Goal: Task Accomplishment & Management: Manage account settings

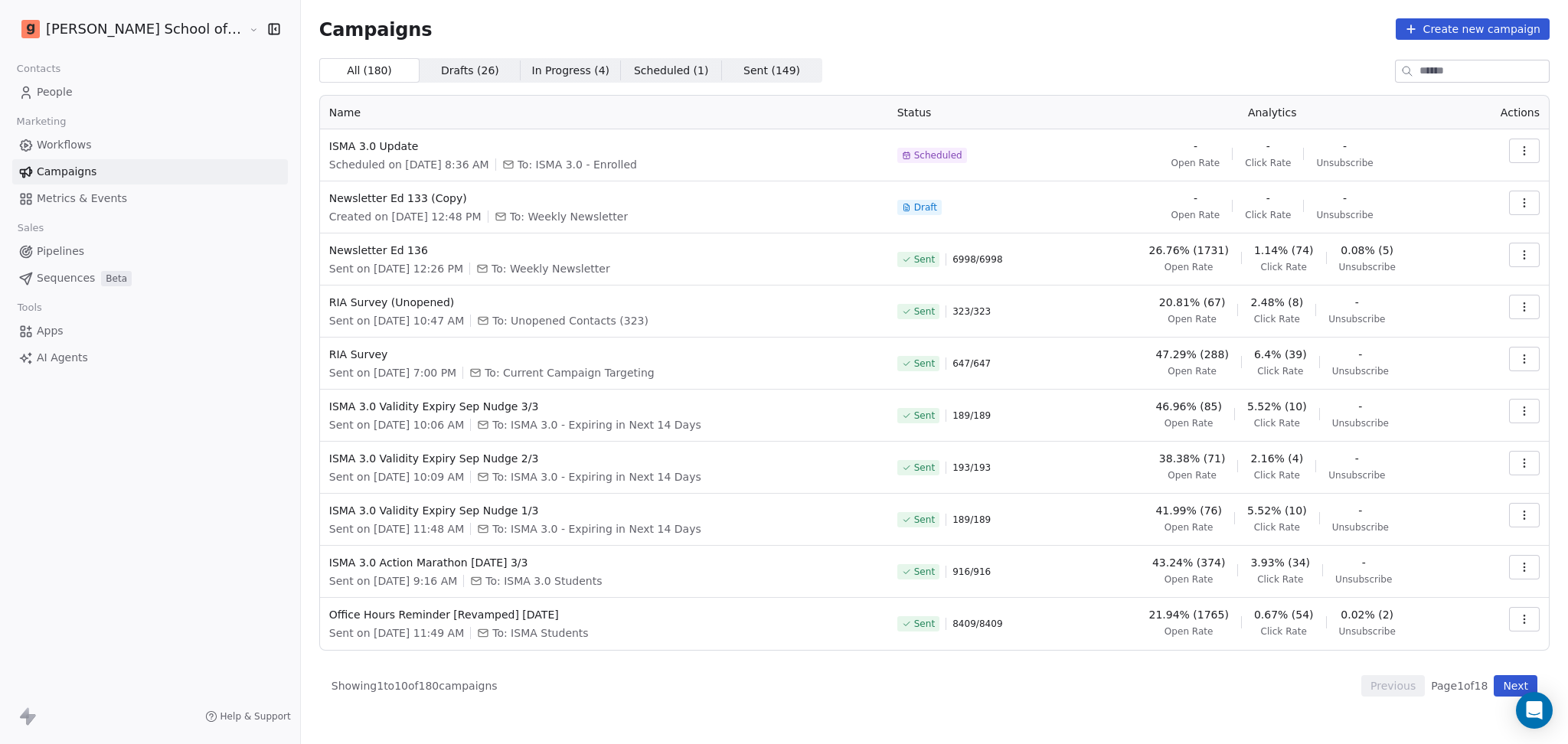
click at [876, 69] on div "All ( 180 ) All ( 180 ) Drafts ( 26 ) Drafts ( 26 ) In Progress ( 4 ) In Progre…" at bounding box center [934, 71] width 1231 height 25
click at [59, 101] on link "People" at bounding box center [150, 92] width 276 height 25
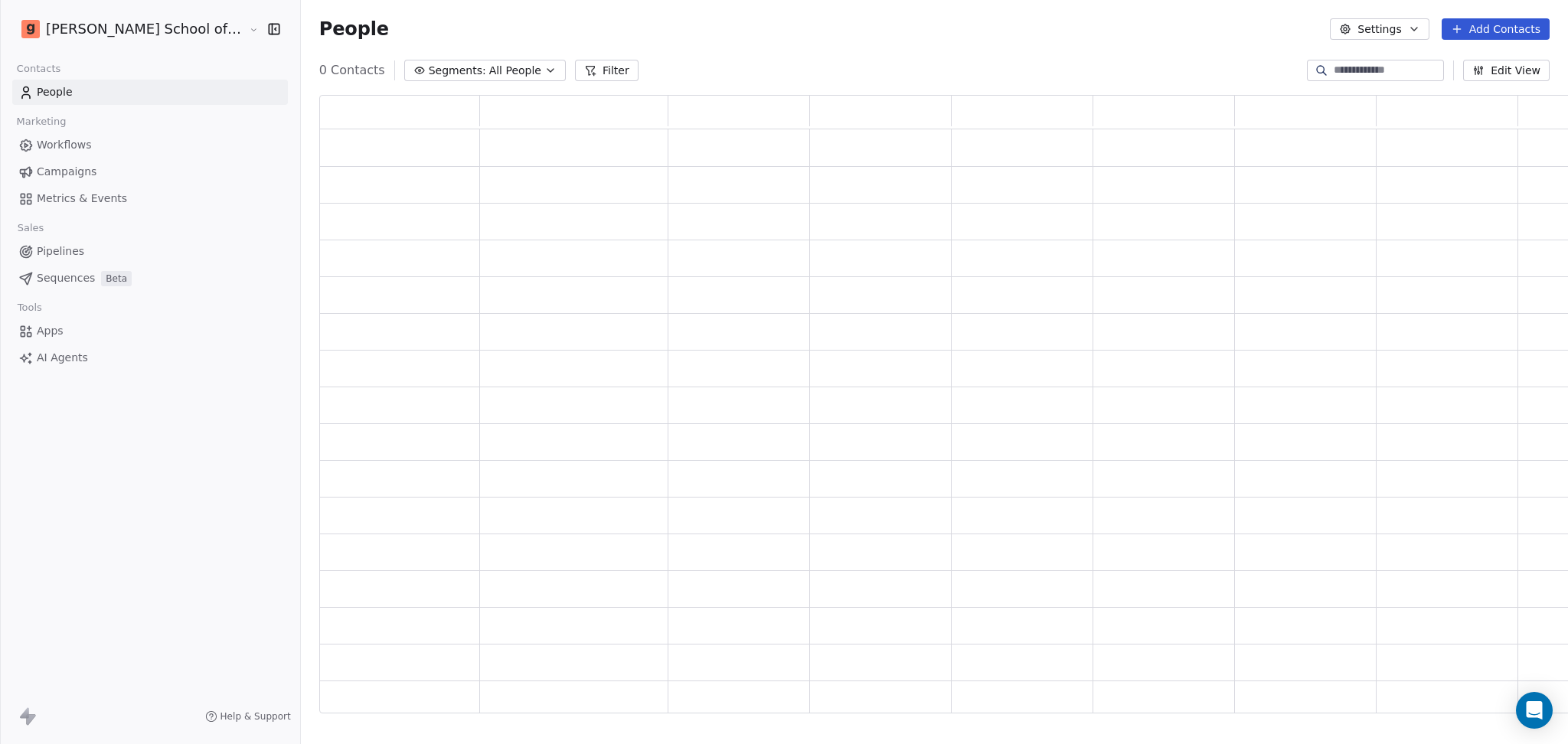
scroll to position [602, 1274]
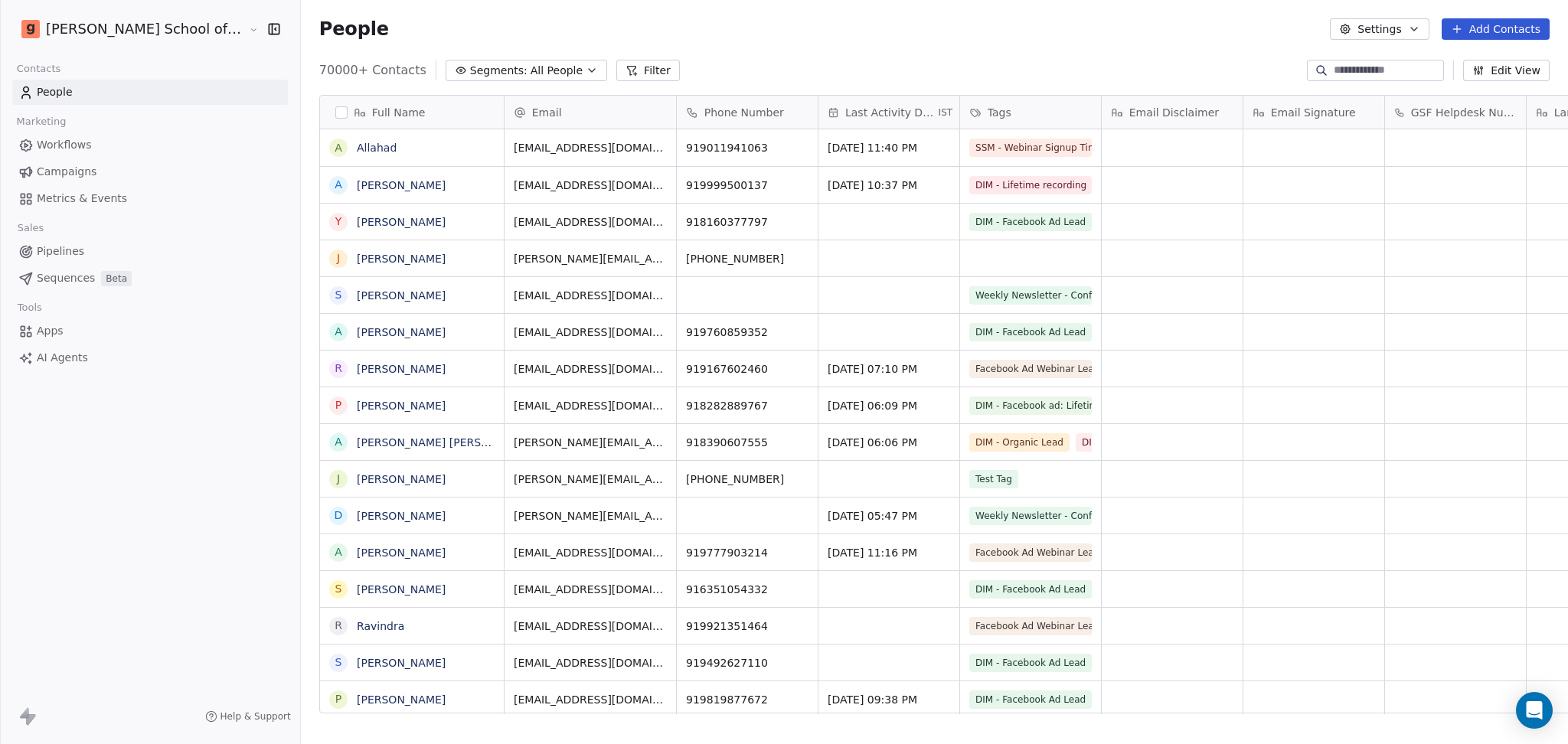
click at [1307, 43] on div "People Settings Add Contacts" at bounding box center [934, 29] width 1267 height 58
click at [1307, 34] on button "Settings" at bounding box center [1379, 29] width 99 height 21
click at [1307, 108] on span "Import" at bounding box center [1390, 111] width 35 height 16
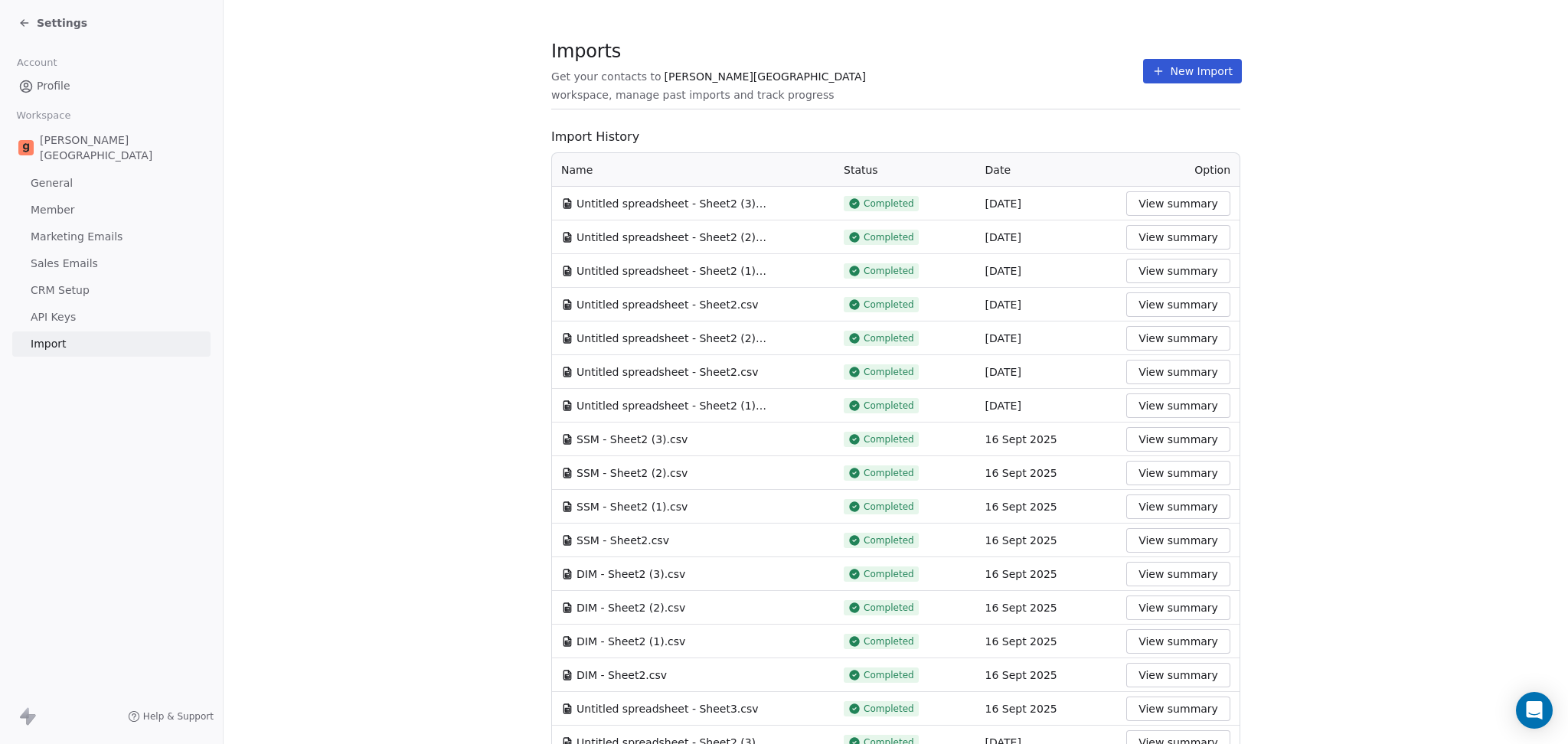
click at [1178, 76] on button "New Import" at bounding box center [1193, 72] width 99 height 25
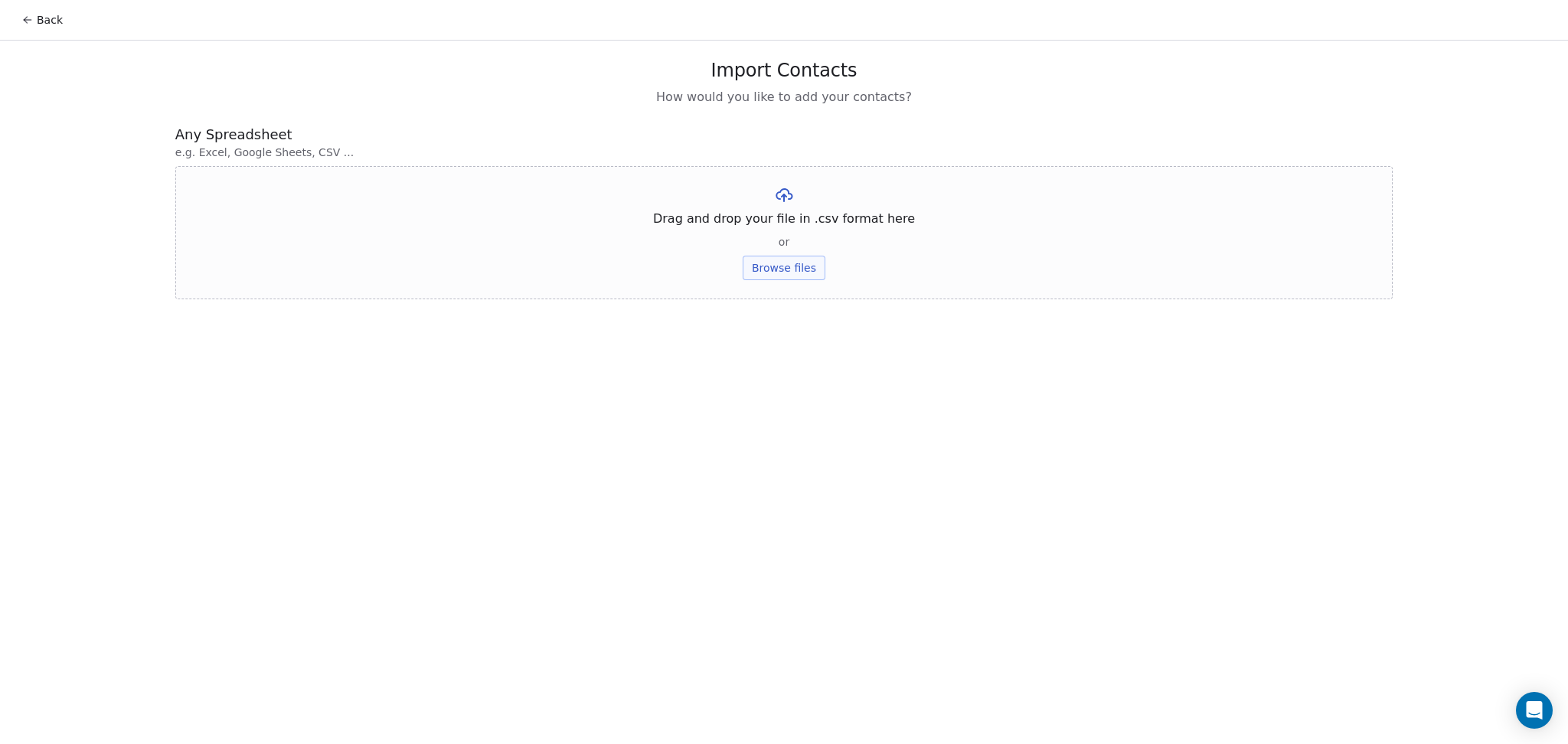
click at [801, 281] on div "Drag and drop your file in .csv format here or Browse files" at bounding box center [784, 232] width 1217 height 133
click at [800, 273] on button "Browse files" at bounding box center [784, 268] width 82 height 25
click at [779, 223] on button "Upload" at bounding box center [784, 225] width 56 height 25
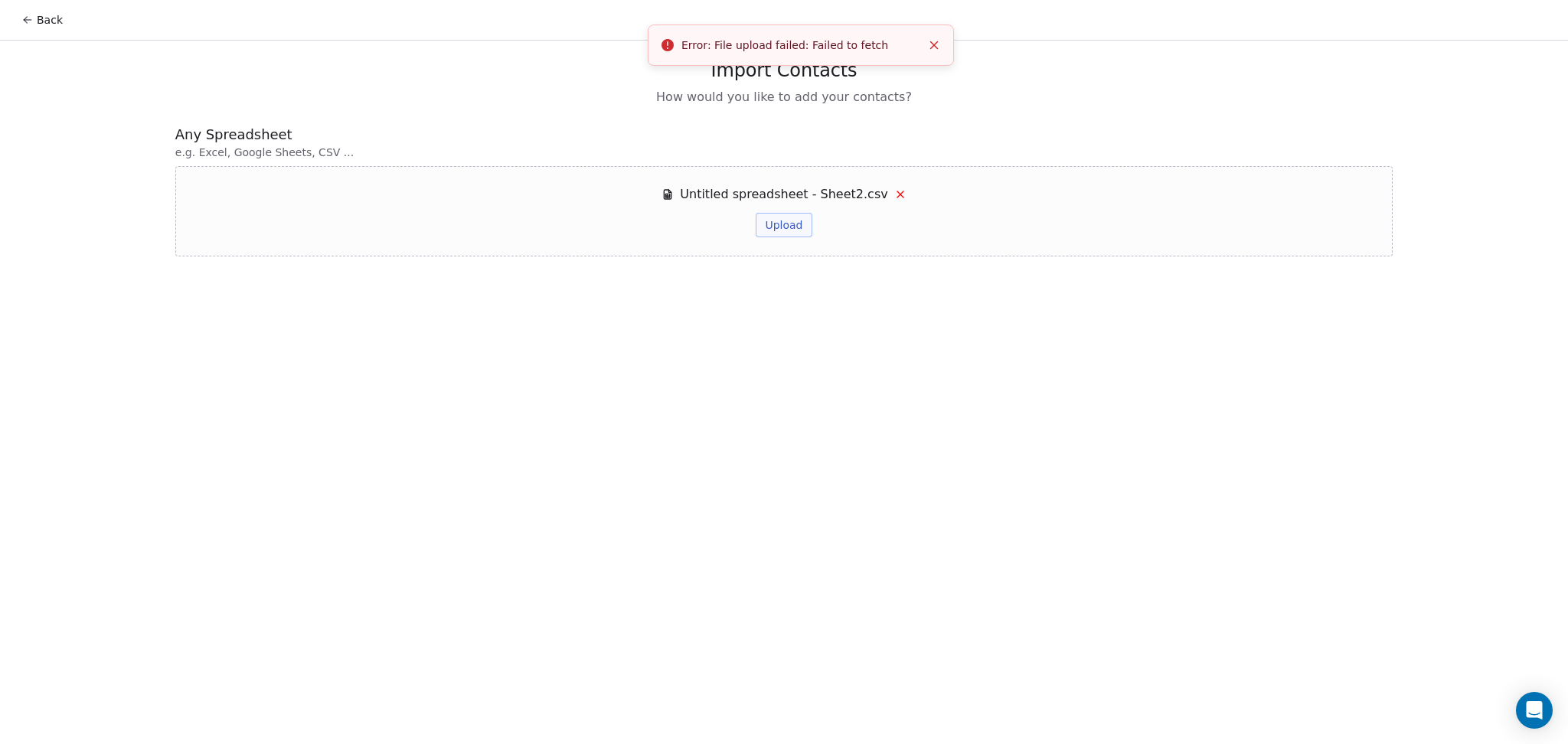
click at [785, 225] on button "Upload" at bounding box center [784, 225] width 56 height 25
click at [840, 334] on div "Back Import Contacts How would you like to add your contacts? Any Spreadsheet e…" at bounding box center [784, 372] width 1568 height 744
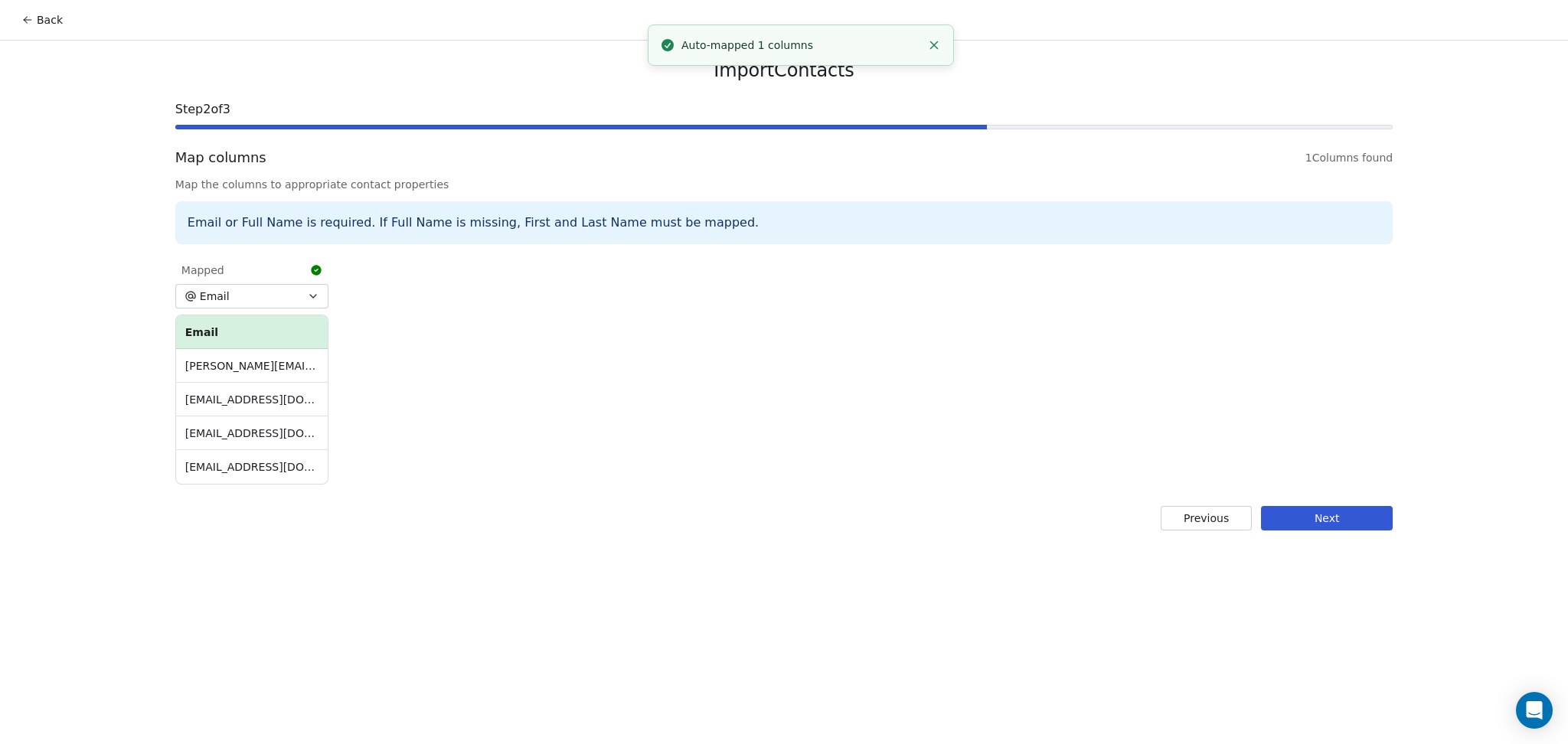
click at [1307, 521] on button "Next" at bounding box center [1328, 518] width 132 height 25
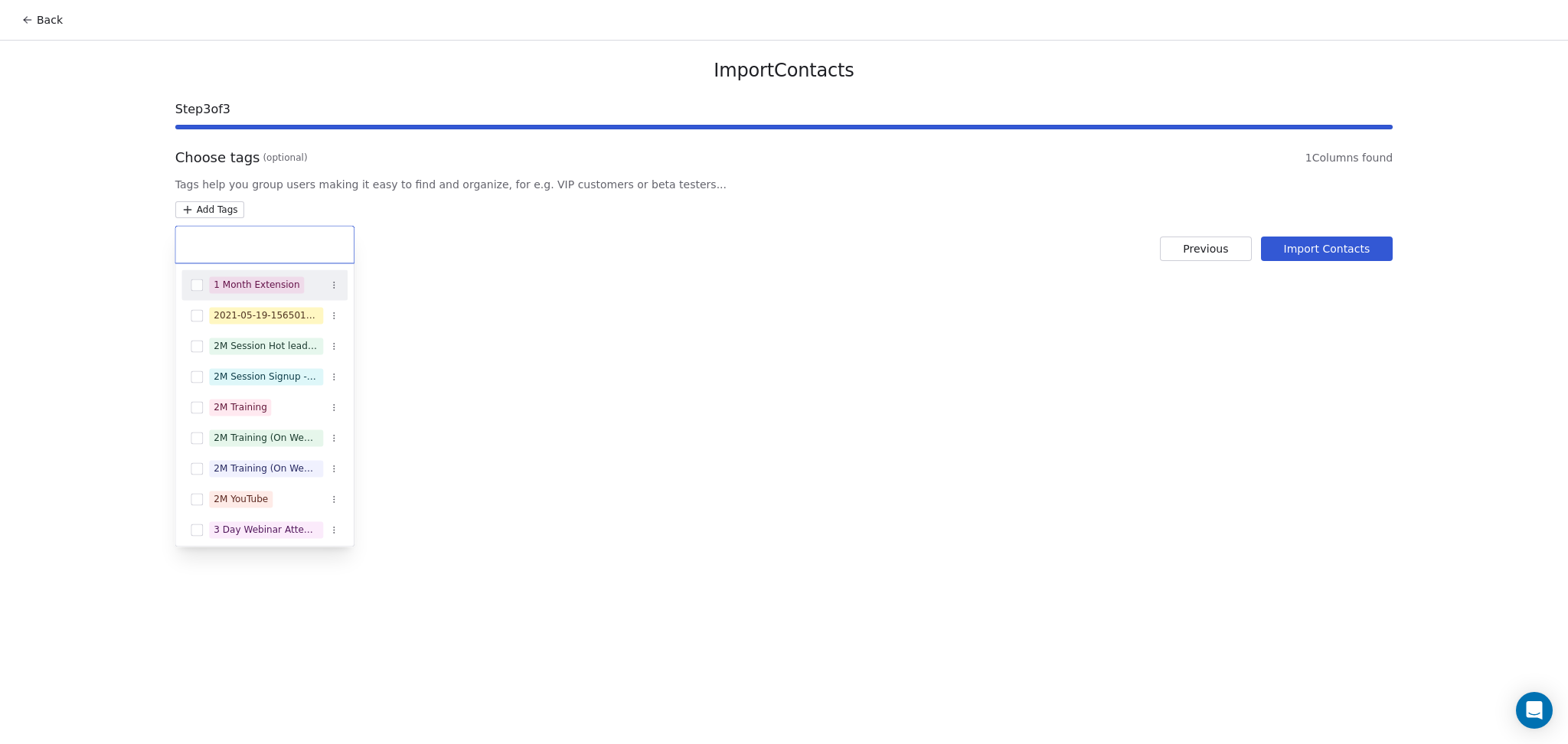
click at [226, 214] on html "Back Import Contacts Step 3 of 3 Choose tags (optional) 1 Columns found Tags he…" at bounding box center [784, 372] width 1568 height 744
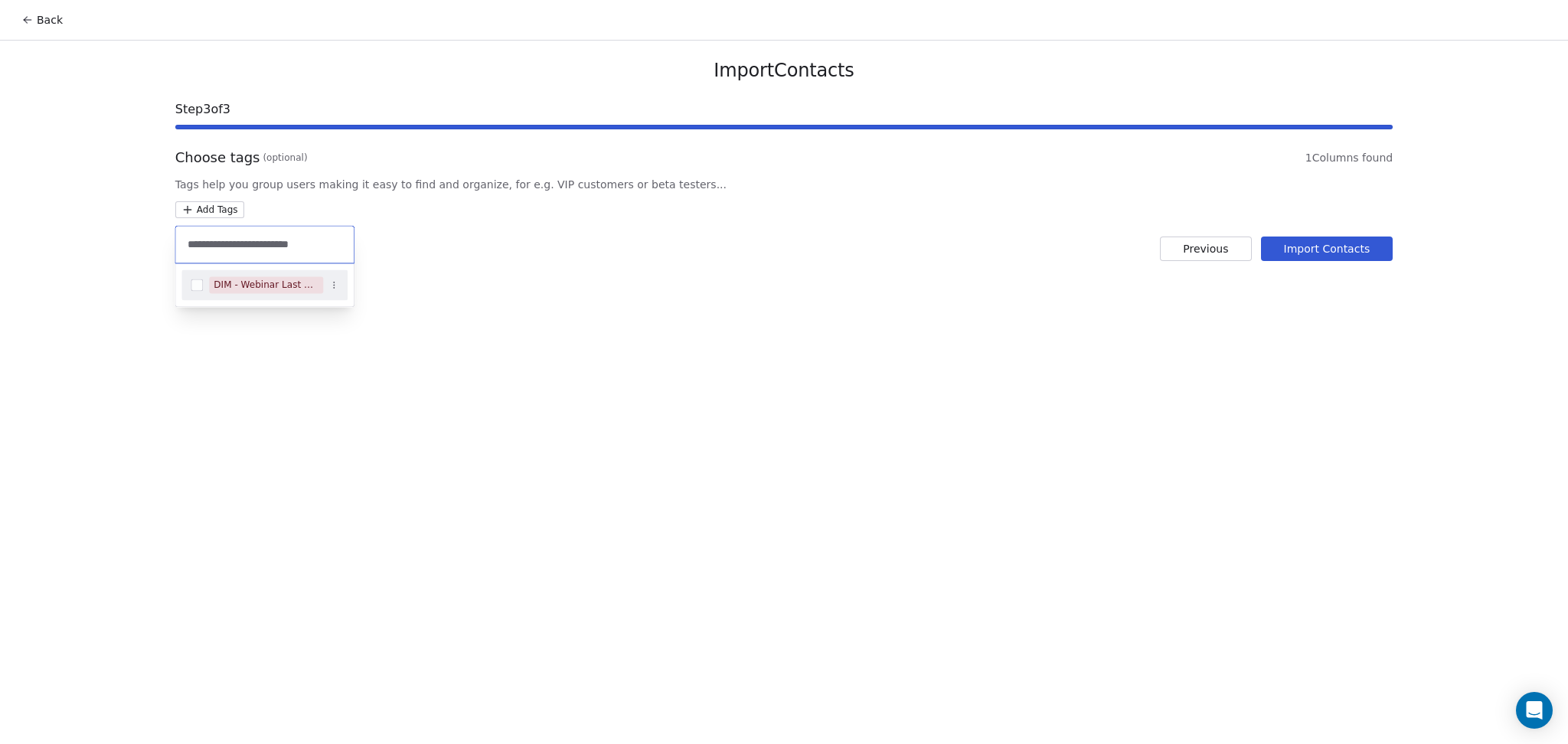
type input "**********"
click at [260, 274] on div "DIM - Webinar Last No show" at bounding box center [263, 285] width 166 height 25
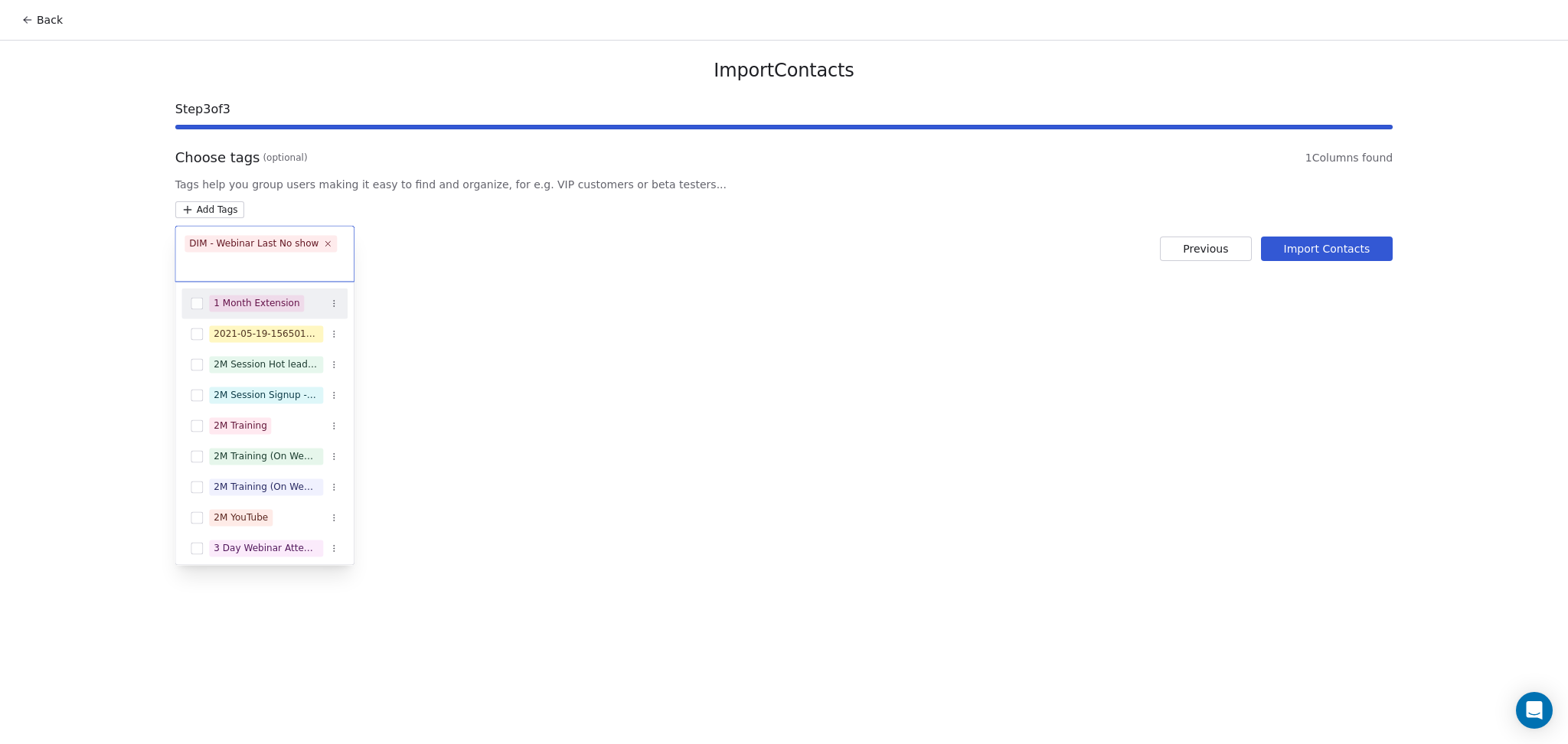
click at [584, 244] on html "Back Import Contacts Step 3 of 3 Choose tags (optional) 1 Columns found Tags he…" at bounding box center [784, 372] width 1568 height 744
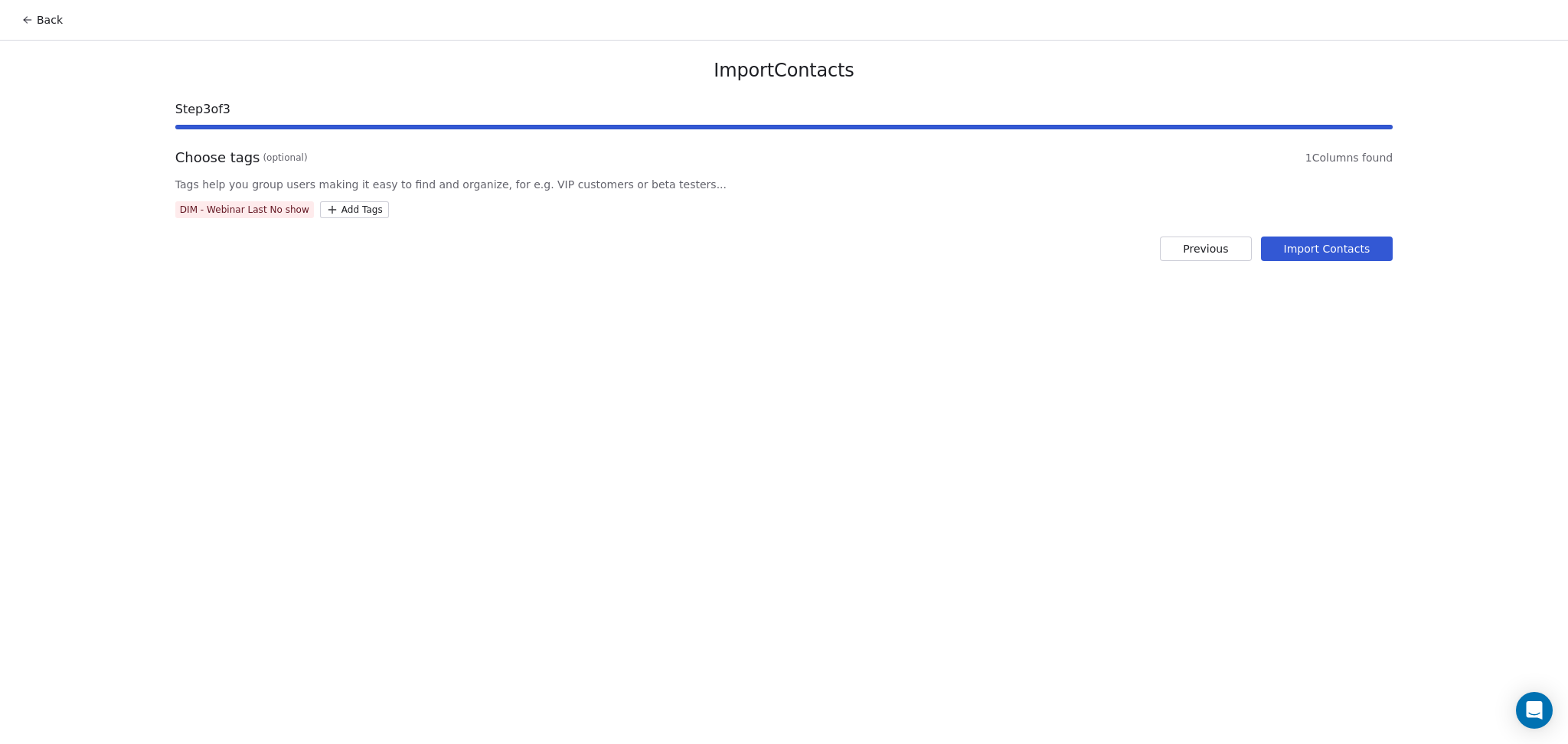
click at [1307, 257] on button "Import Contacts" at bounding box center [1328, 249] width 132 height 25
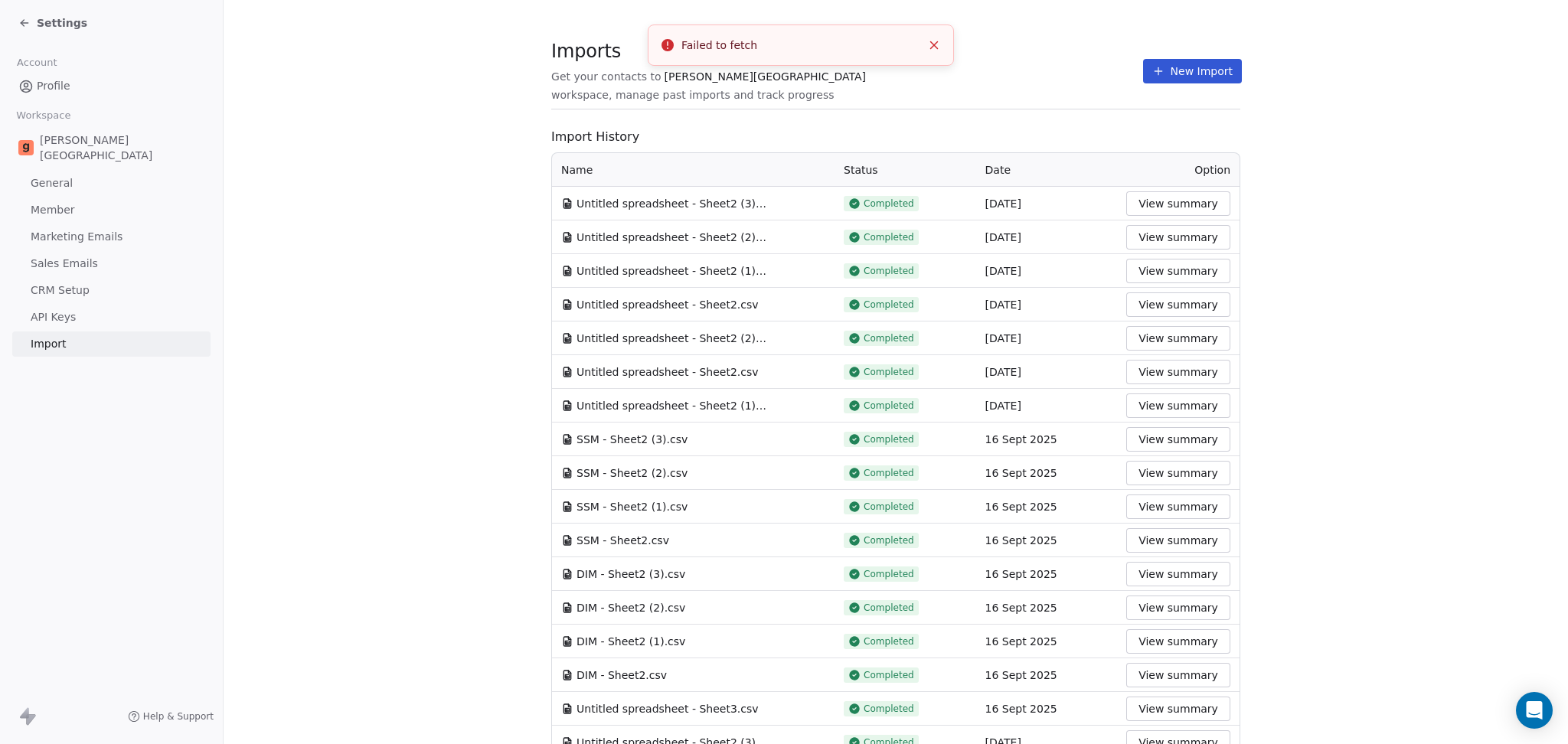
click at [1158, 77] on button "New Import" at bounding box center [1193, 72] width 99 height 25
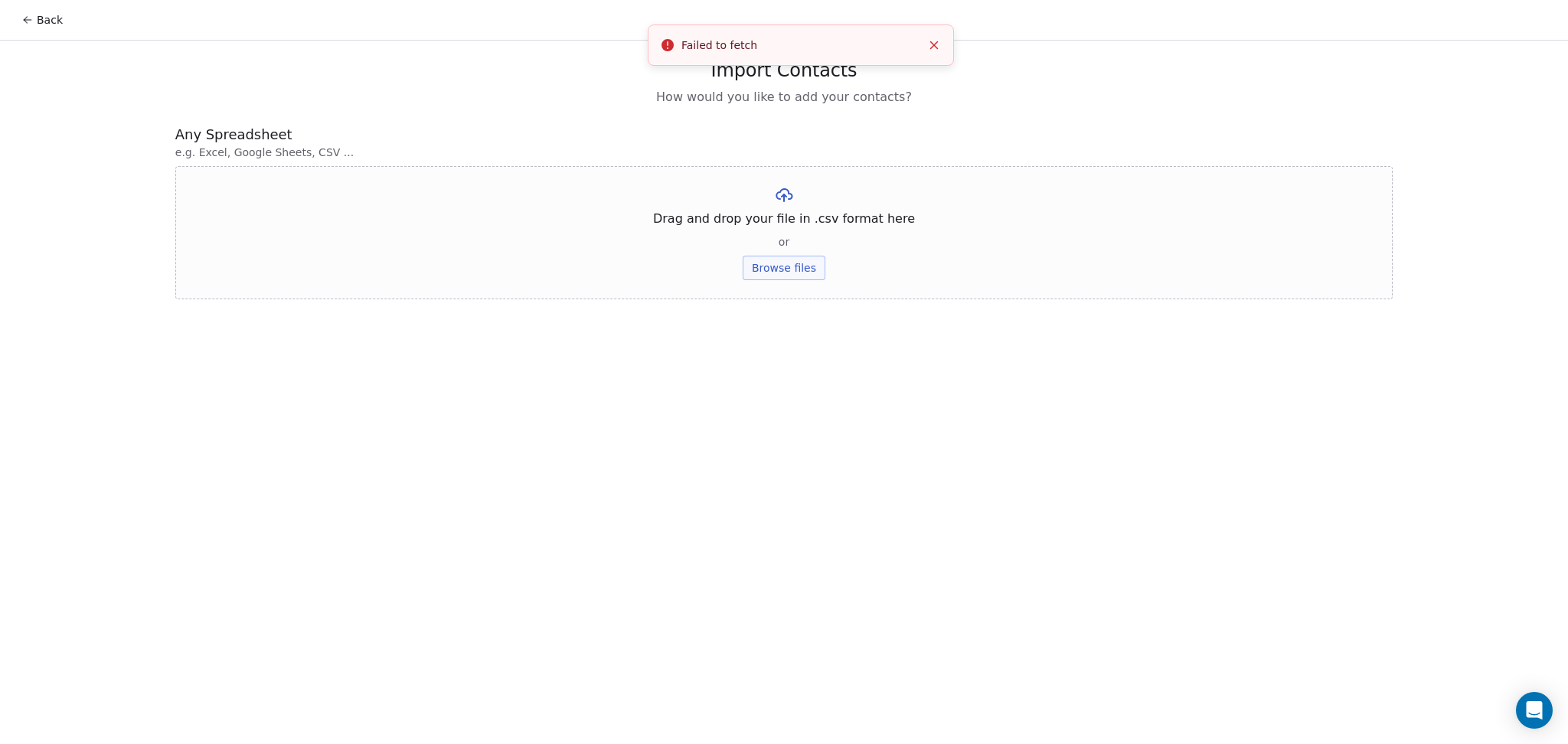
click at [826, 262] on div "Drag and drop your file in .csv format here or Browse files" at bounding box center [784, 232] width 1217 height 133
click at [791, 263] on button "Browse files" at bounding box center [784, 268] width 82 height 25
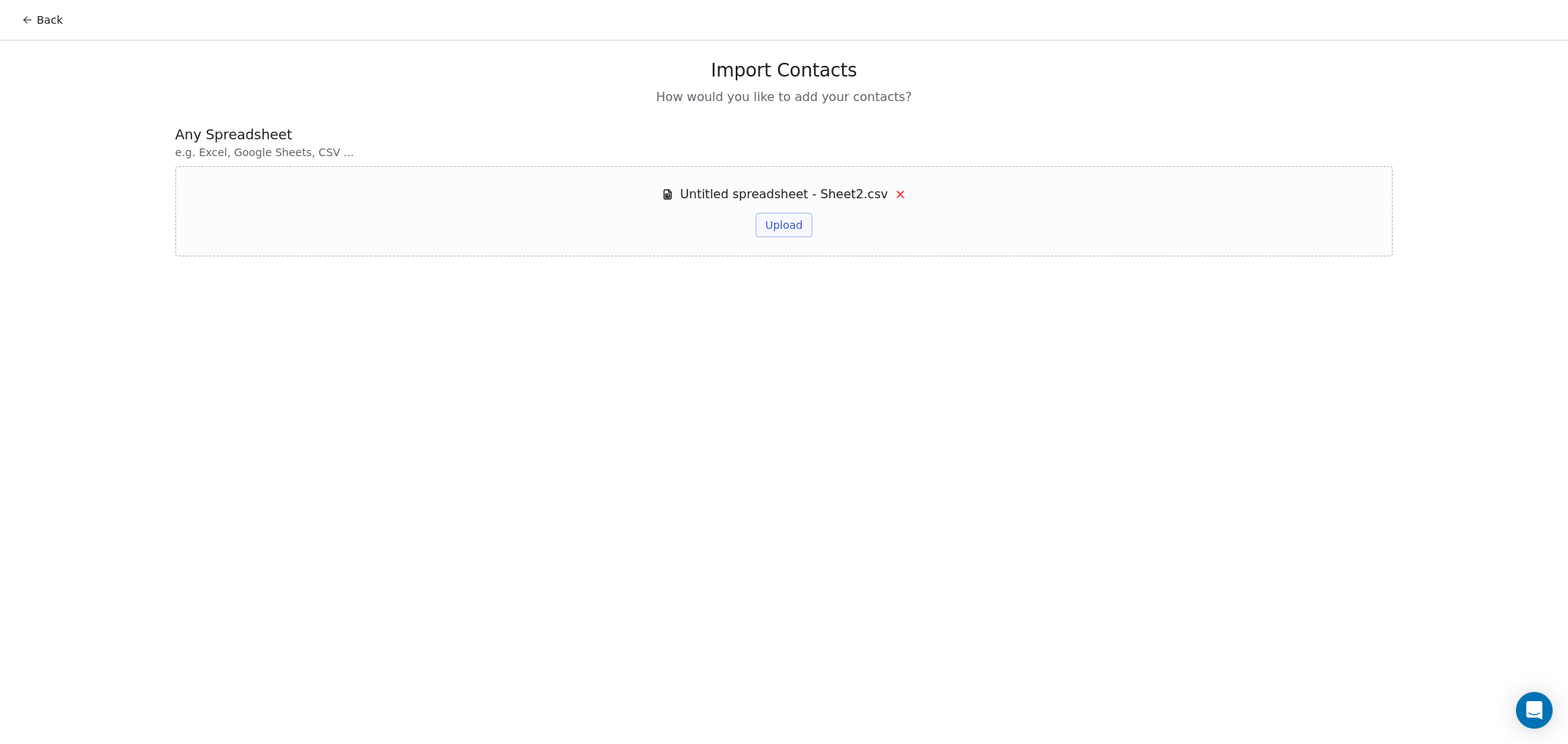
click at [778, 223] on button "Upload" at bounding box center [784, 225] width 56 height 25
click at [925, 36] on li "Error: File upload failed: Failed to fetch" at bounding box center [801, 45] width 307 height 41
click at [934, 48] on icon "Close toast" at bounding box center [934, 45] width 13 height 13
click at [895, 189] on icon at bounding box center [900, 194] width 12 height 12
click at [59, 25] on button "Back" at bounding box center [42, 19] width 59 height 28
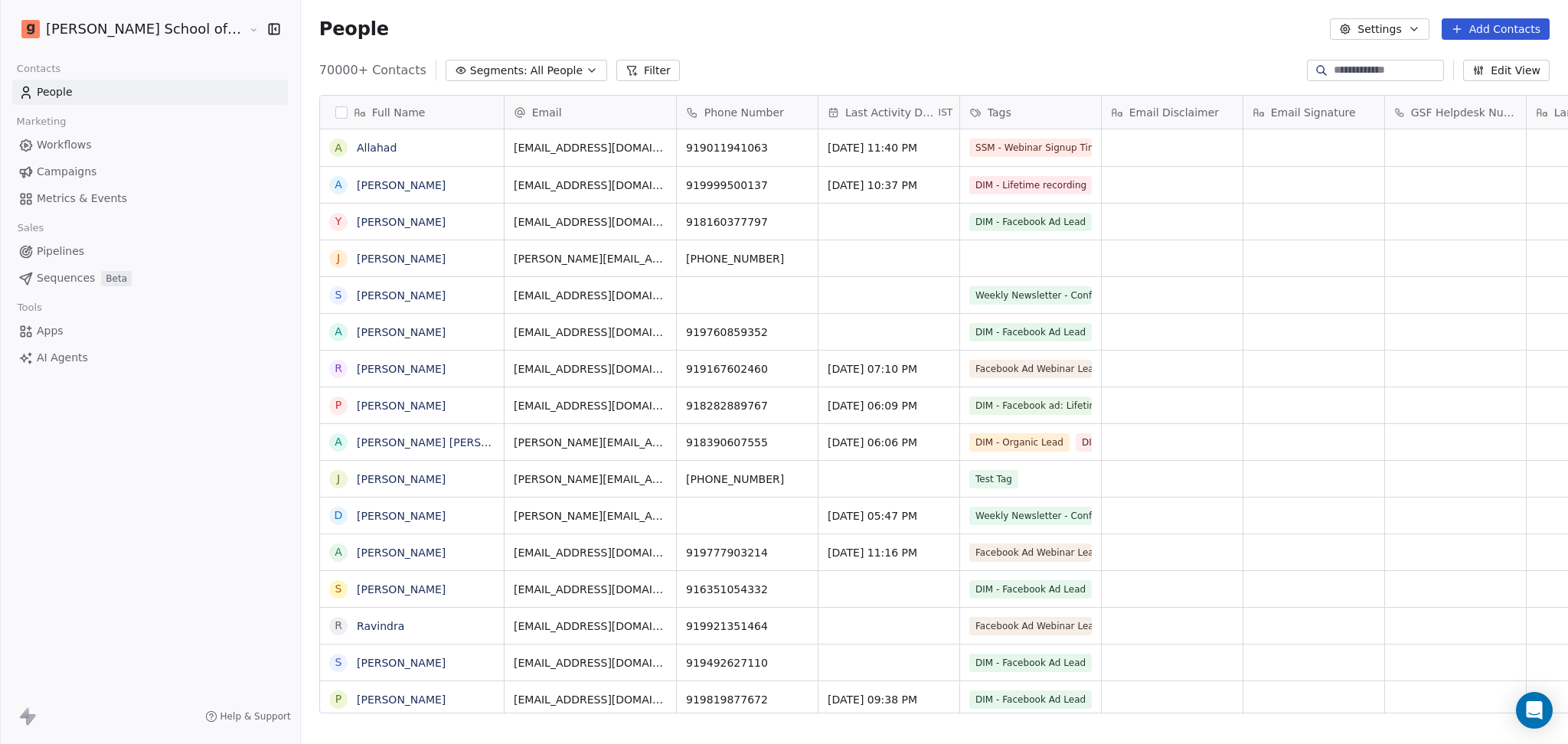
scroll to position [640, 1311]
click at [1393, 20] on button "Settings" at bounding box center [1379, 29] width 99 height 21
click at [1377, 113] on span "Import" at bounding box center [1390, 111] width 35 height 16
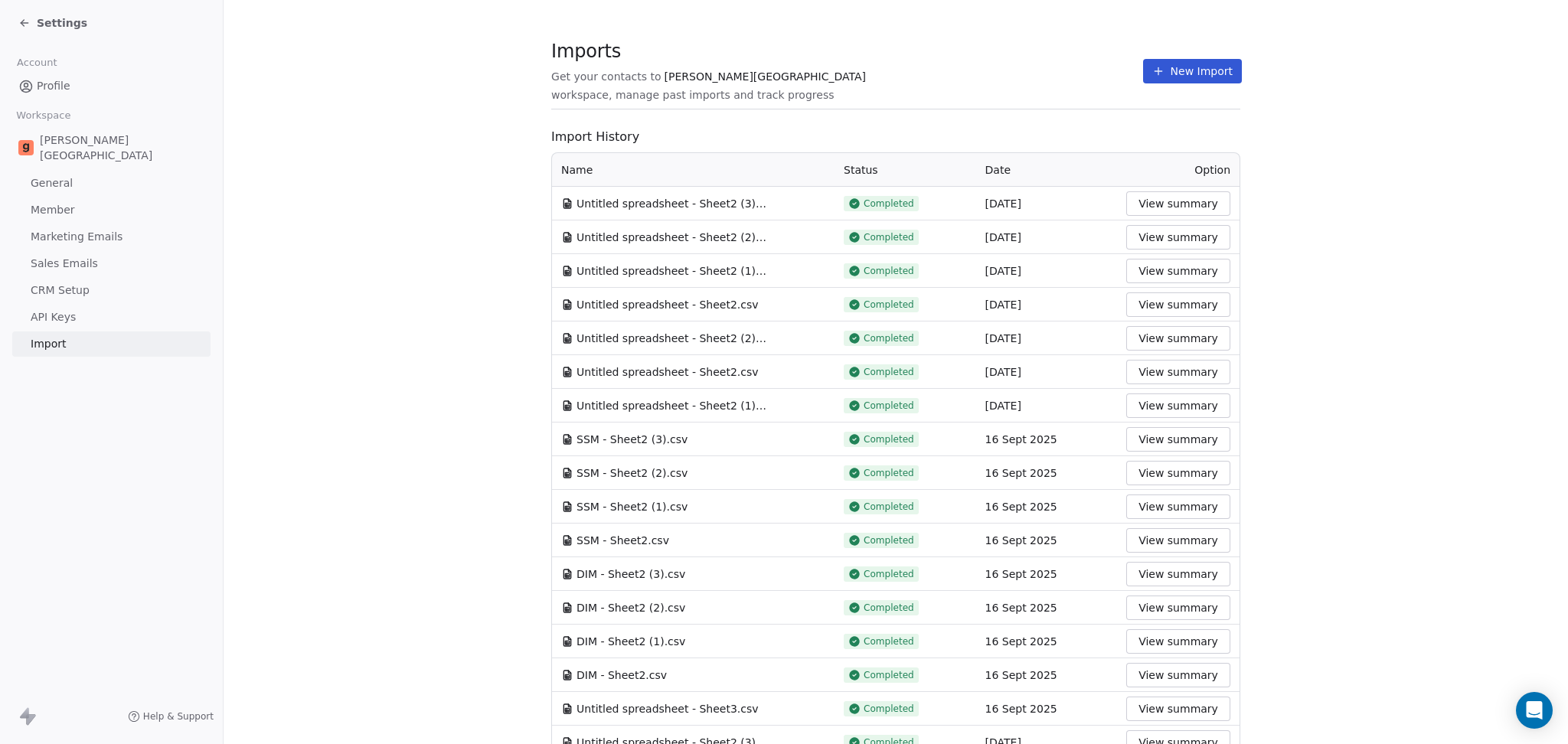
click at [1170, 69] on button "New Import" at bounding box center [1193, 72] width 99 height 25
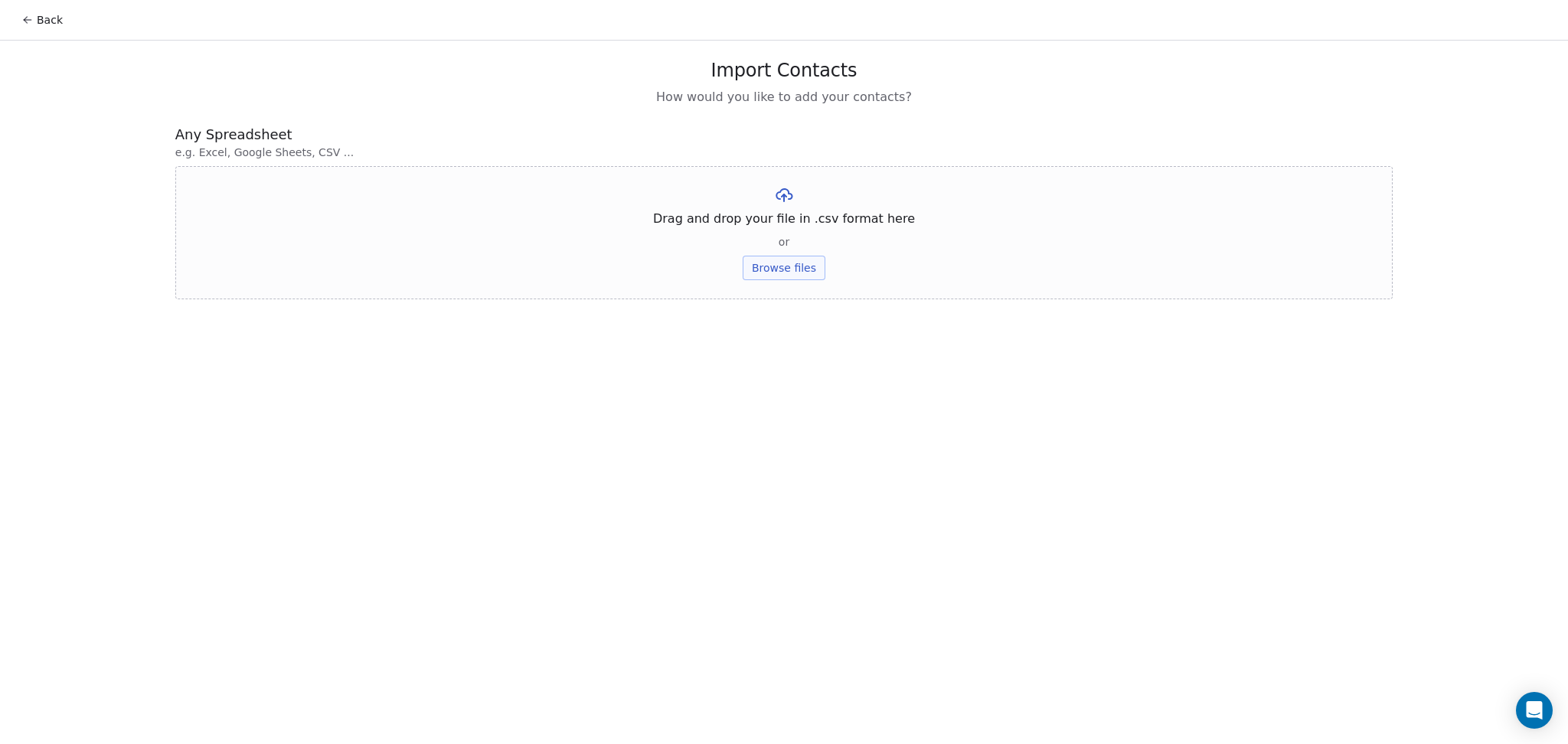
click at [789, 271] on button "Browse files" at bounding box center [784, 268] width 82 height 25
click at [793, 219] on button "Upload" at bounding box center [784, 225] width 56 height 25
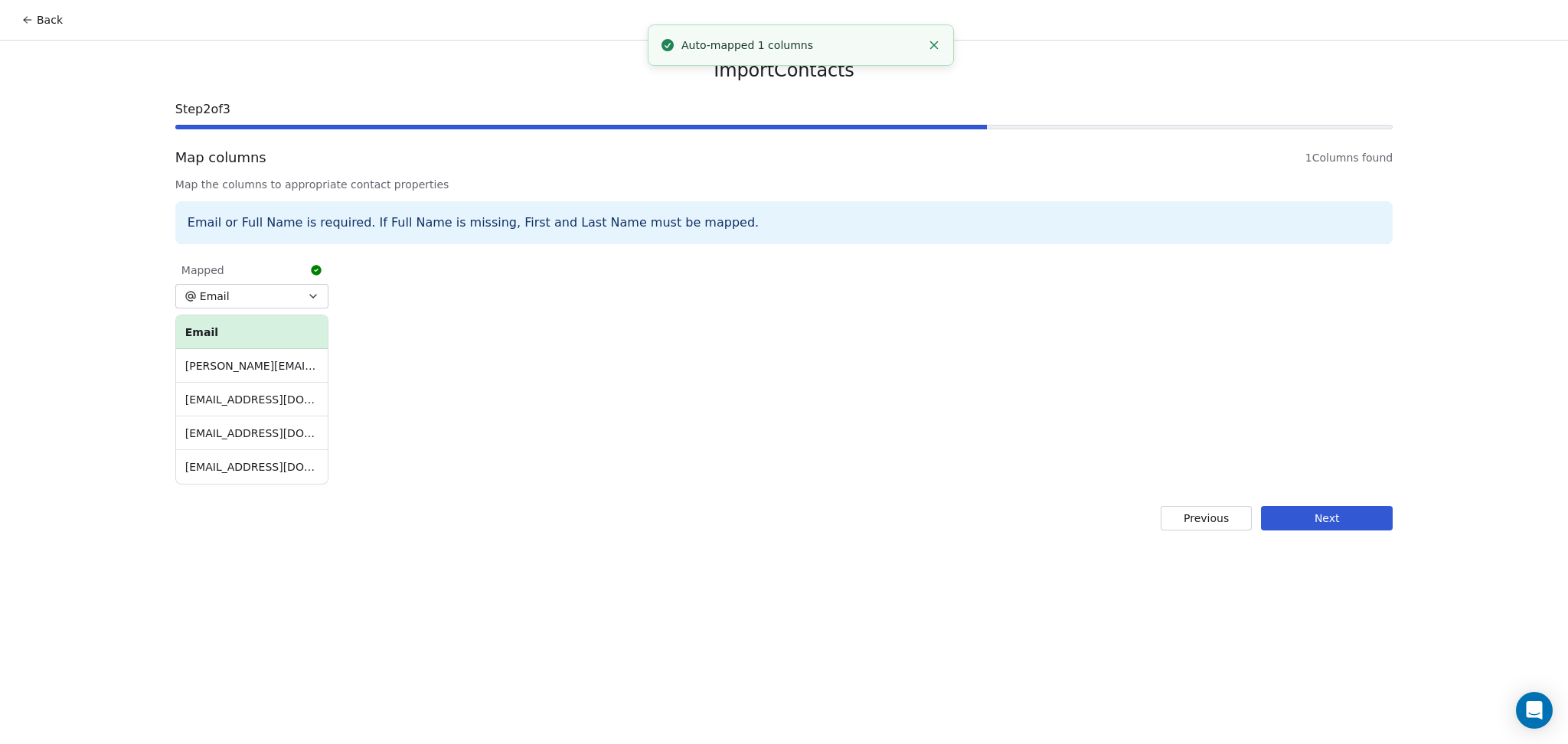
click at [1296, 507] on button "Next" at bounding box center [1328, 518] width 132 height 25
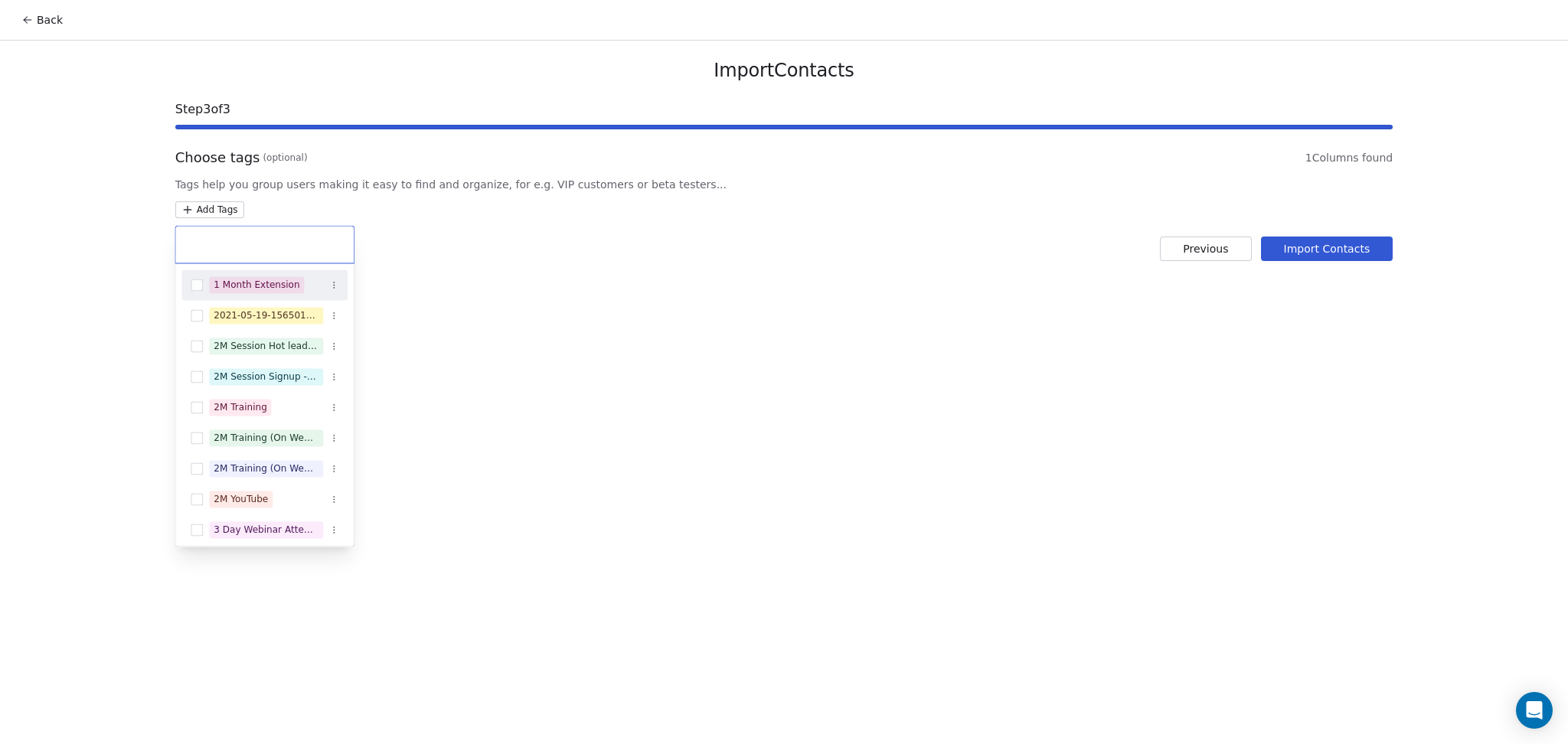
click at [218, 204] on html "Back Import Contacts Step 3 of 3 Choose tags (optional) 1 Columns found Tags he…" at bounding box center [784, 372] width 1568 height 744
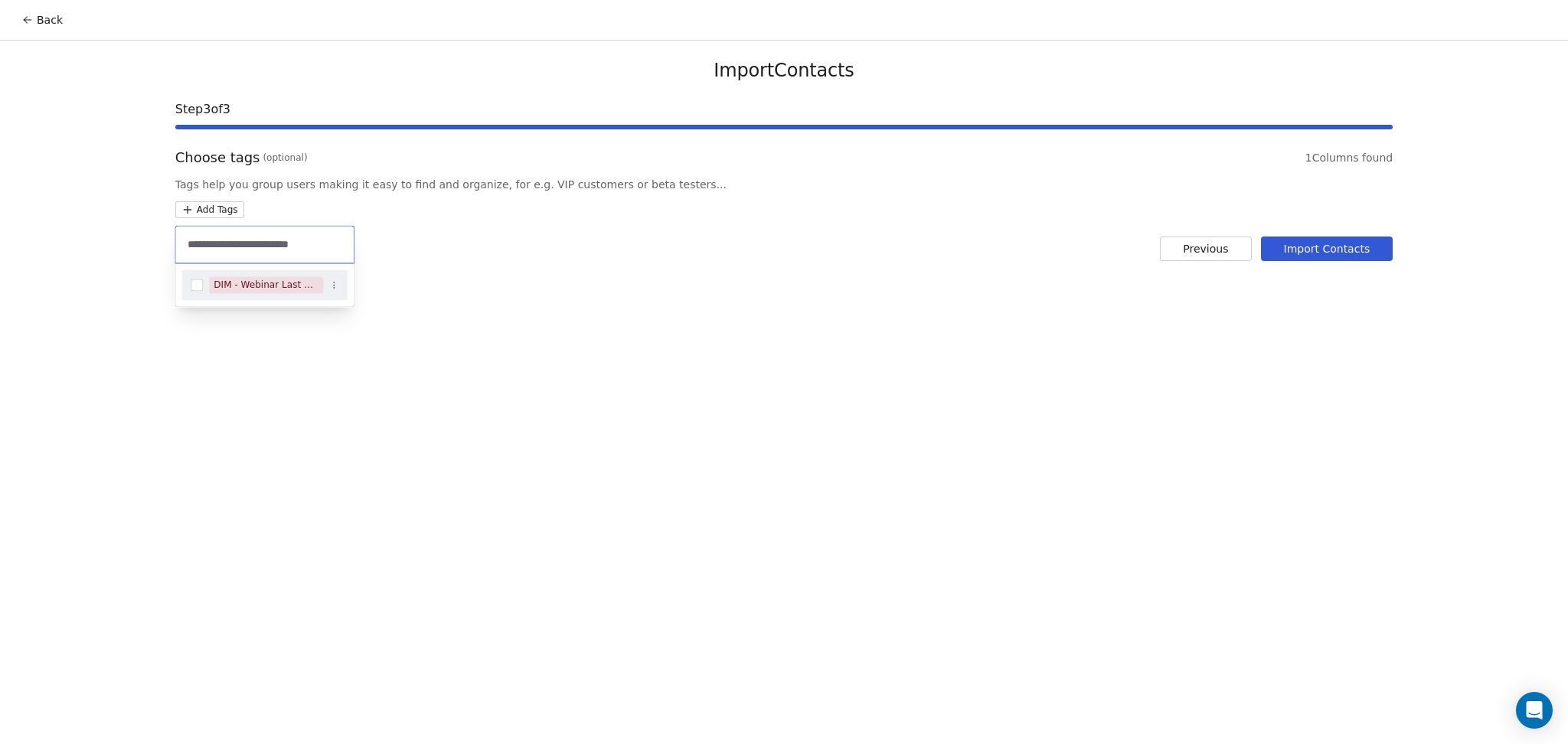
type input "**********"
click at [248, 280] on div "DIM - Webinar Last No show" at bounding box center [266, 284] width 105 height 13
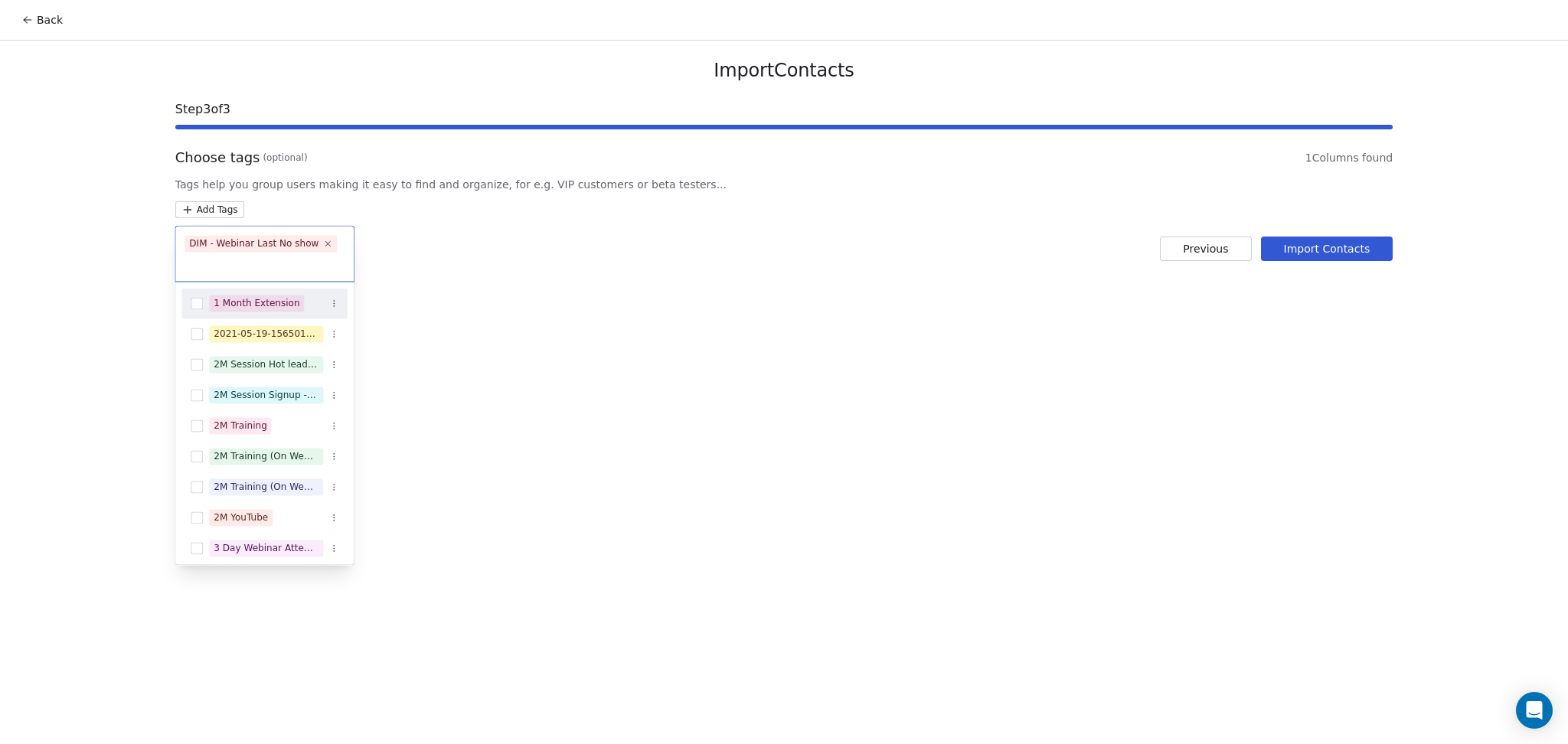
click at [762, 219] on html "Back Import Contacts Step 3 of 3 Choose tags (optional) 1 Columns found Tags he…" at bounding box center [784, 372] width 1568 height 744
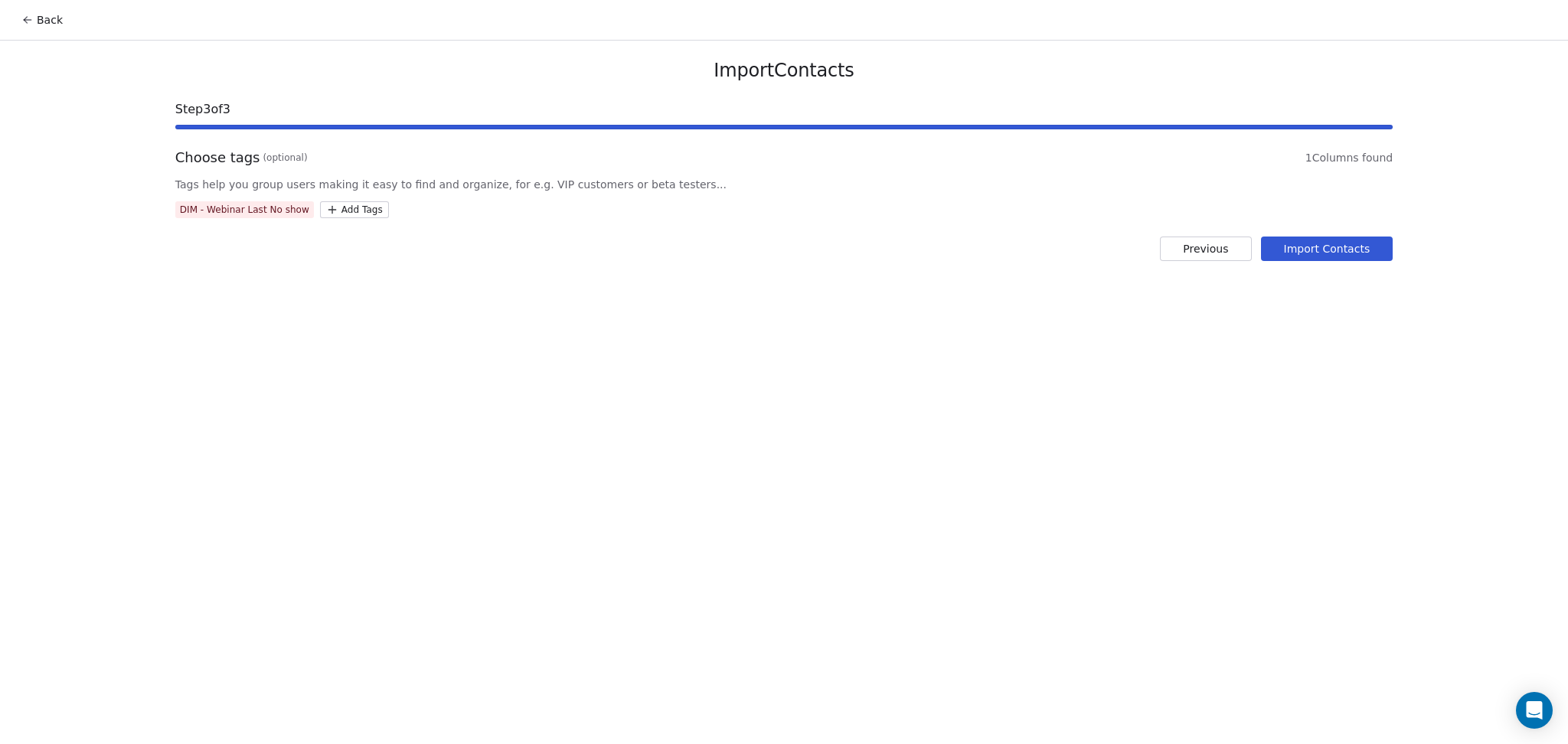
click at [1347, 251] on button "Import Contacts" at bounding box center [1328, 249] width 132 height 25
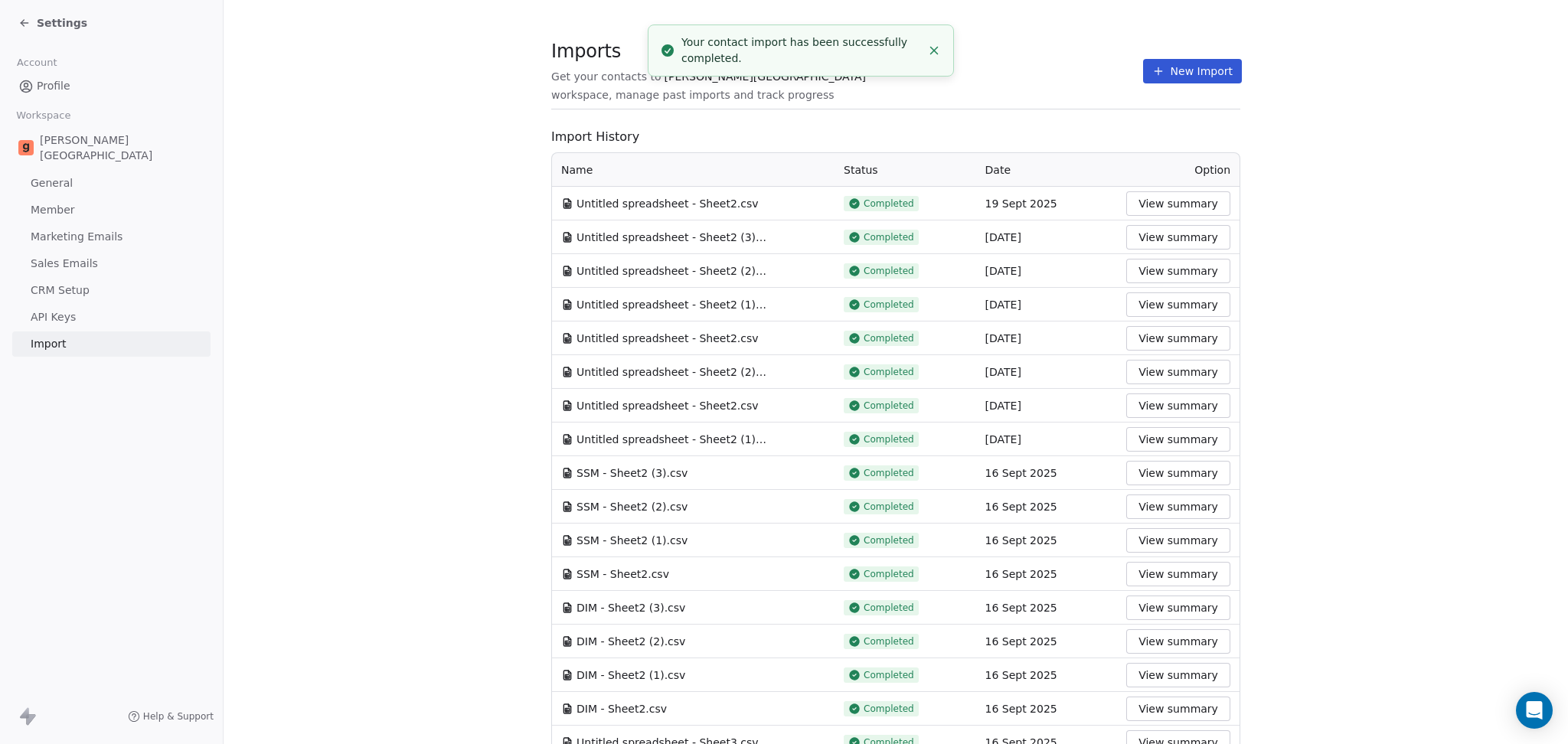
click at [1044, 52] on section "Imports Get your contacts to [PERSON_NAME] School workspace, manage past import…" at bounding box center [897, 79] width 690 height 60
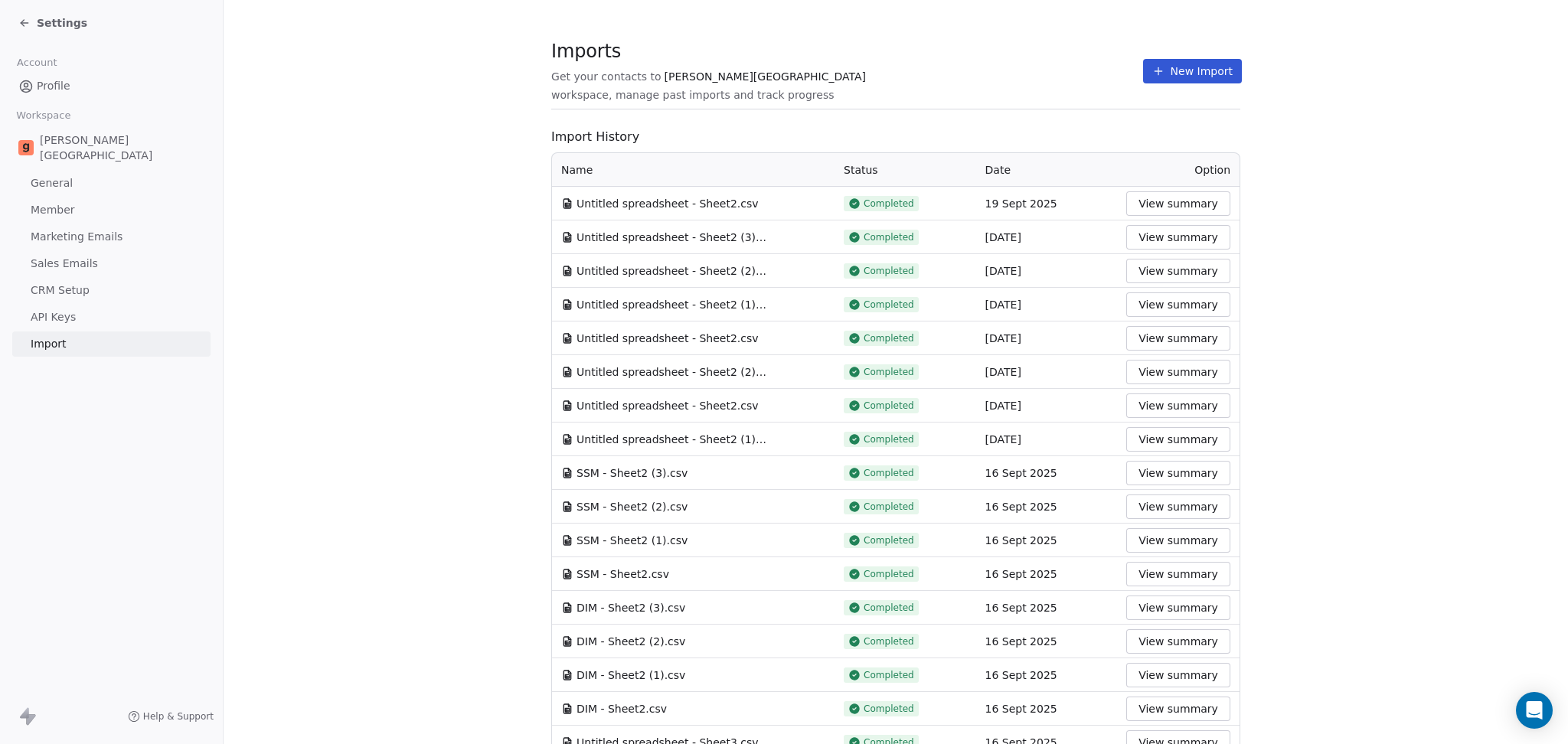
click at [1157, 71] on button "New Import" at bounding box center [1193, 72] width 99 height 25
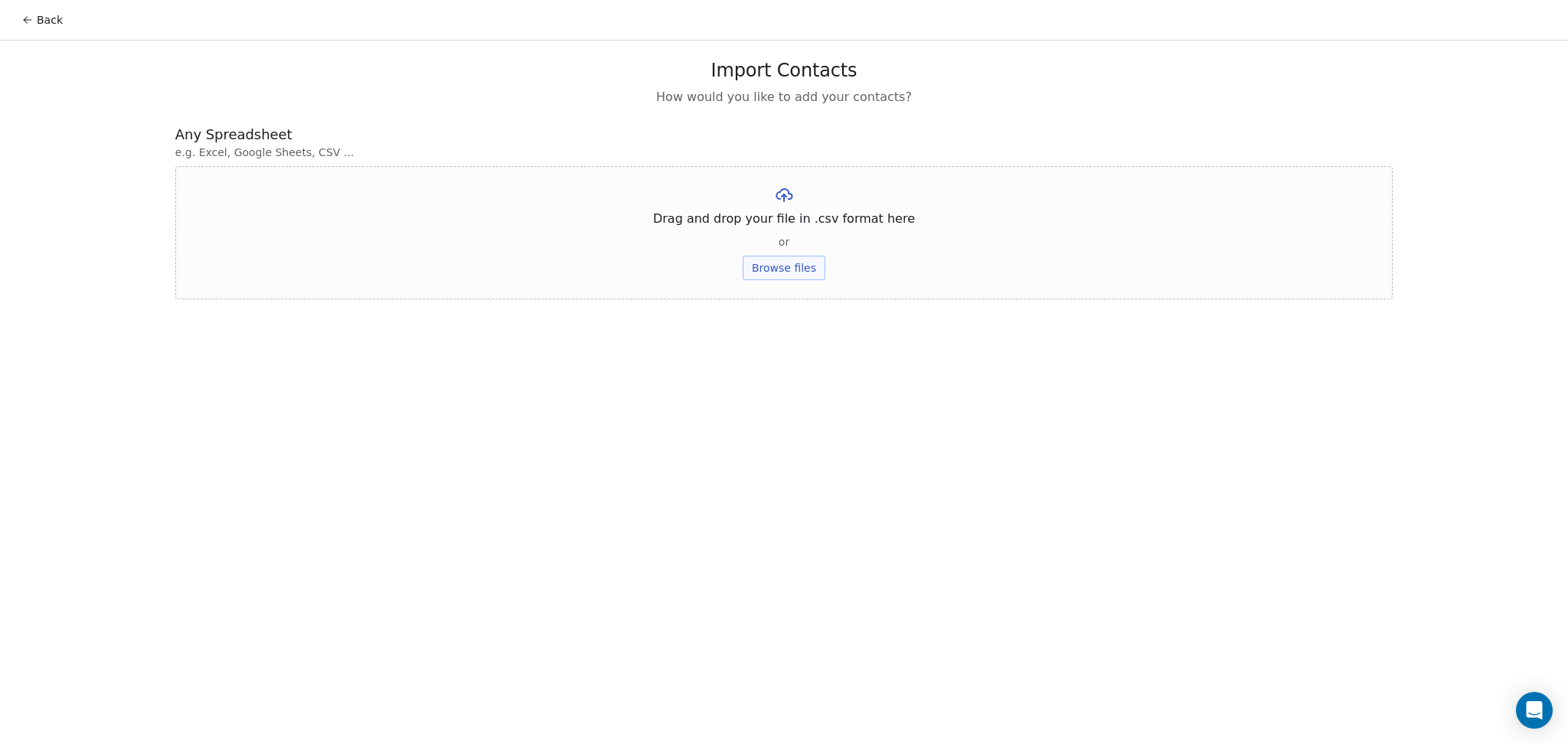
click at [765, 273] on button "Browse files" at bounding box center [784, 268] width 82 height 25
click at [777, 217] on button "Upload" at bounding box center [784, 225] width 56 height 25
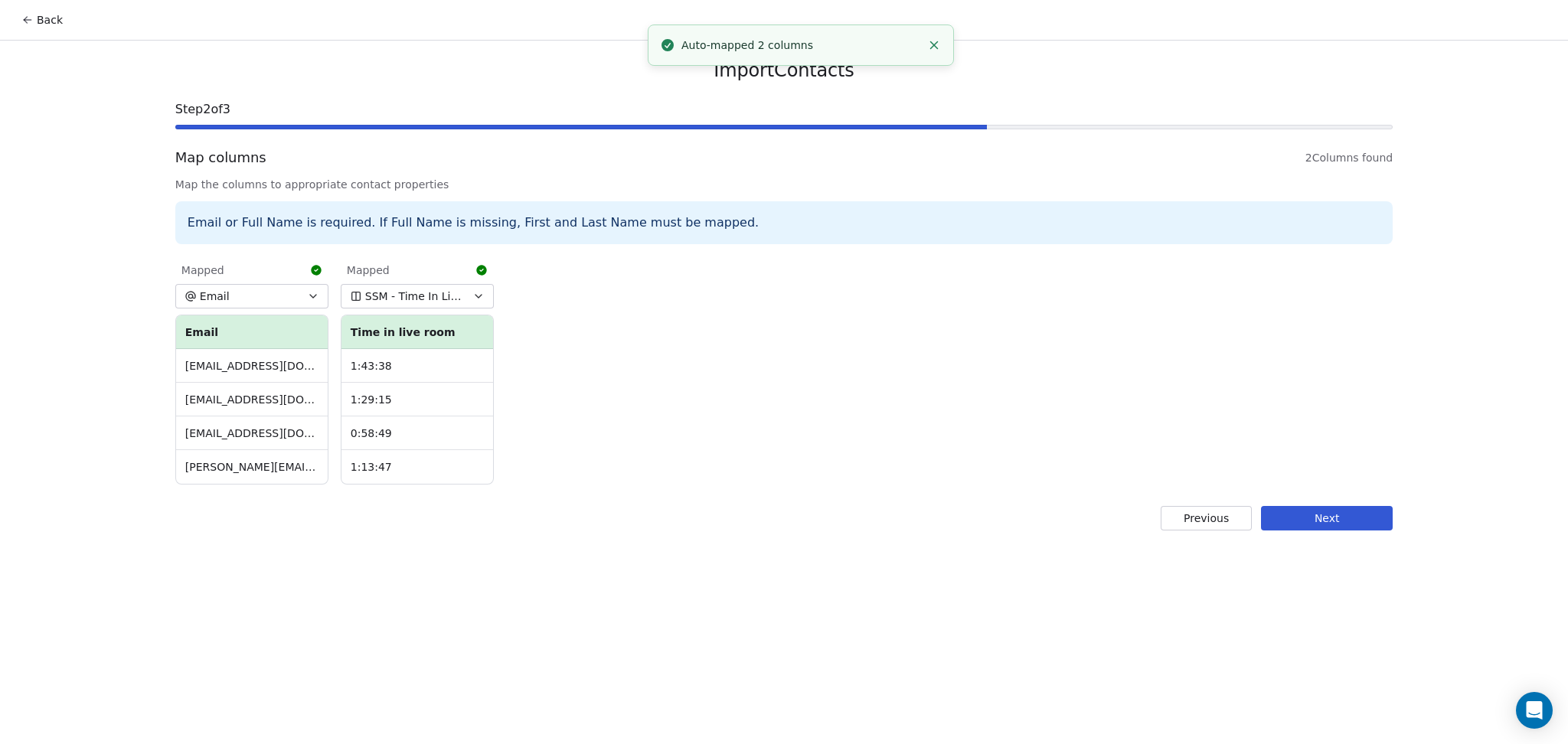
click at [1367, 515] on button "Next" at bounding box center [1328, 518] width 132 height 25
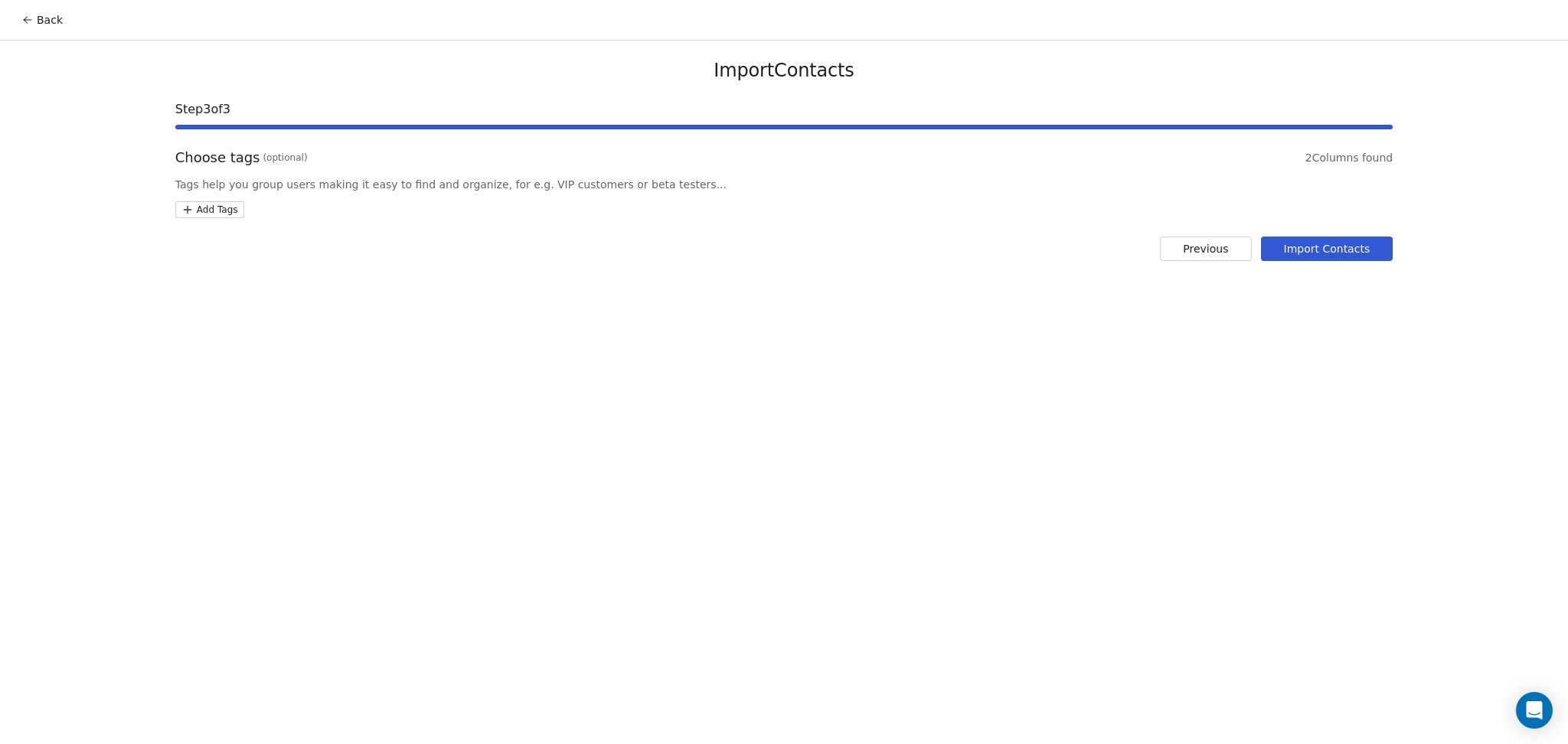
click at [200, 211] on html "Back Import Contacts Step 3 of 3 Choose tags (optional) 2 Columns found Tags he…" at bounding box center [784, 372] width 1568 height 744
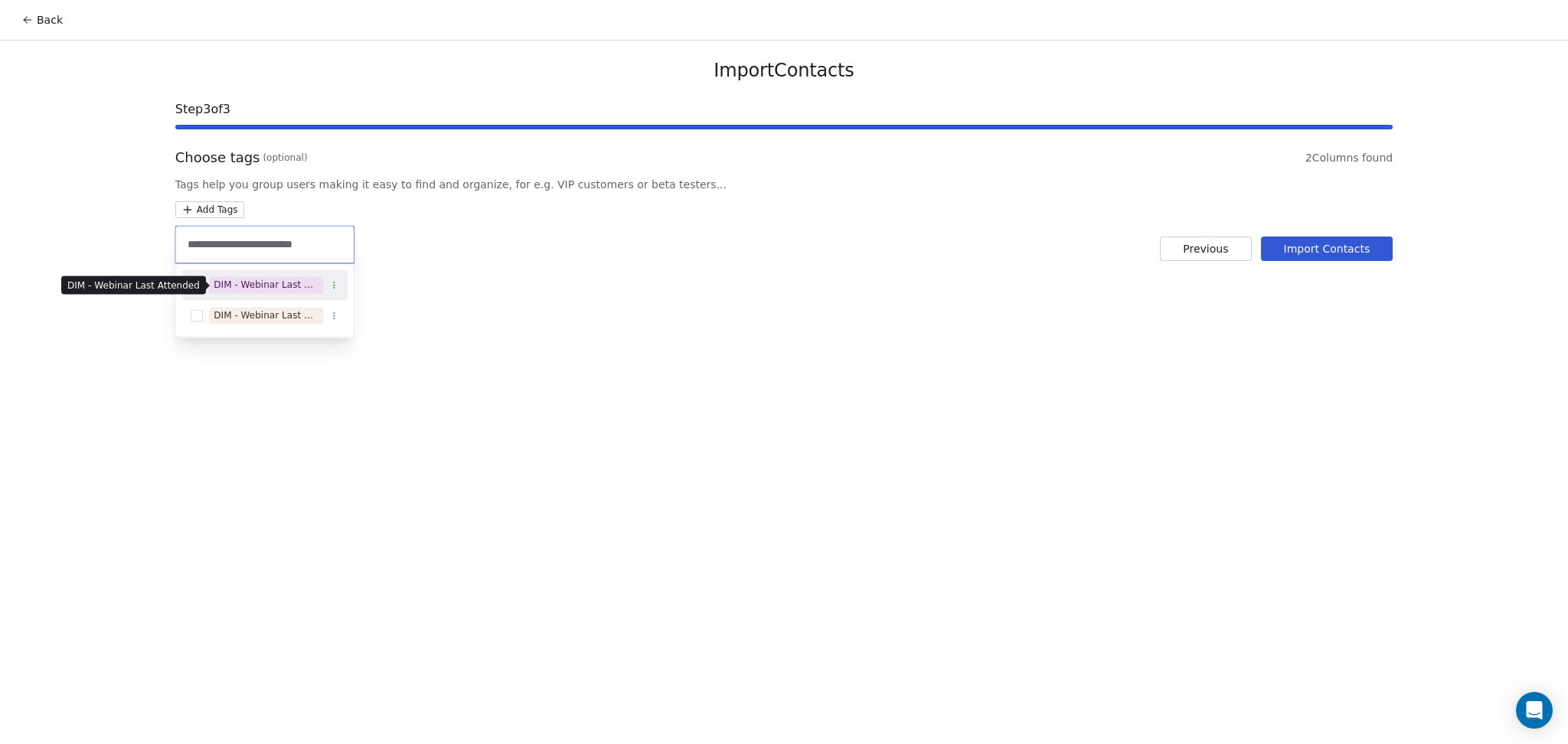
type input "**********"
click at [254, 279] on div "DIM - Webinar Last Attended" at bounding box center [266, 284] width 105 height 13
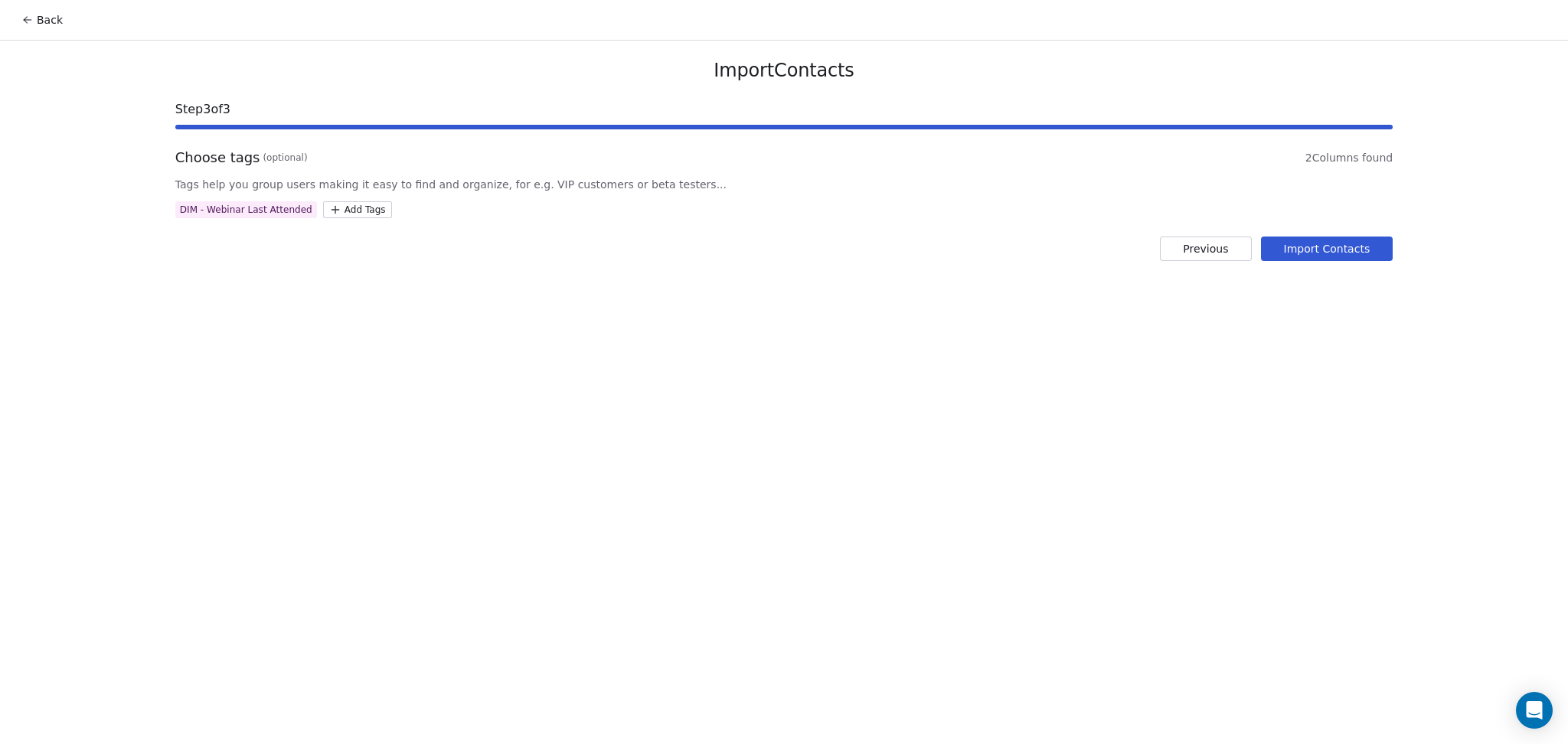
click at [521, 246] on html "Back Import Contacts Step 3 of 3 Choose tags (optional) 2 Columns found Tags he…" at bounding box center [784, 372] width 1568 height 744
click at [1331, 254] on button "Import Contacts" at bounding box center [1328, 249] width 132 height 25
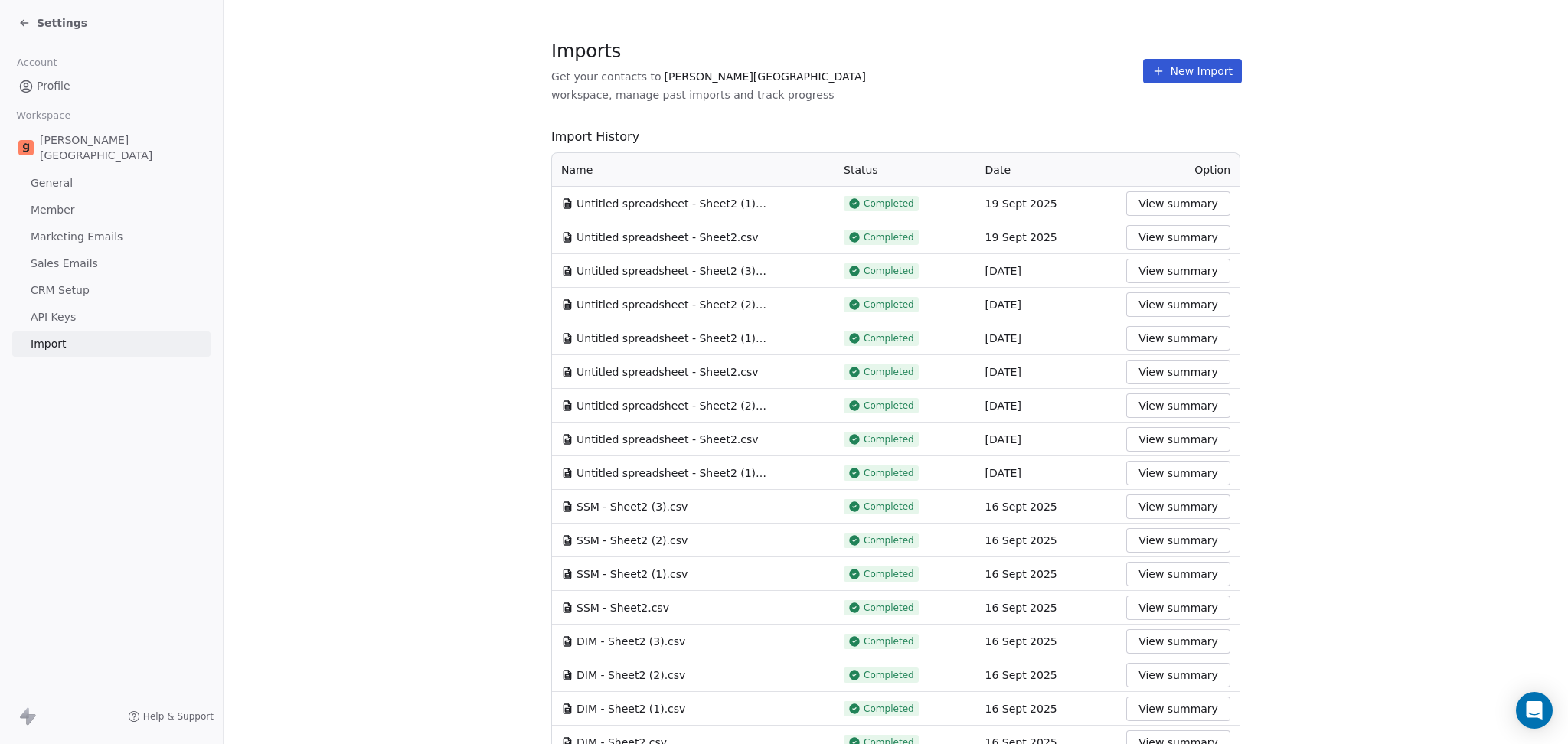
click at [947, 59] on span "Imports" at bounding box center [848, 52] width 592 height 23
click at [1160, 74] on button "New Import" at bounding box center [1193, 72] width 99 height 25
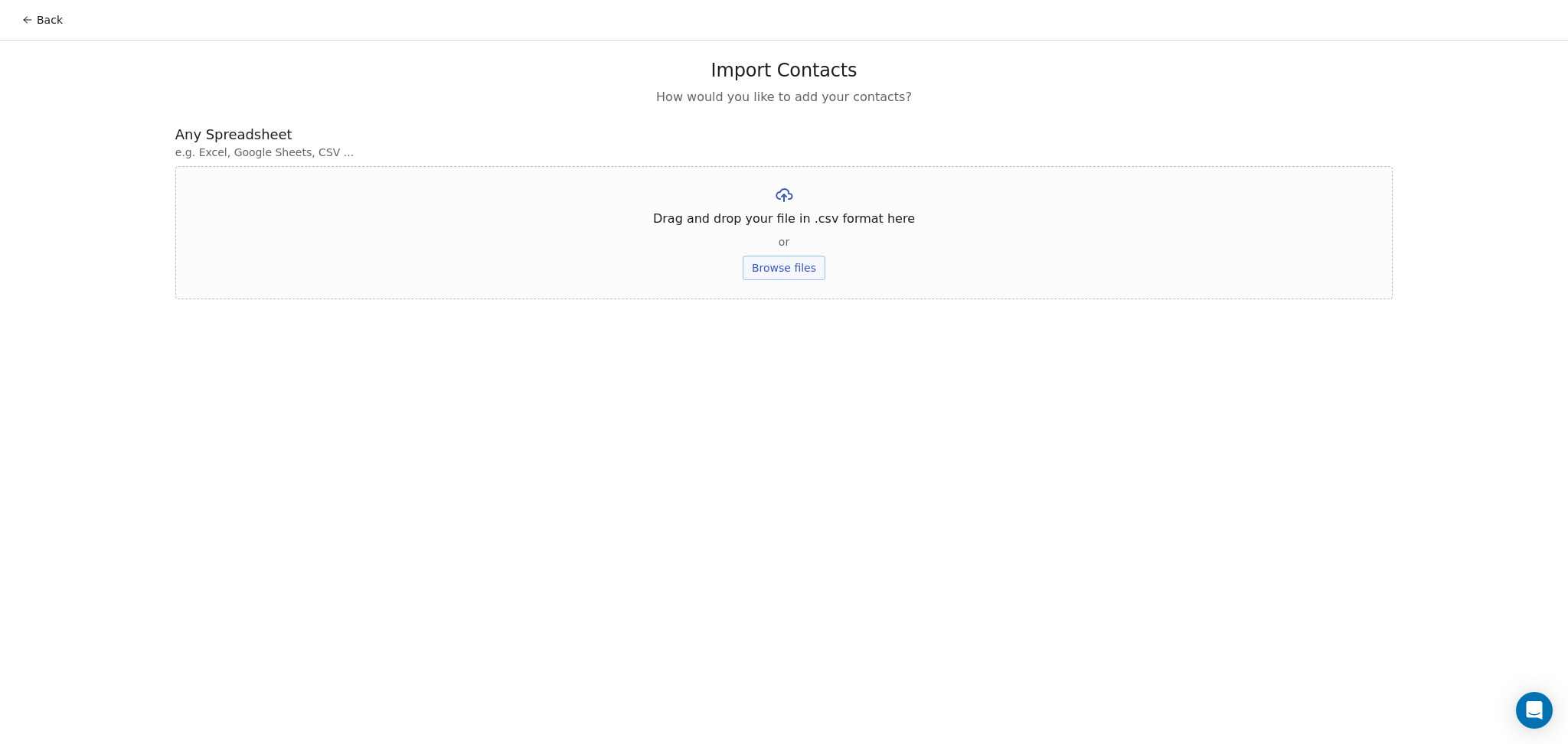
click at [761, 260] on button "Browse files" at bounding box center [784, 268] width 82 height 25
click at [801, 213] on button "Upload" at bounding box center [784, 225] width 56 height 25
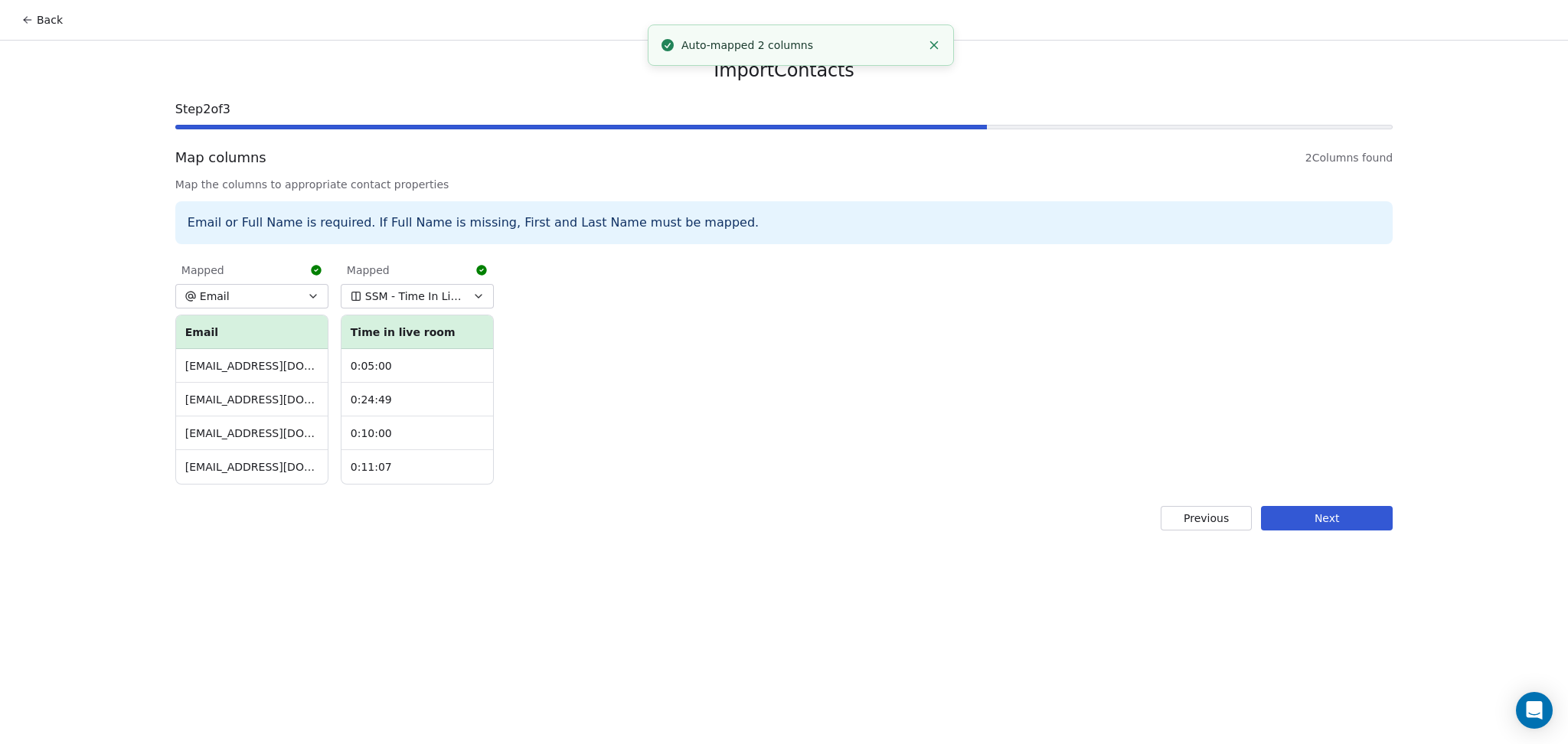
click at [1314, 502] on div "Import Contacts Step 2 of 3 Map columns 2 Columns found Map the columns to appr…" at bounding box center [784, 294] width 1255 height 508
click at [1325, 519] on button "Next" at bounding box center [1328, 518] width 132 height 25
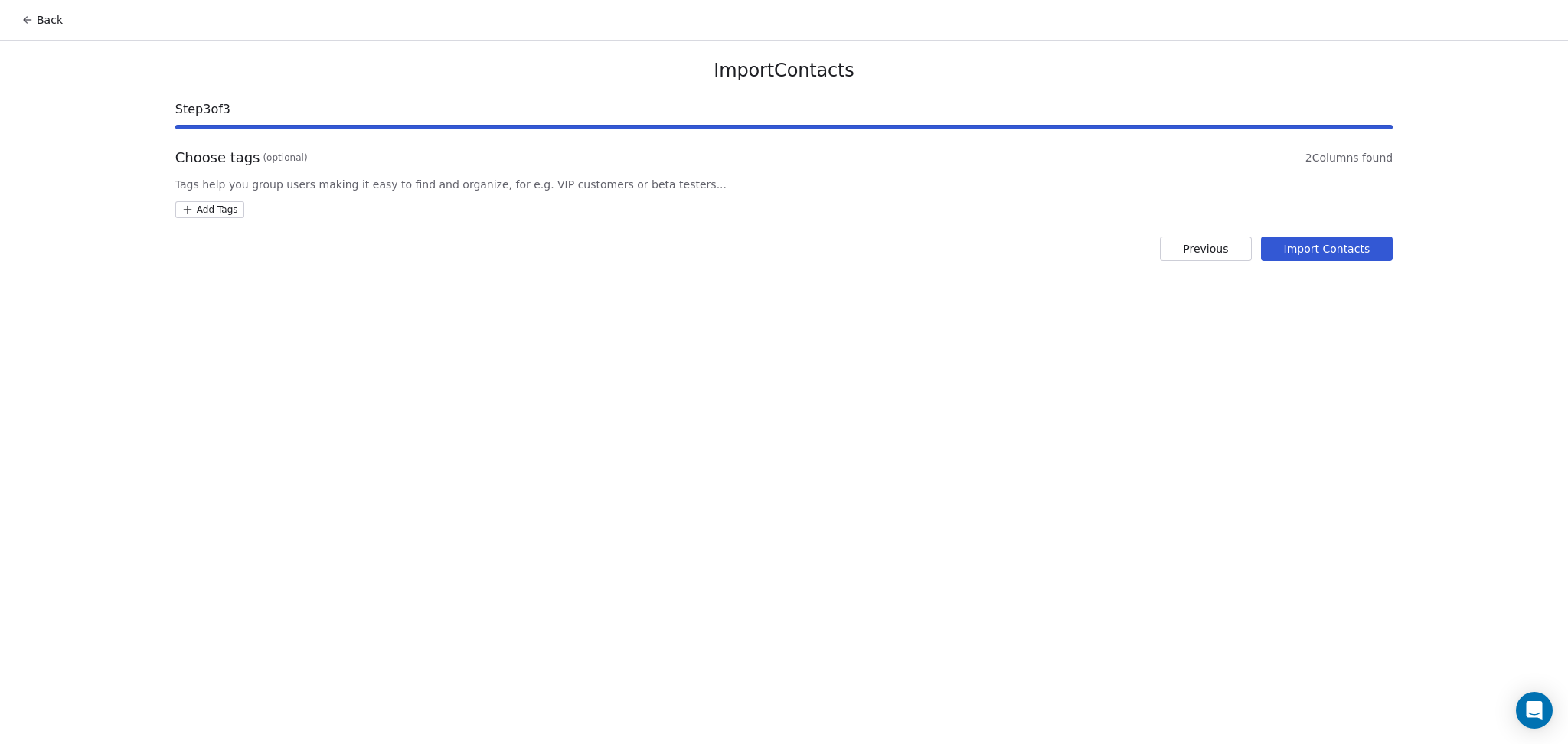
click at [208, 201] on div "Choose tags (optional) 2 Columns found Tags help you group users making it easy…" at bounding box center [784, 183] width 1217 height 71
click at [189, 200] on div "Choose tags (optional) 2 Columns found Tags help you group users making it easy…" at bounding box center [784, 183] width 1217 height 71
click at [194, 208] on html "Back Import Contacts Step 3 of 3 Choose tags (optional) 2 Columns found Tags he…" at bounding box center [784, 372] width 1568 height 744
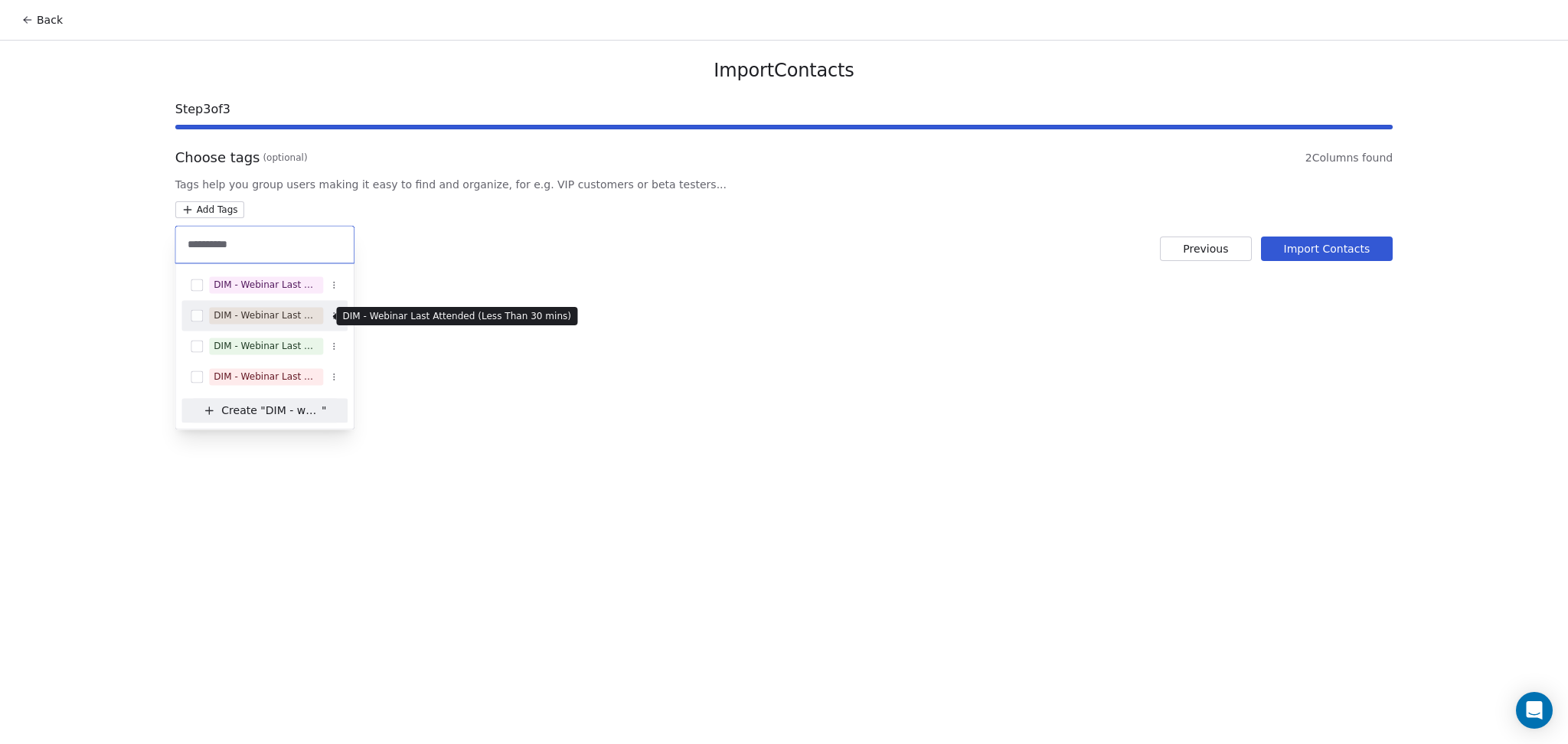
type input "**********"
click at [283, 316] on div "DIM - Webinar Last Attended (Less Than 30 mins)" at bounding box center [266, 315] width 105 height 13
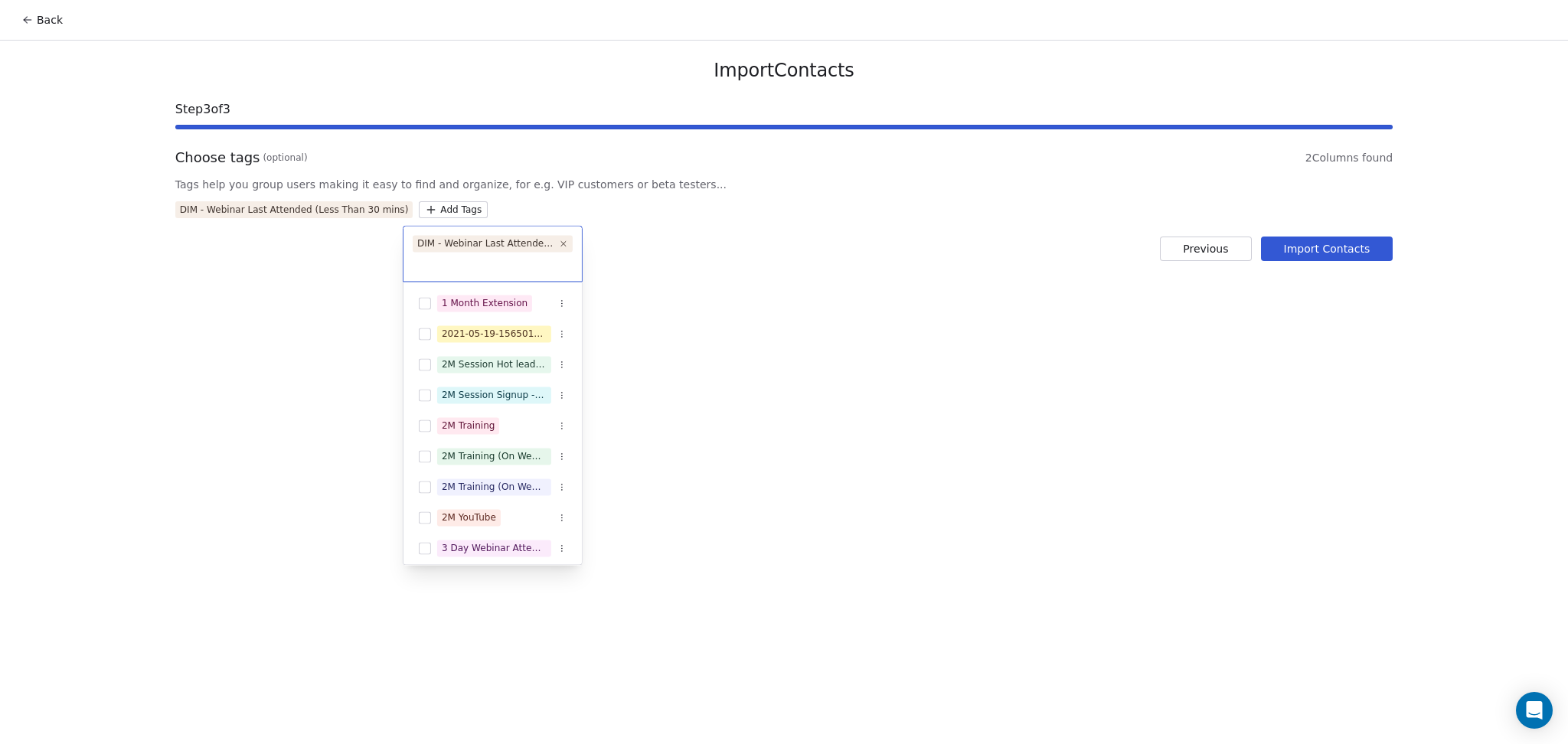
click at [484, 295] on html "Back Import Contacts Step 3 of 3 Choose tags (optional) 2 Columns found Tags he…" at bounding box center [784, 372] width 1568 height 744
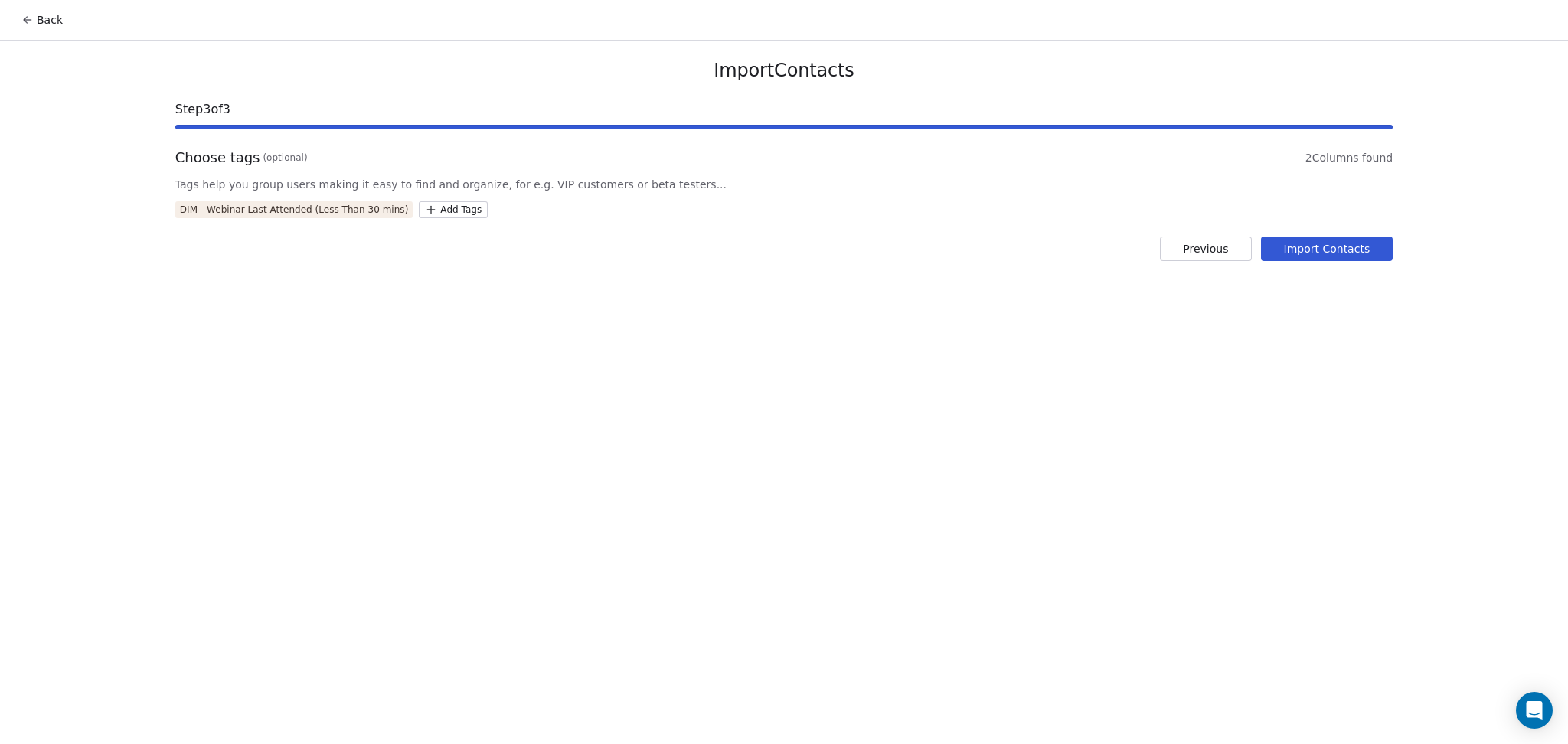
click at [1325, 239] on button "Import Contacts" at bounding box center [1328, 249] width 132 height 25
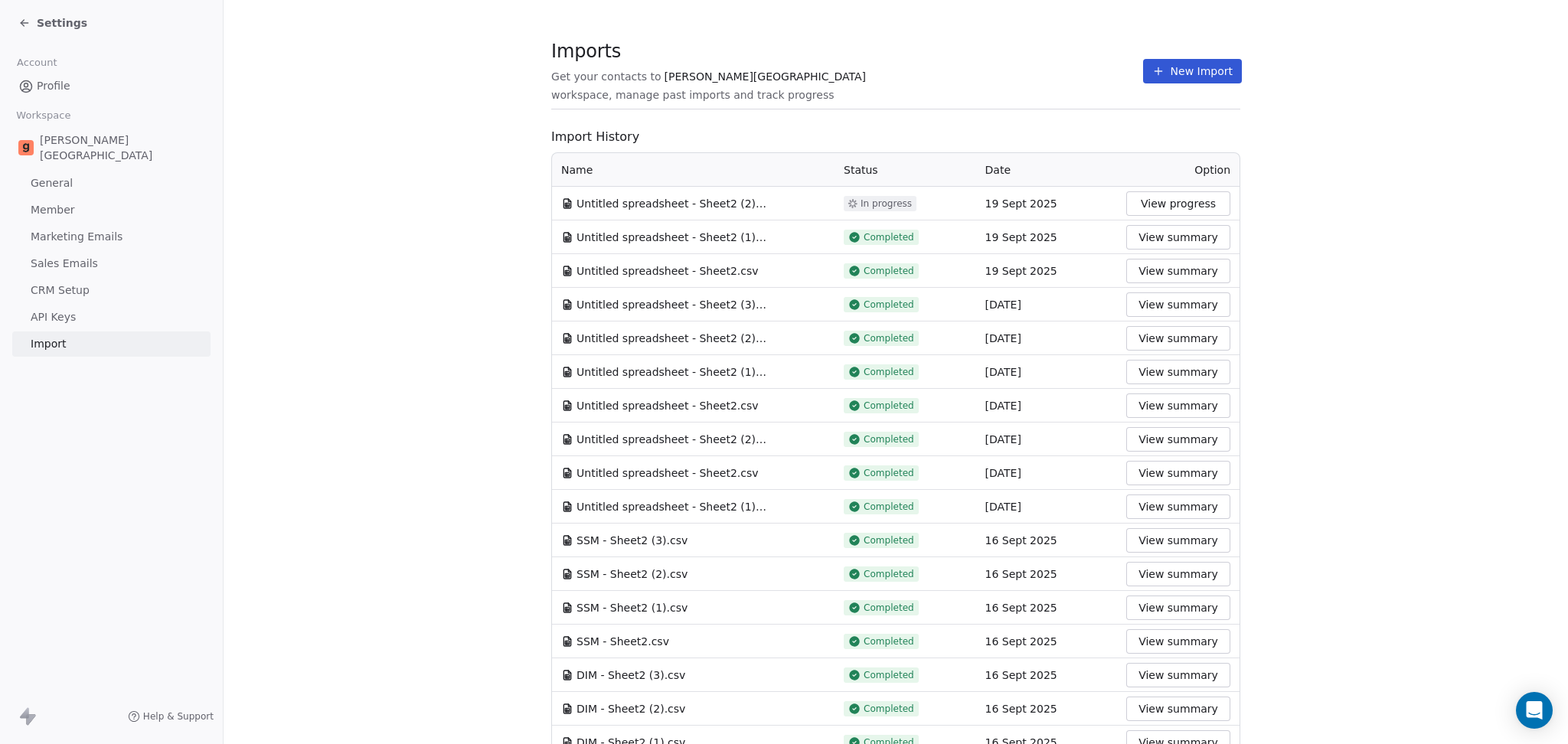
click at [1059, 130] on span "Import History" at bounding box center [897, 137] width 690 height 18
click at [1164, 65] on button "New Import" at bounding box center [1193, 72] width 99 height 25
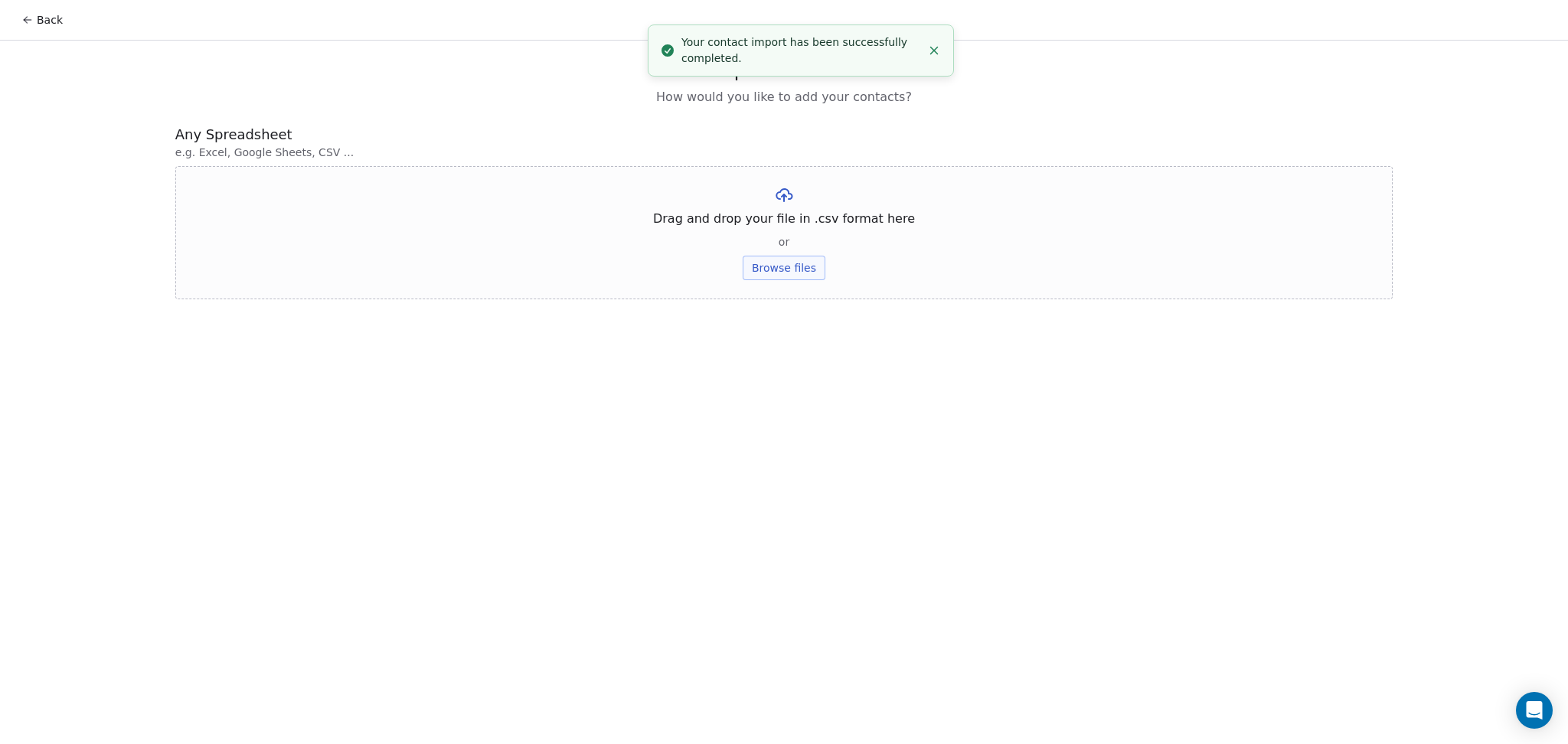
click at [775, 258] on button "Browse files" at bounding box center [784, 268] width 82 height 25
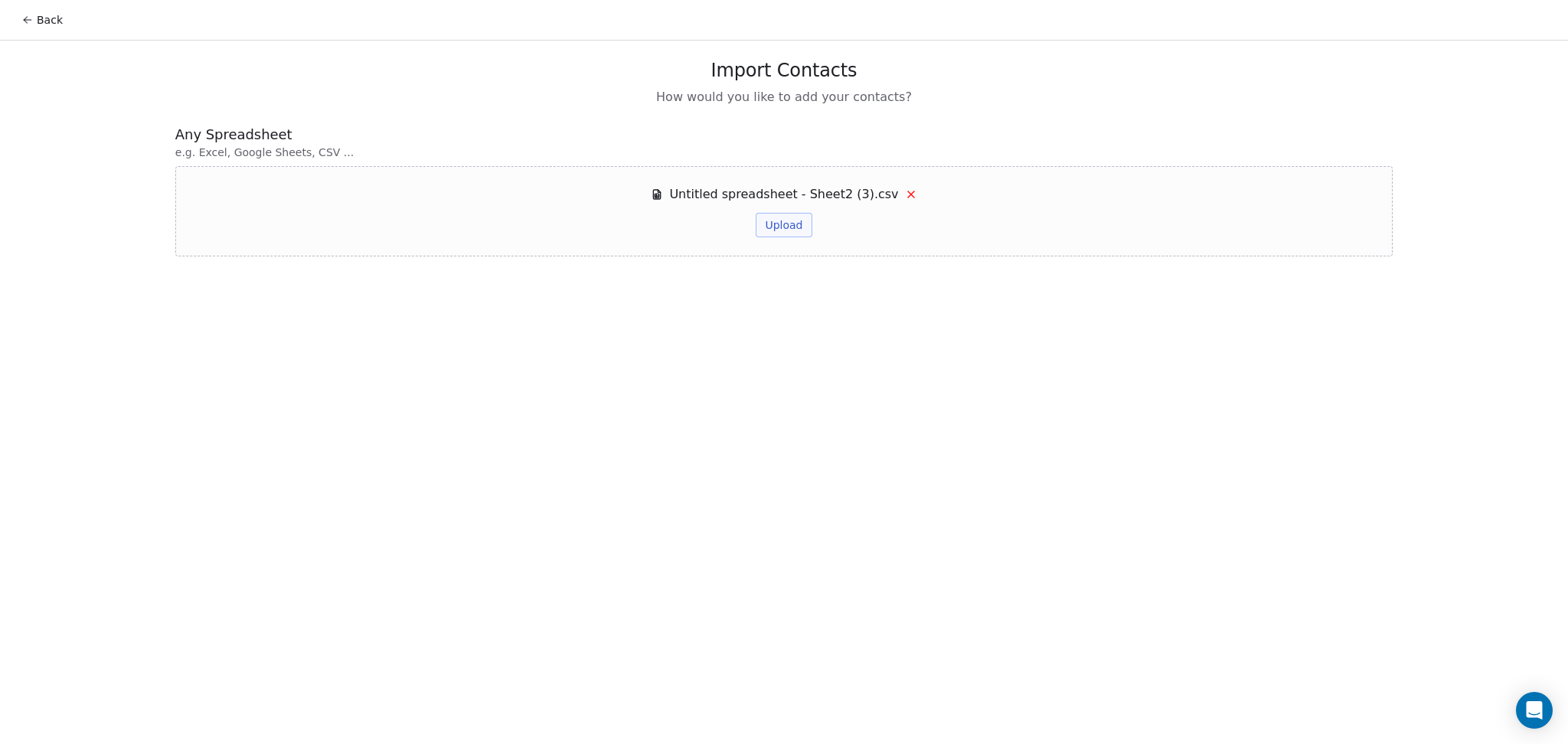
click at [784, 208] on div "Untitled spreadsheet - Sheet2 (3).csv Upload" at bounding box center [784, 211] width 265 height 52
click at [787, 215] on button "Upload" at bounding box center [784, 225] width 56 height 25
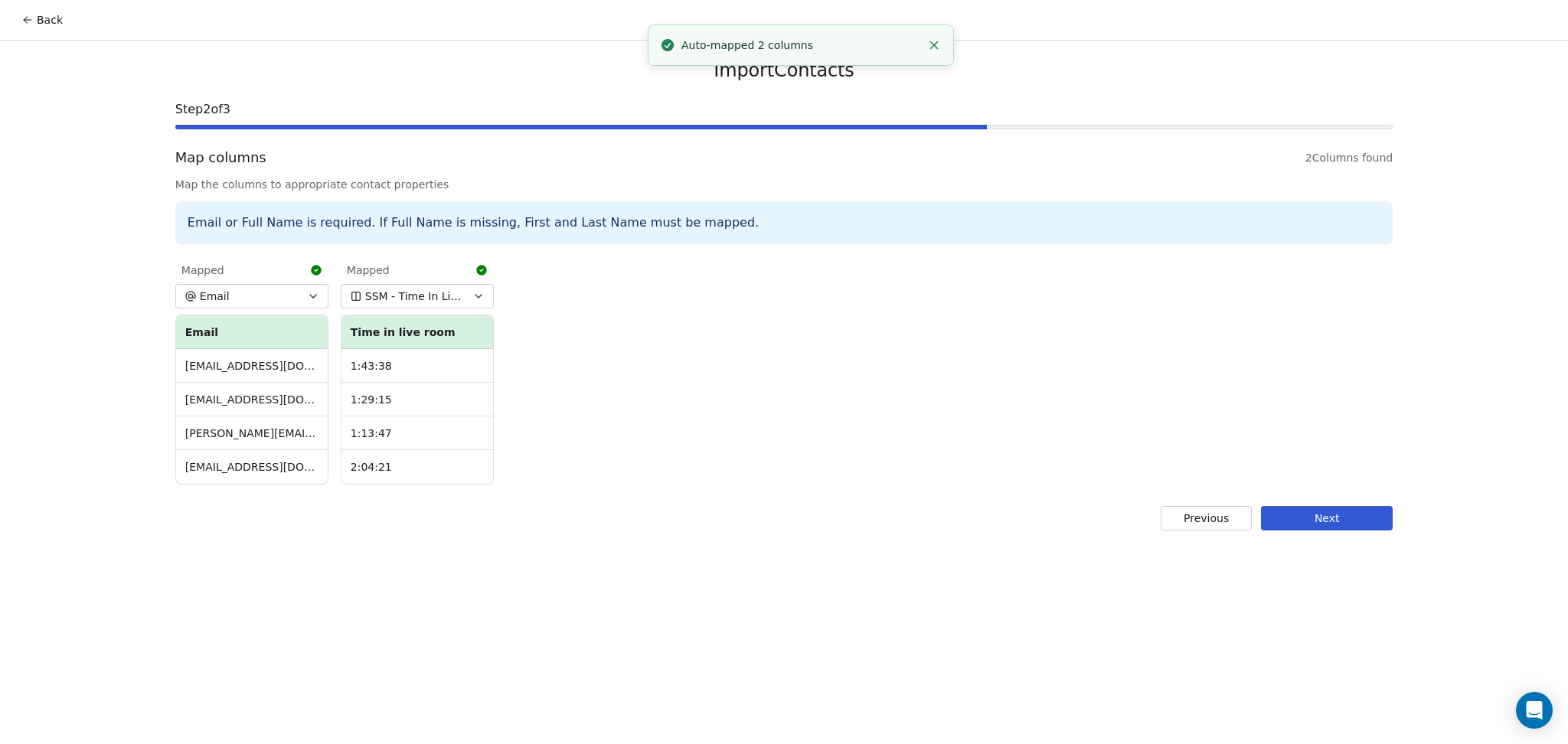
click at [1302, 524] on button "Next" at bounding box center [1328, 518] width 132 height 25
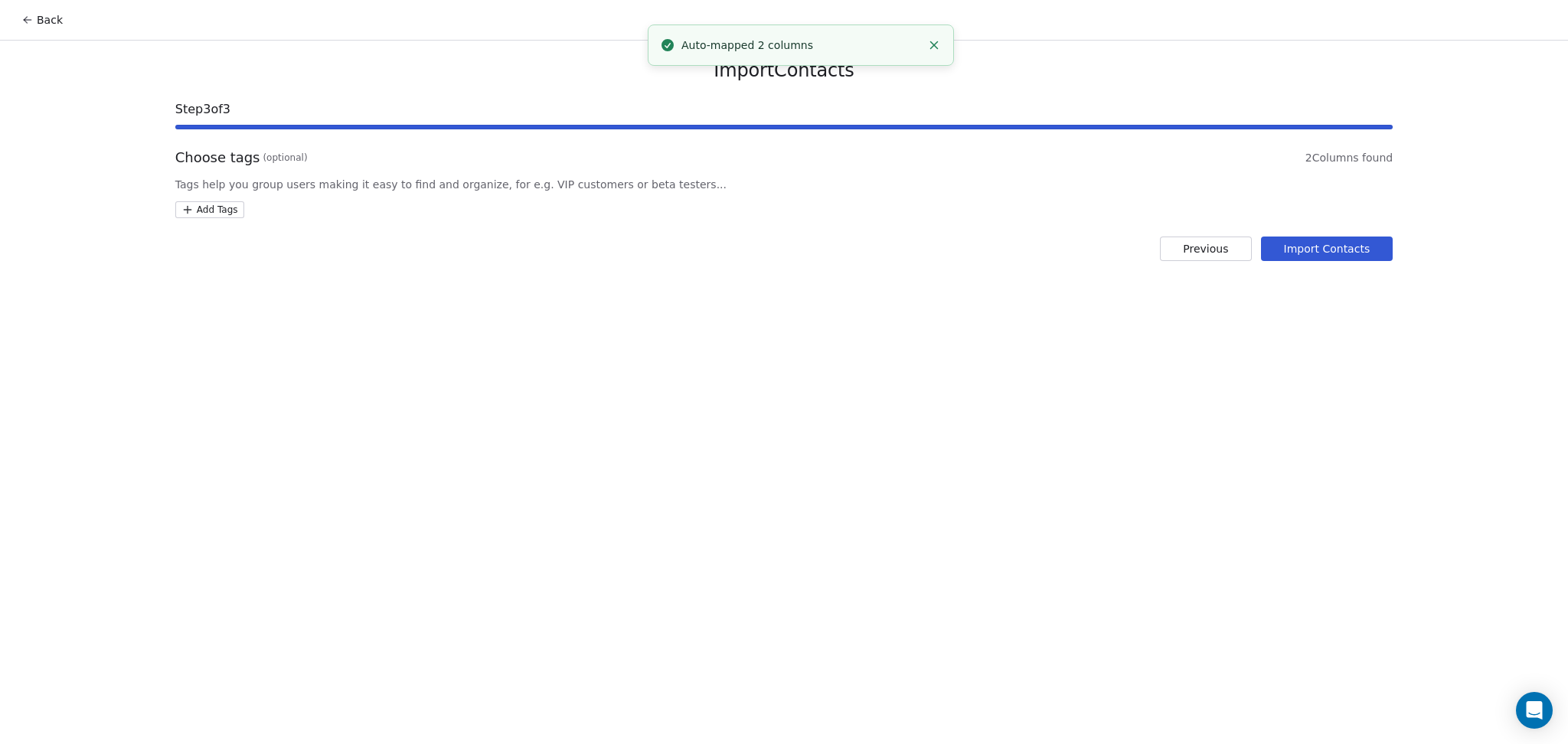
click at [196, 193] on div "Choose tags (optional) 2 Columns found Tags help you group users making it easy…" at bounding box center [784, 183] width 1217 height 71
click at [203, 201] on html "Back Import Contacts Step 3 of 3 Choose tags (optional) 2 Columns found Tags he…" at bounding box center [784, 372] width 1568 height 744
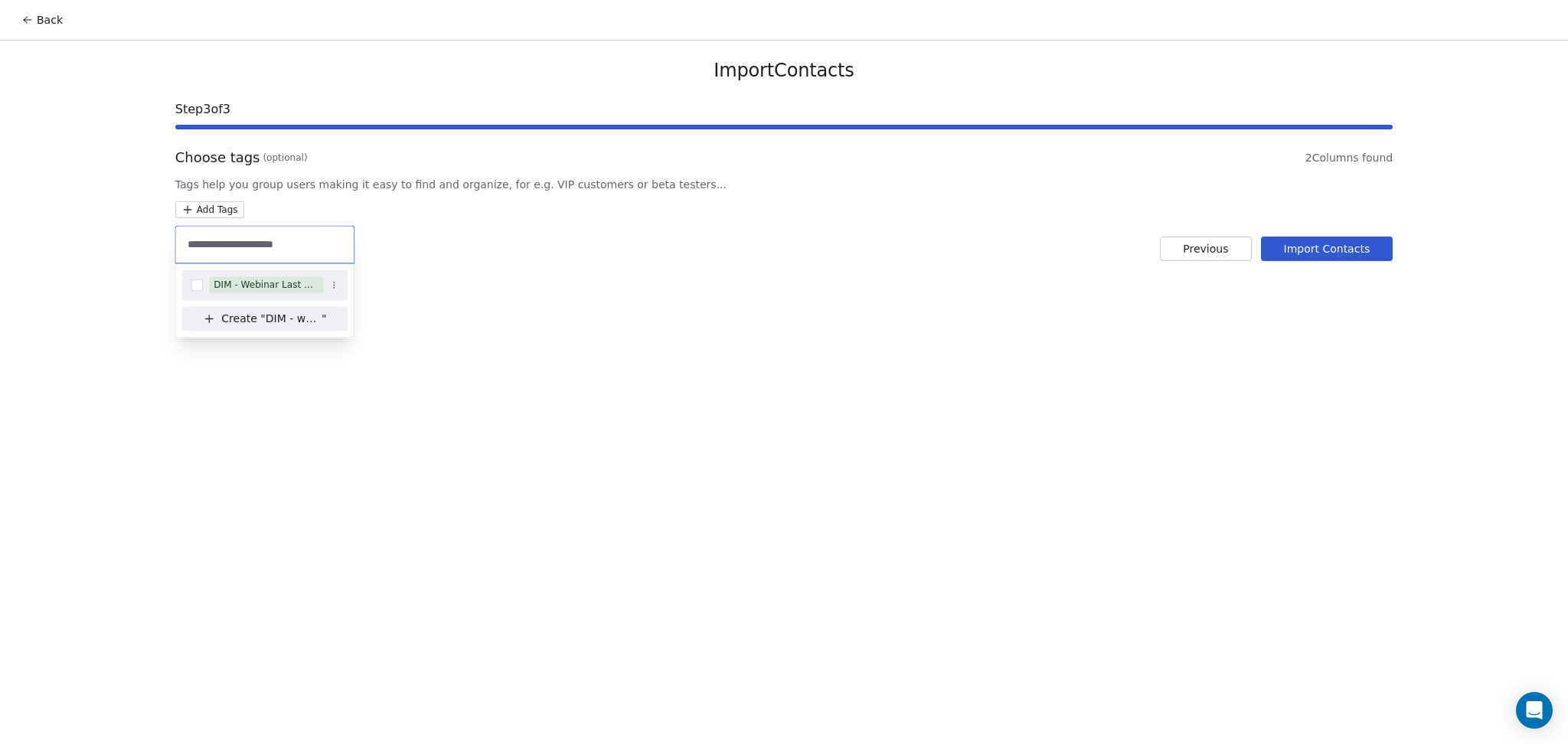
type input "**********"
click at [284, 277] on span "DIM - Webinar Last Hot Lead" at bounding box center [265, 285] width 114 height 17
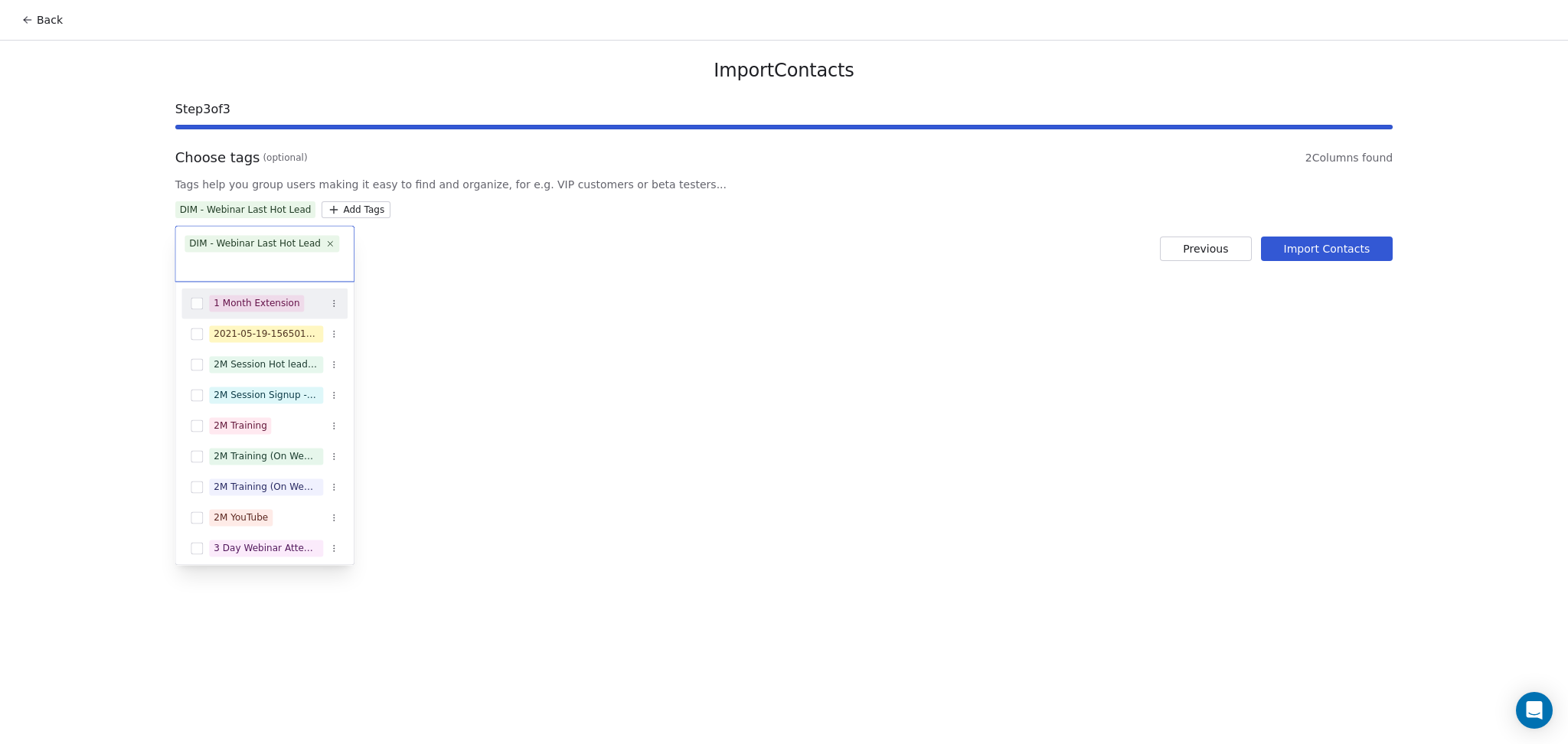
click at [617, 251] on html "Back Import Contacts Step 3 of 3 Choose tags (optional) 2 Columns found Tags he…" at bounding box center [784, 372] width 1568 height 744
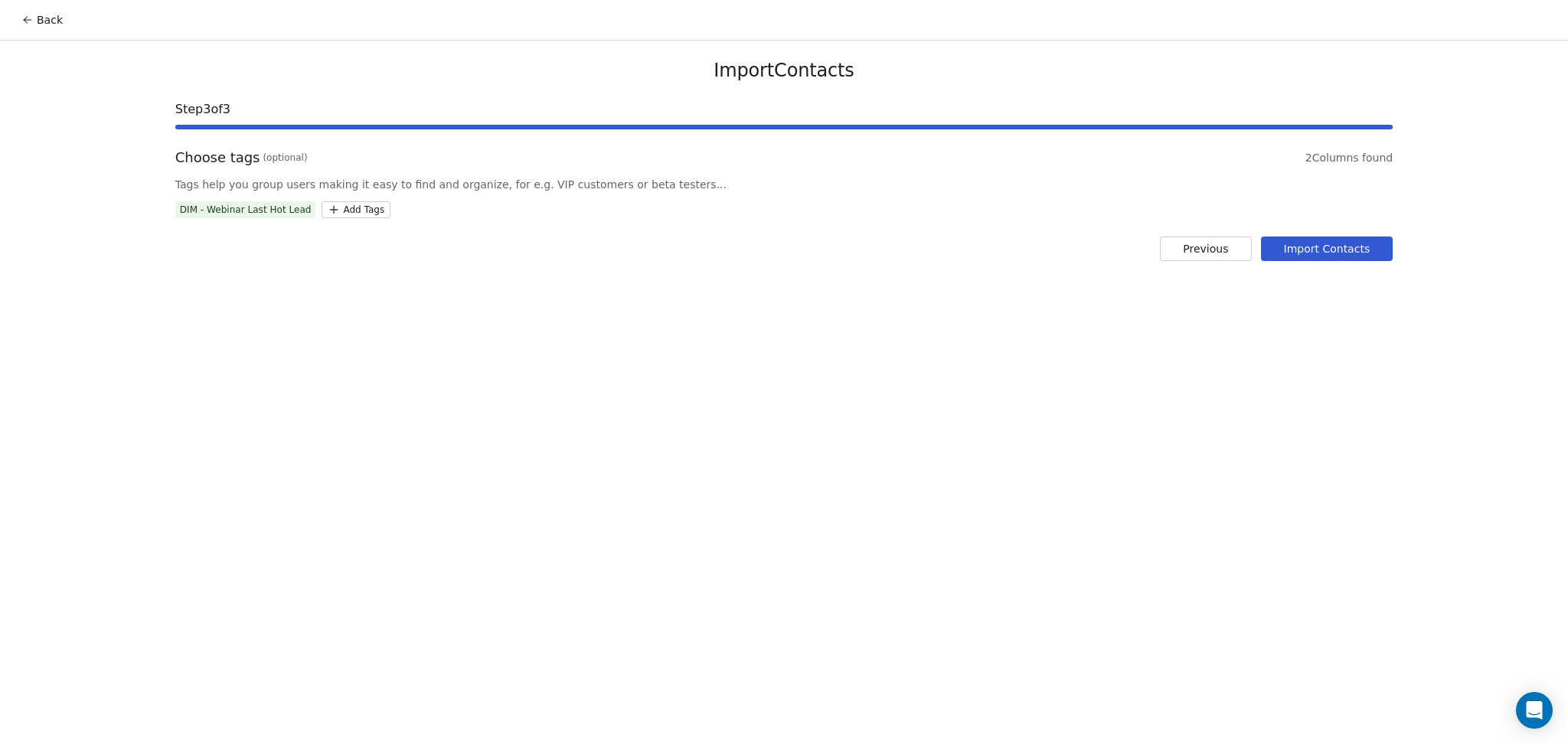
click at [1287, 247] on button "Import Contacts" at bounding box center [1328, 249] width 132 height 25
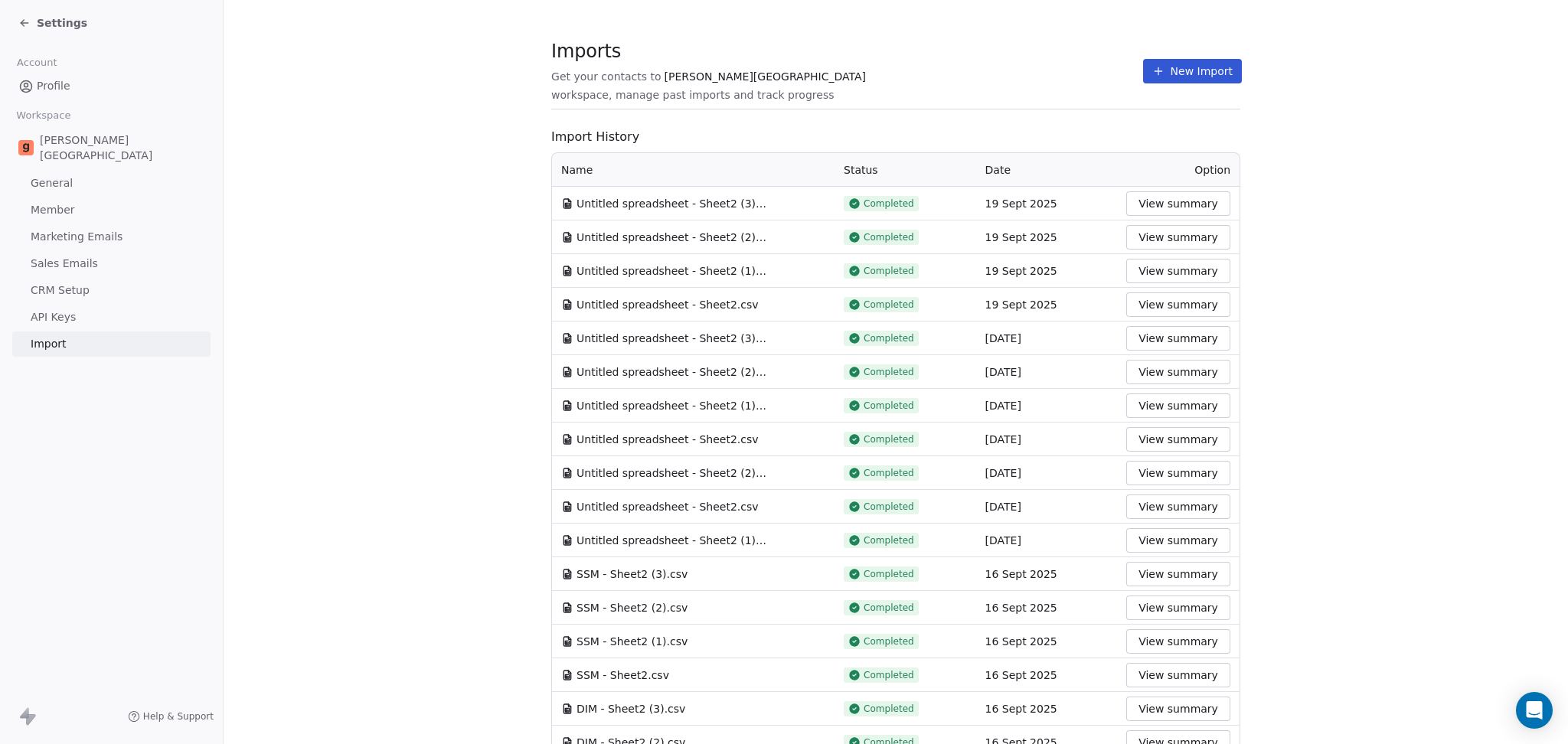
click at [750, 124] on div "Imports Get your contacts to [PERSON_NAME] School workspace, manage past import…" at bounding box center [897, 590] width 690 height 1082
click at [1154, 63] on button "New Import" at bounding box center [1193, 72] width 99 height 25
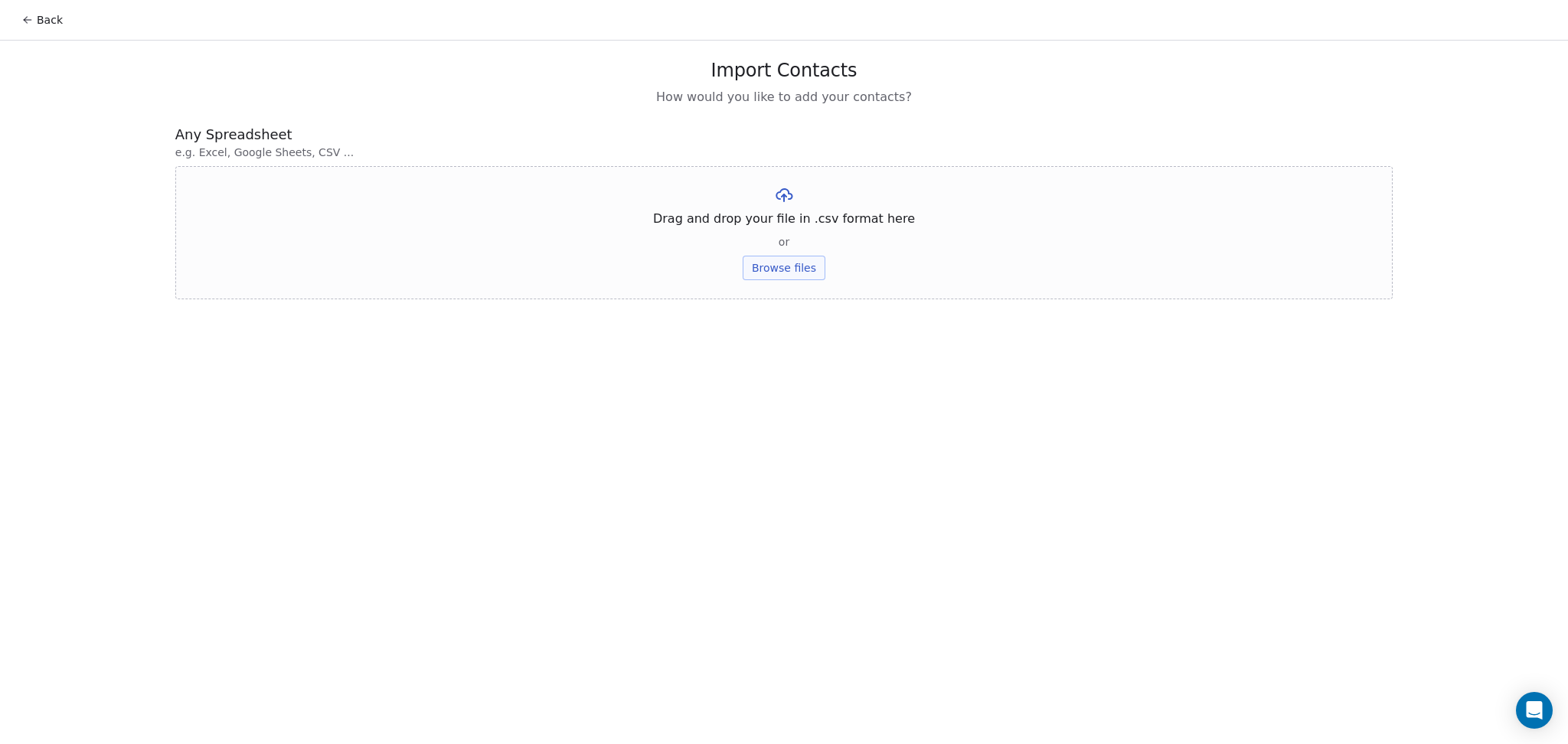
click at [770, 268] on button "Browse files" at bounding box center [784, 268] width 82 height 25
click at [774, 221] on button "Upload" at bounding box center [784, 225] width 56 height 25
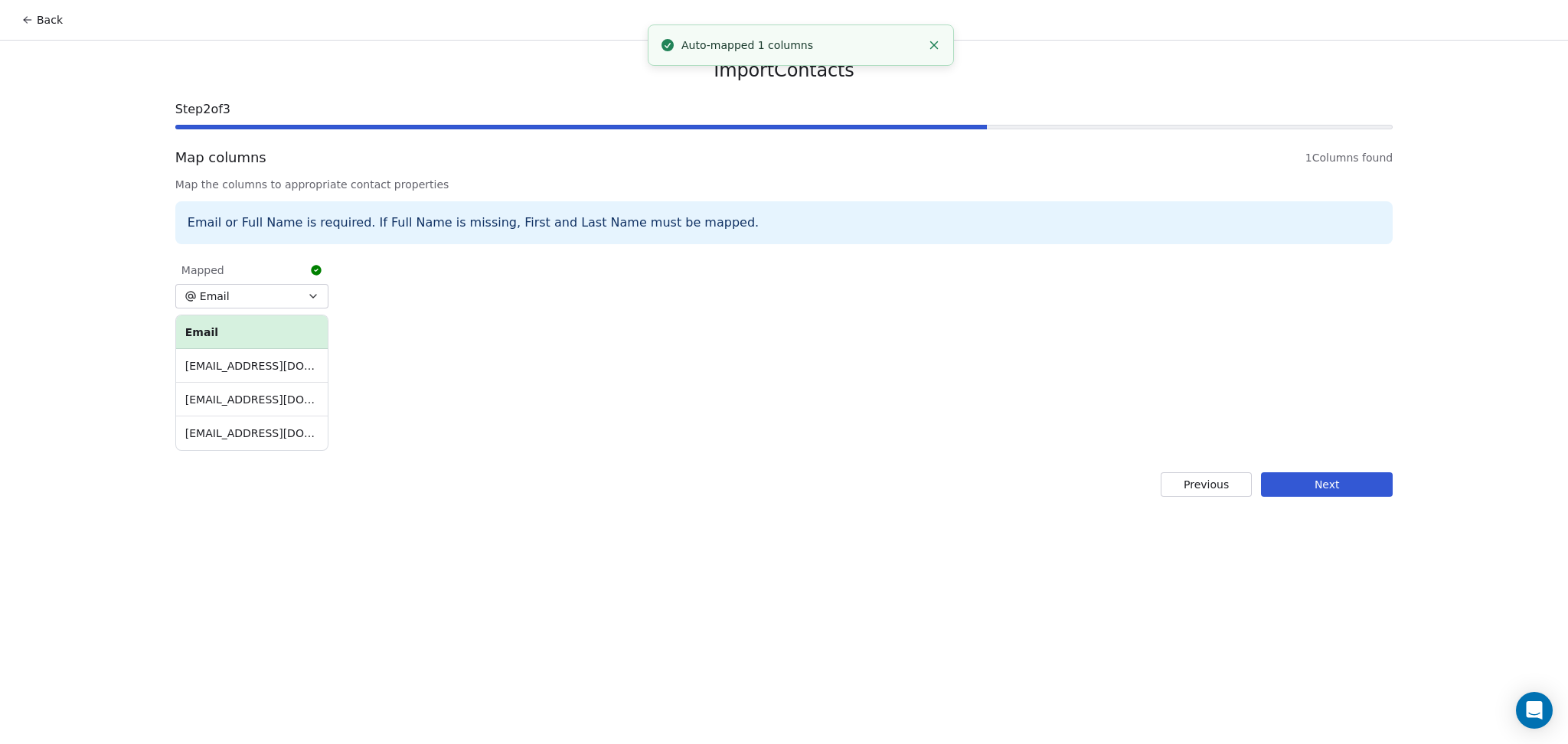
click at [1302, 483] on button "Next" at bounding box center [1328, 485] width 132 height 25
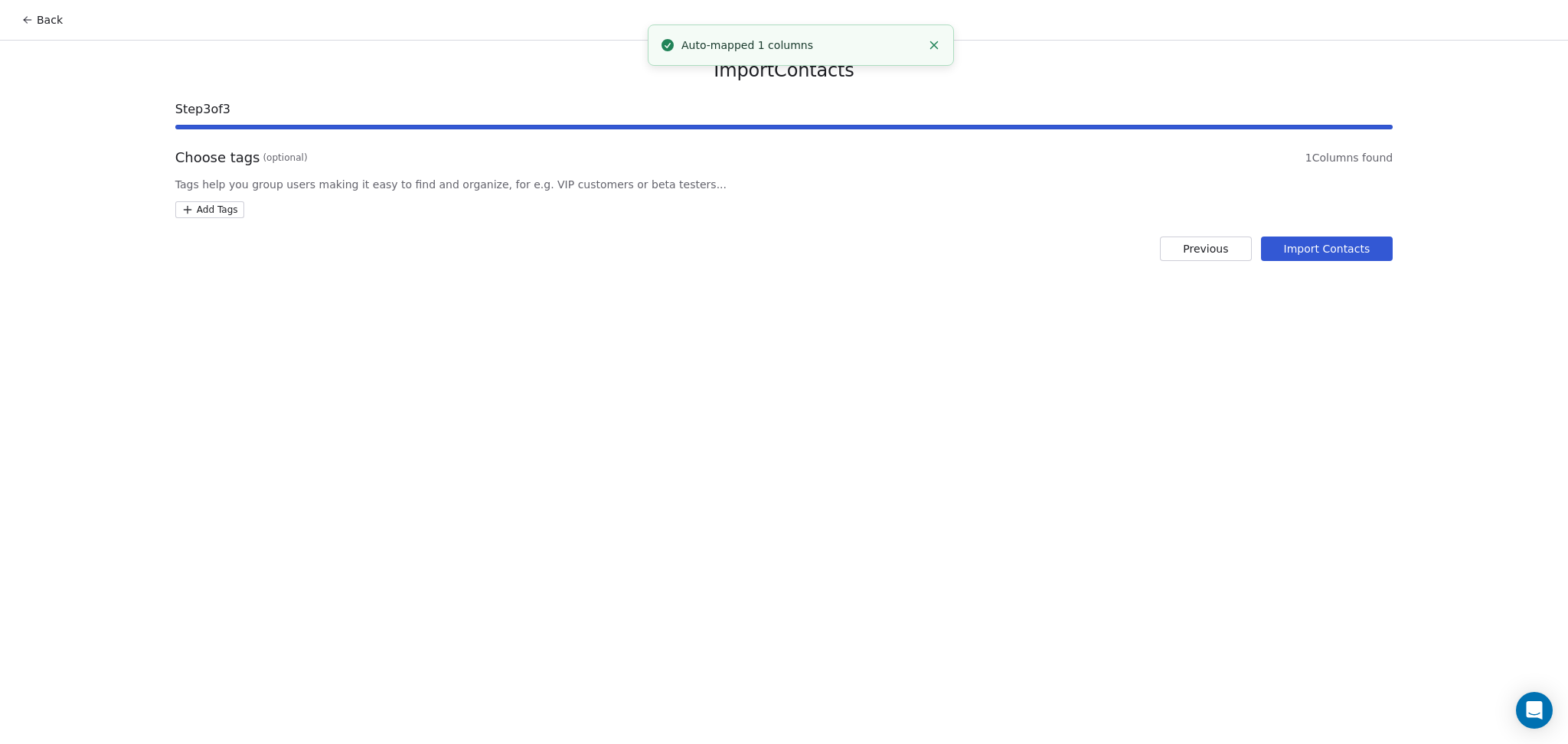
click at [203, 197] on div "Choose tags (optional) 1 Columns found Tags help you group users making it easy…" at bounding box center [784, 183] width 1217 height 71
click at [196, 208] on html "Back Import Contacts Step 3 of 3 Choose tags (optional) 1 Columns found Tags he…" at bounding box center [784, 372] width 1568 height 744
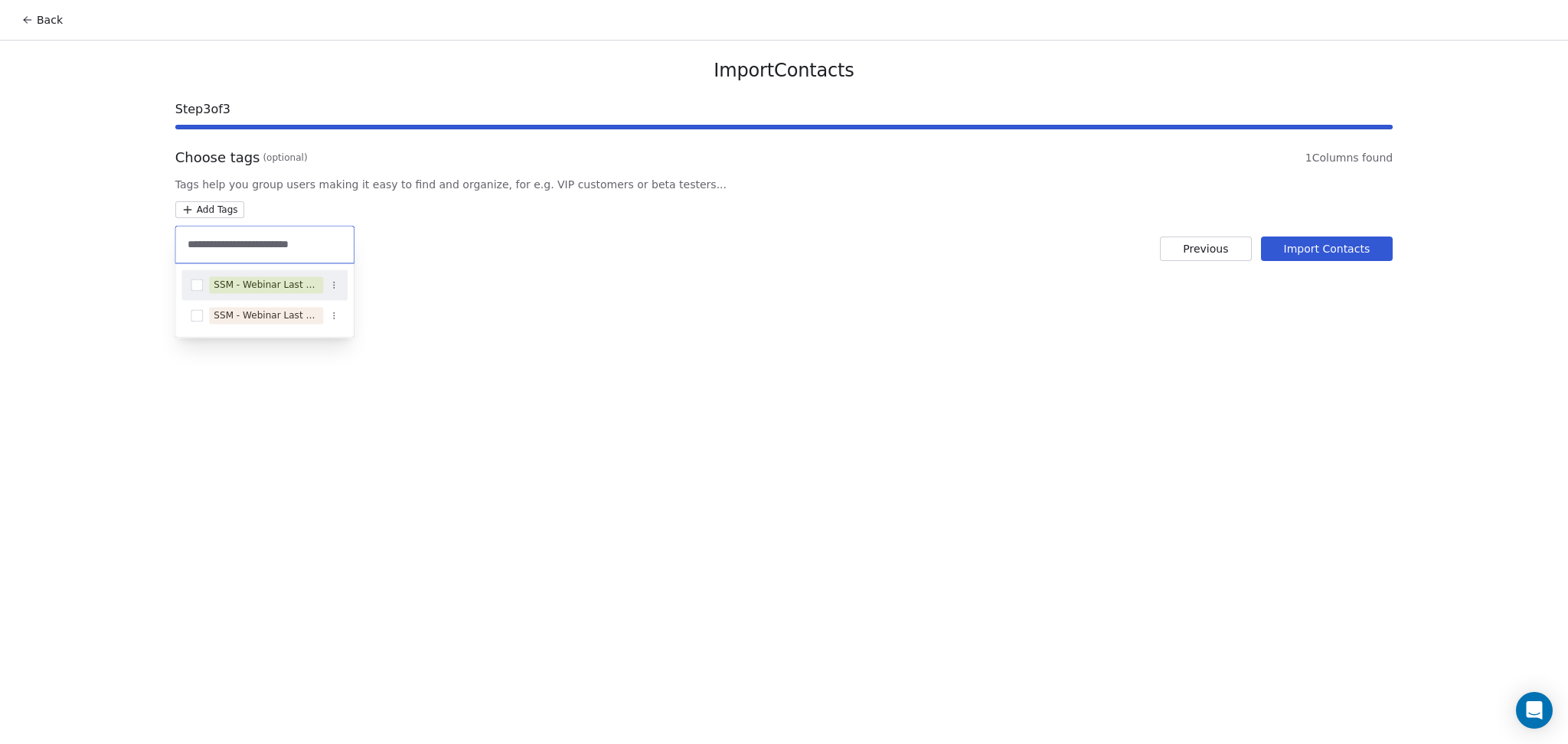
type input "**********"
click at [276, 281] on div "SSM - Webinar Last No Show" at bounding box center [266, 284] width 105 height 13
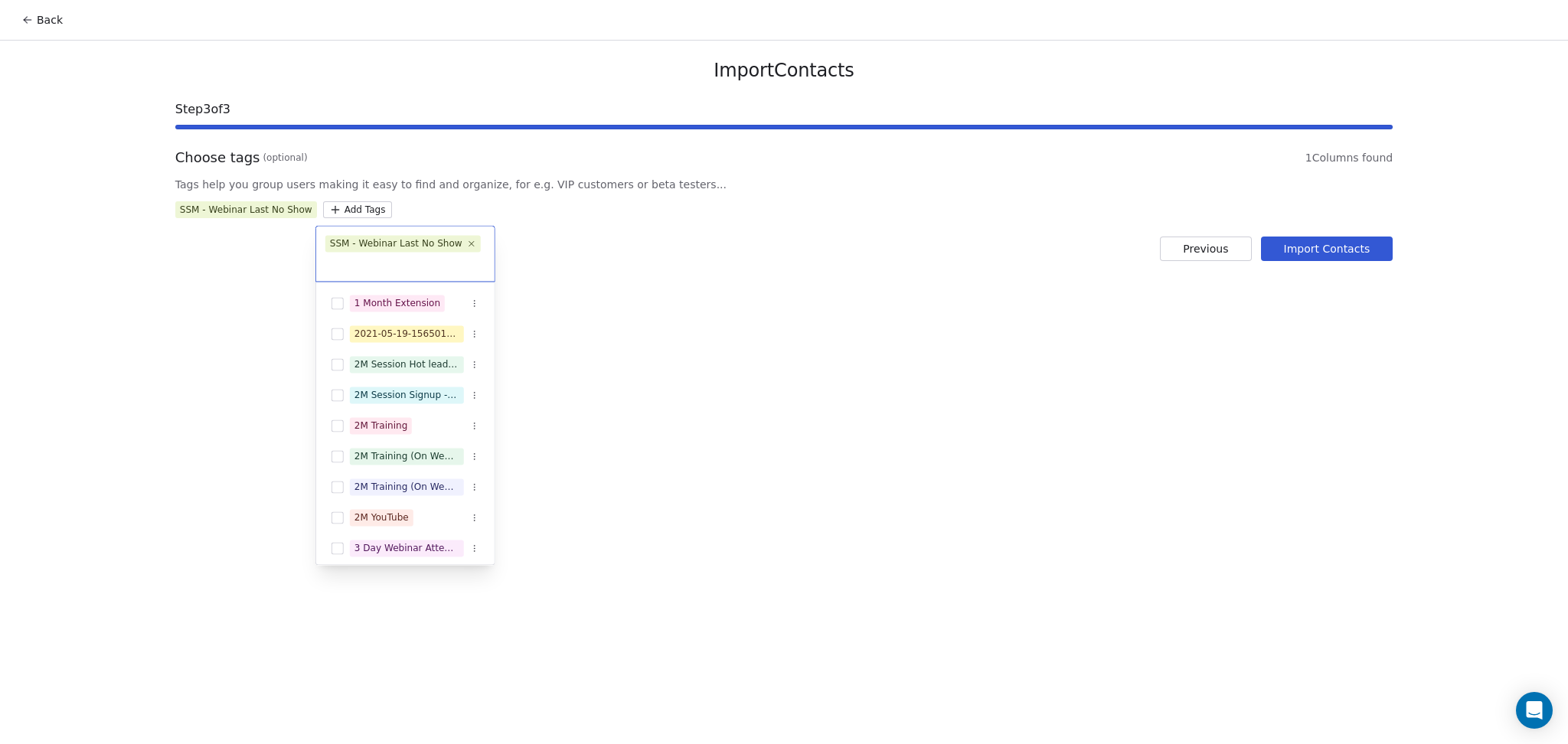
click at [625, 231] on html "Back Import Contacts Step 3 of 3 Choose tags (optional) 1 Columns found Tags he…" at bounding box center [784, 372] width 1568 height 744
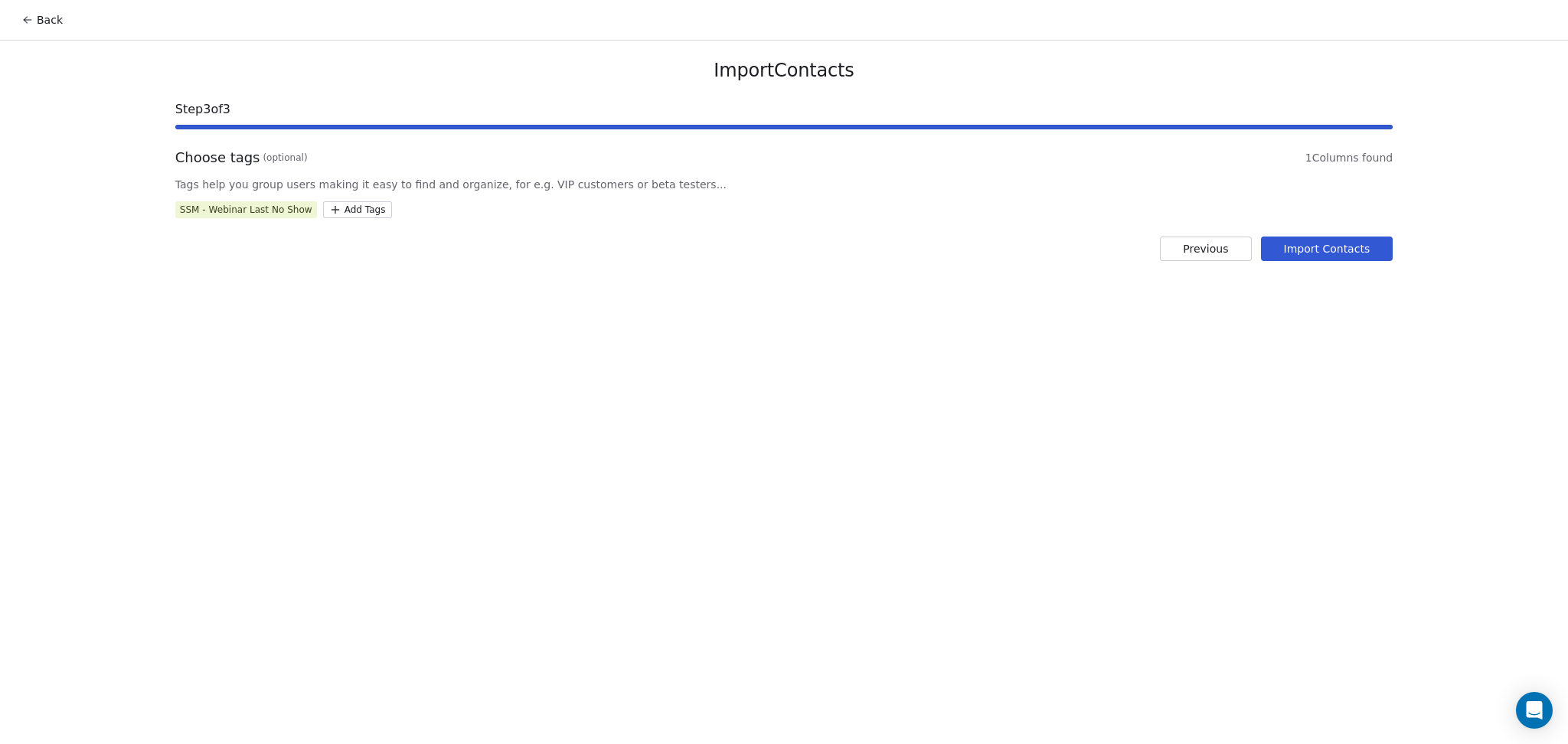
click at [1308, 259] on button "Import Contacts" at bounding box center [1328, 249] width 132 height 25
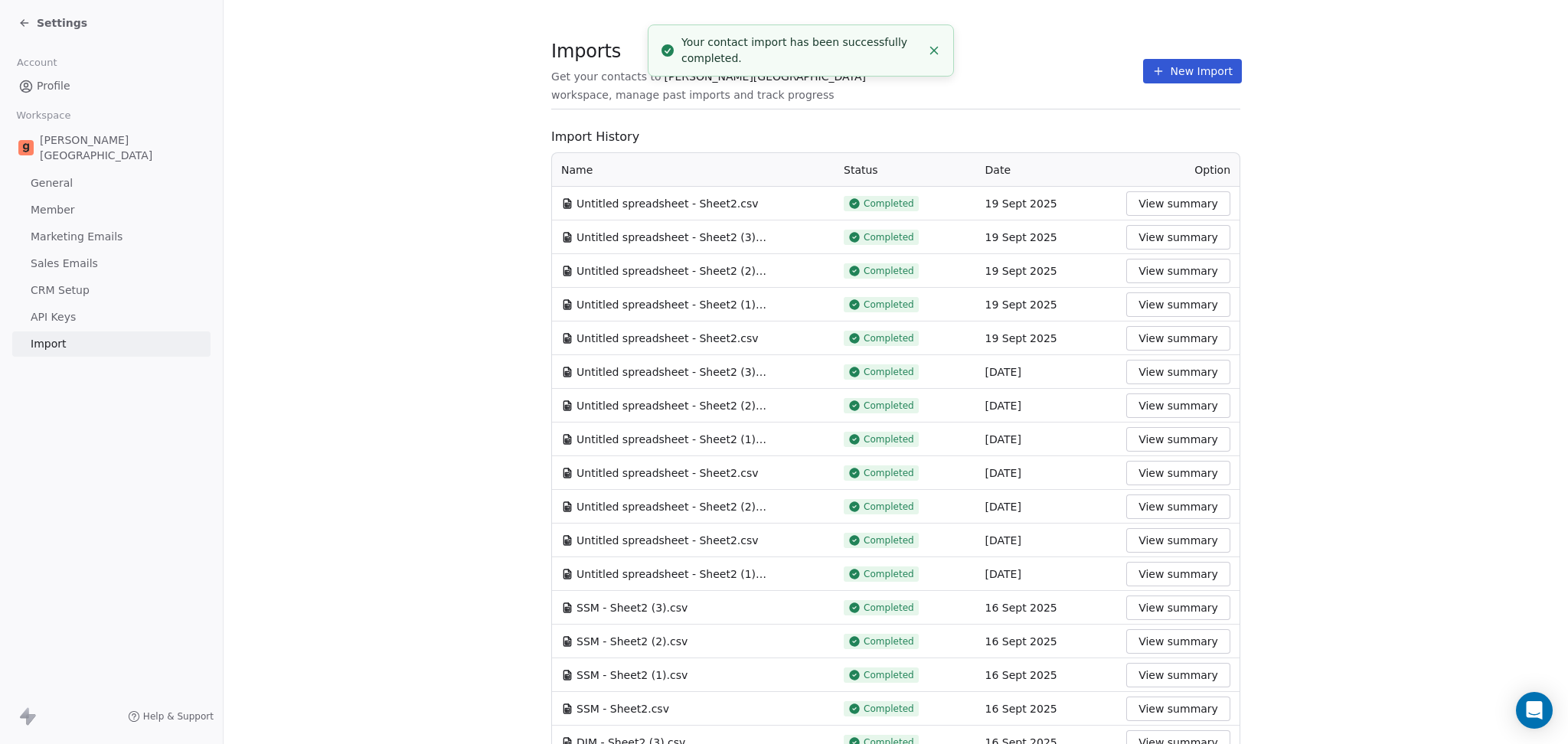
click at [1100, 52] on section "Imports Get your contacts to [PERSON_NAME] School workspace, manage past import…" at bounding box center [897, 79] width 690 height 60
click at [1152, 65] on icon at bounding box center [1158, 71] width 12 height 12
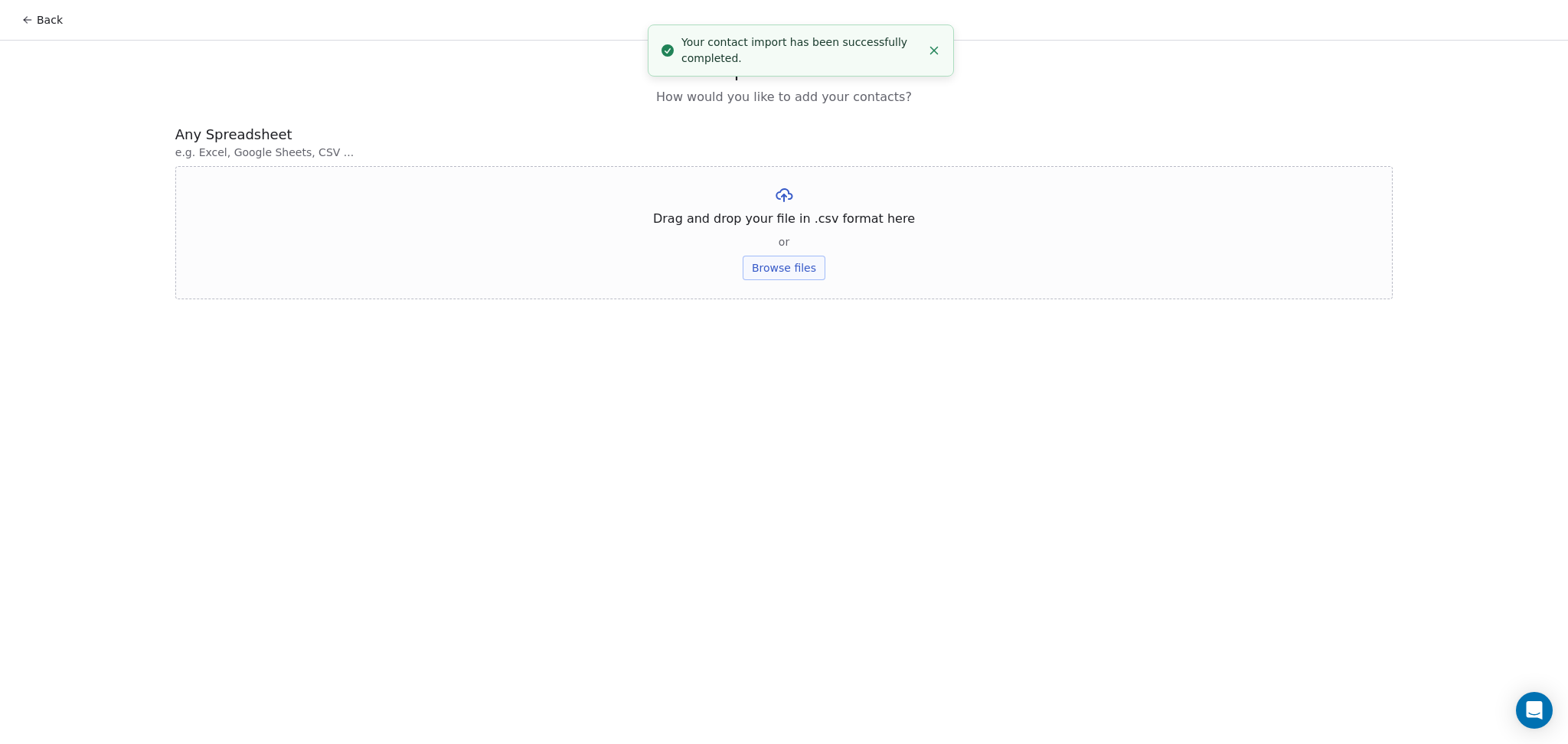
click at [789, 273] on button "Browse files" at bounding box center [784, 268] width 82 height 25
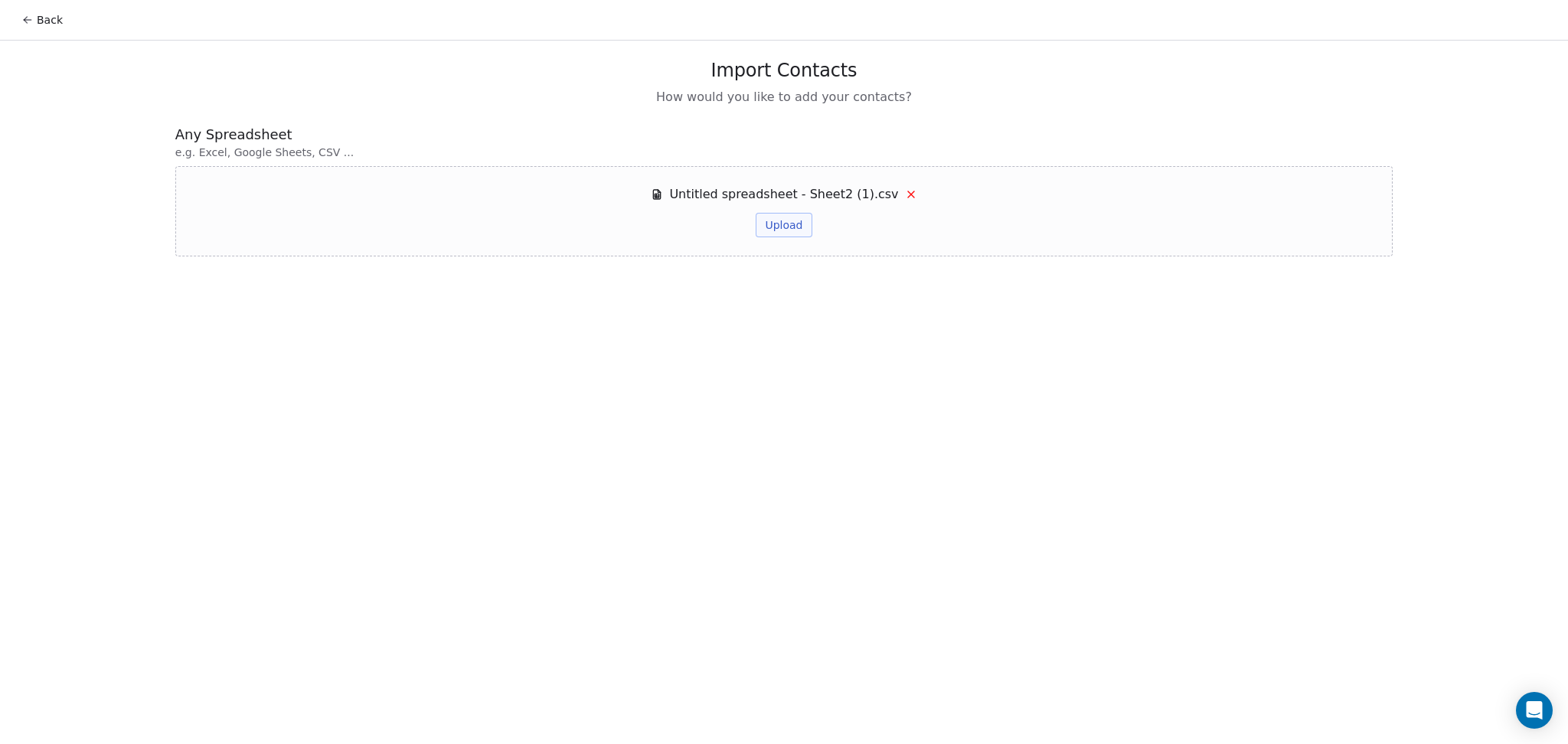
click at [792, 217] on button "Upload" at bounding box center [784, 225] width 56 height 25
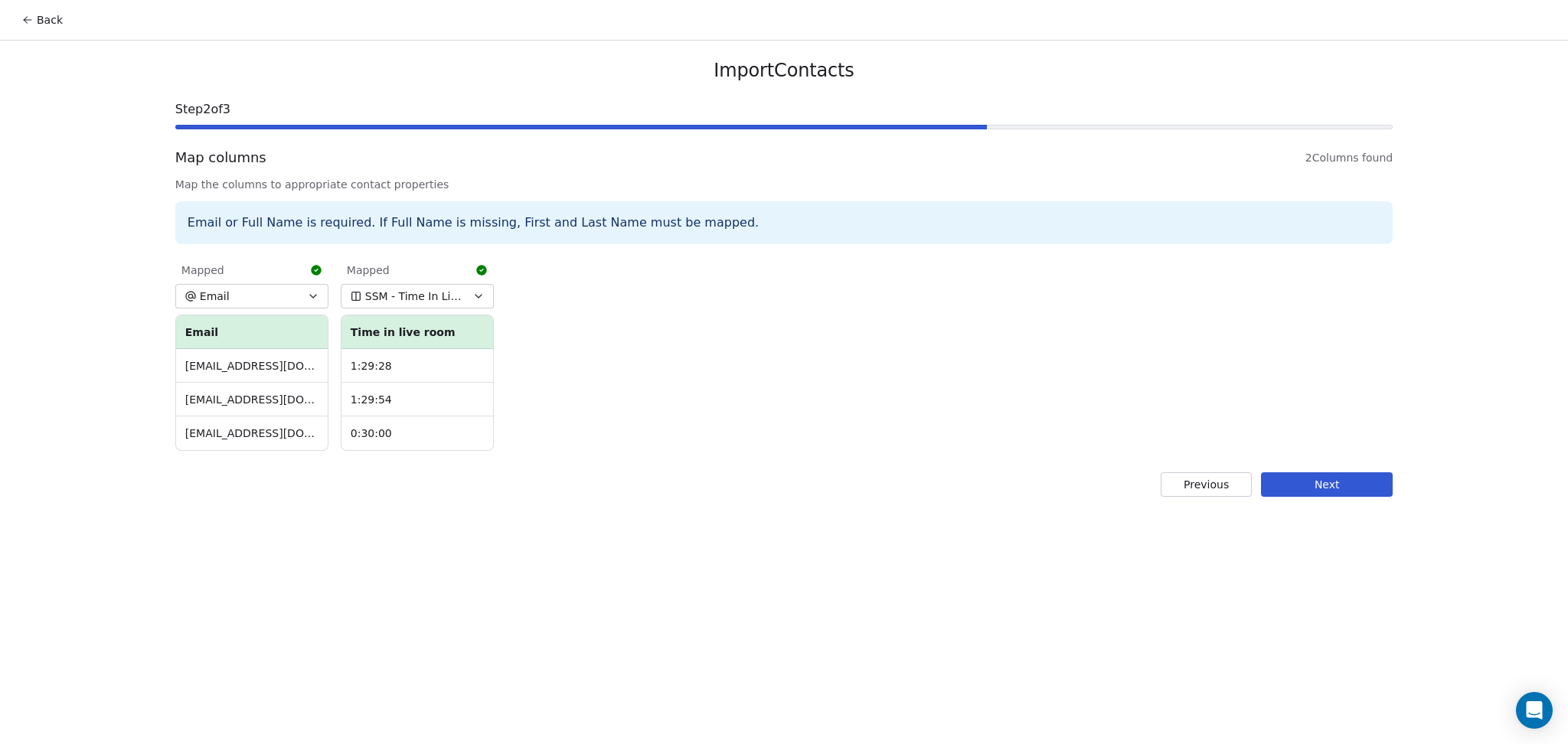
click at [1291, 486] on button "Next" at bounding box center [1328, 485] width 132 height 25
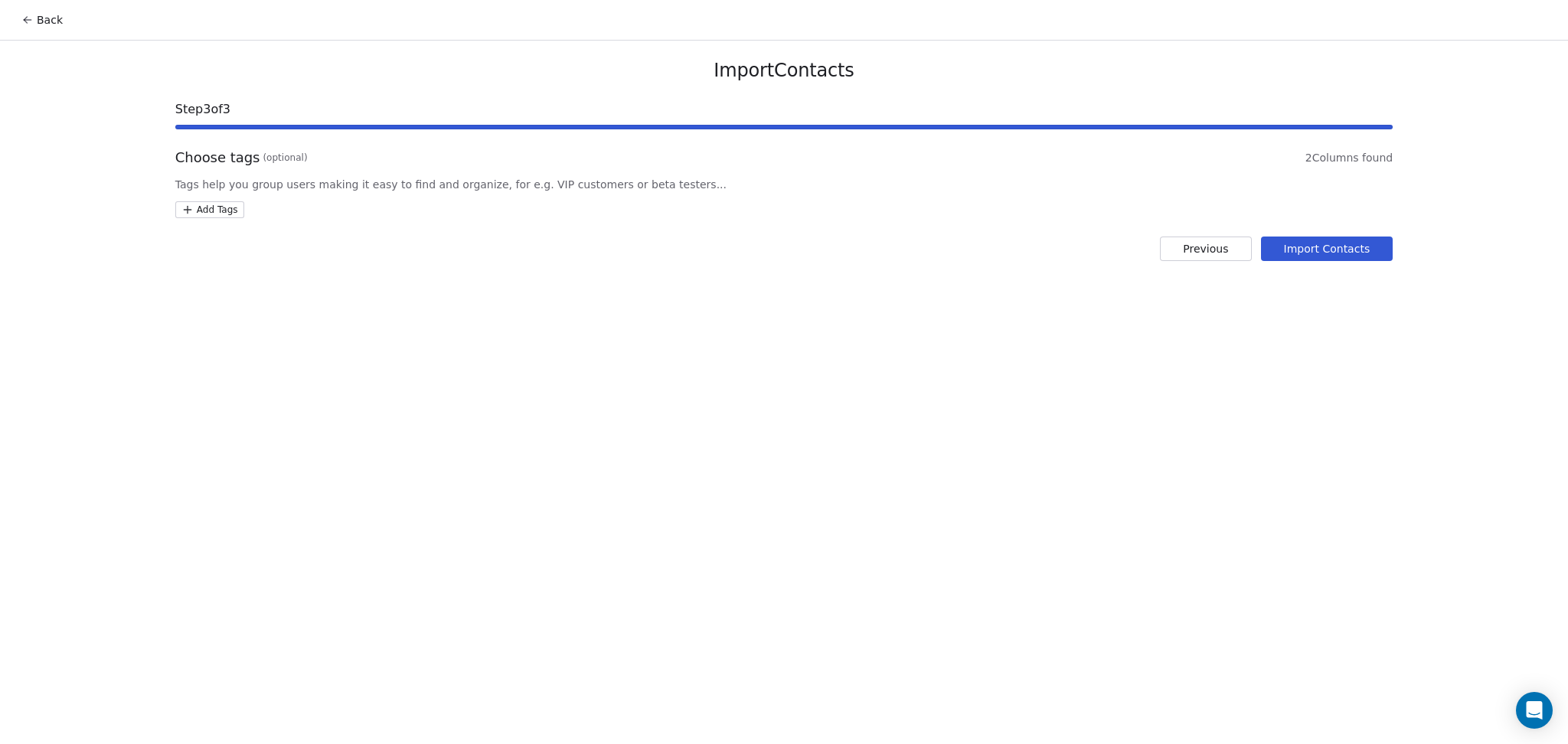
click at [216, 208] on html "Back Import Contacts Step 3 of 3 Choose tags (optional) 2 Columns found Tags he…" at bounding box center [784, 372] width 1568 height 744
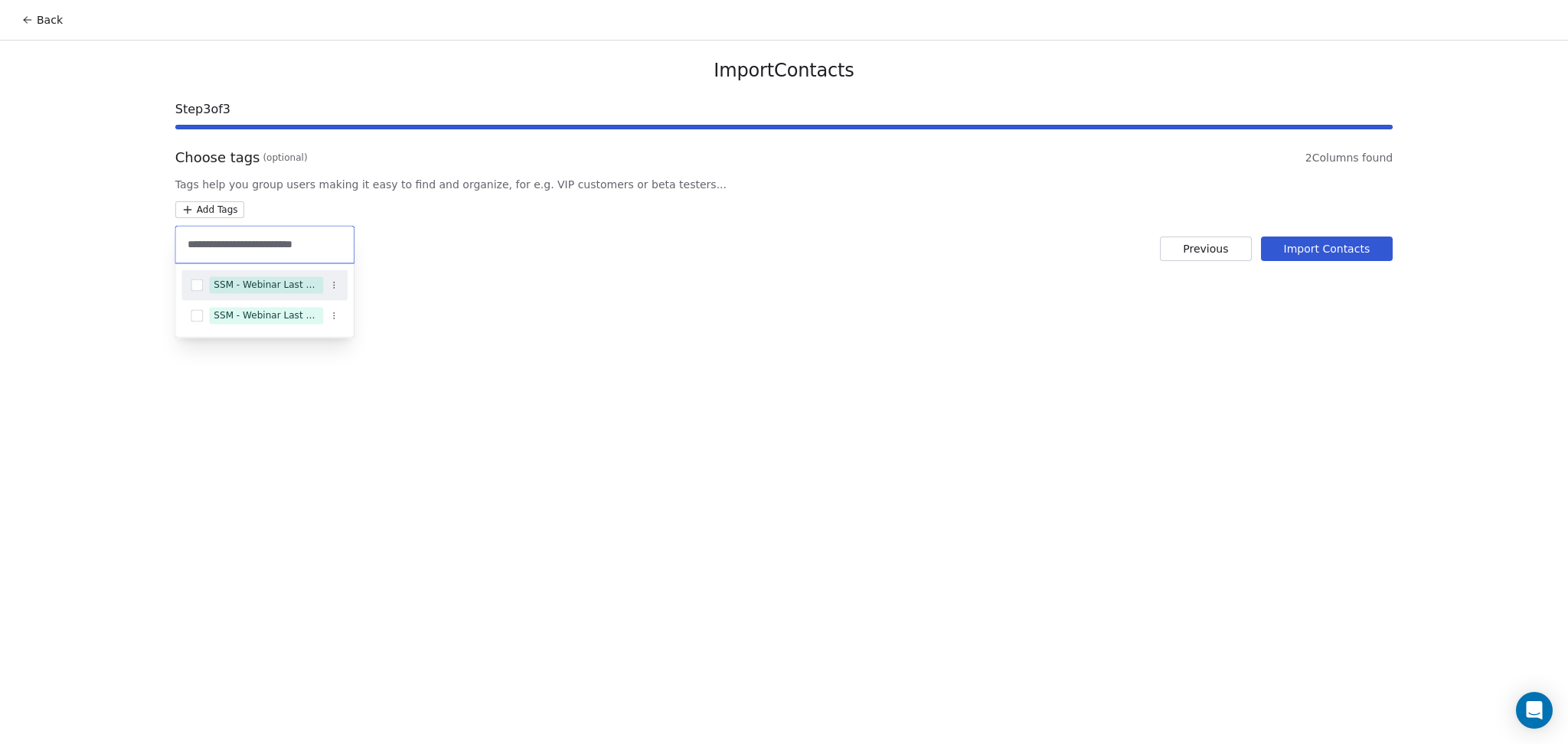
type input "**********"
click at [312, 271] on div "SSM - Webinar Last Attended" at bounding box center [263, 284] width 166 height 31
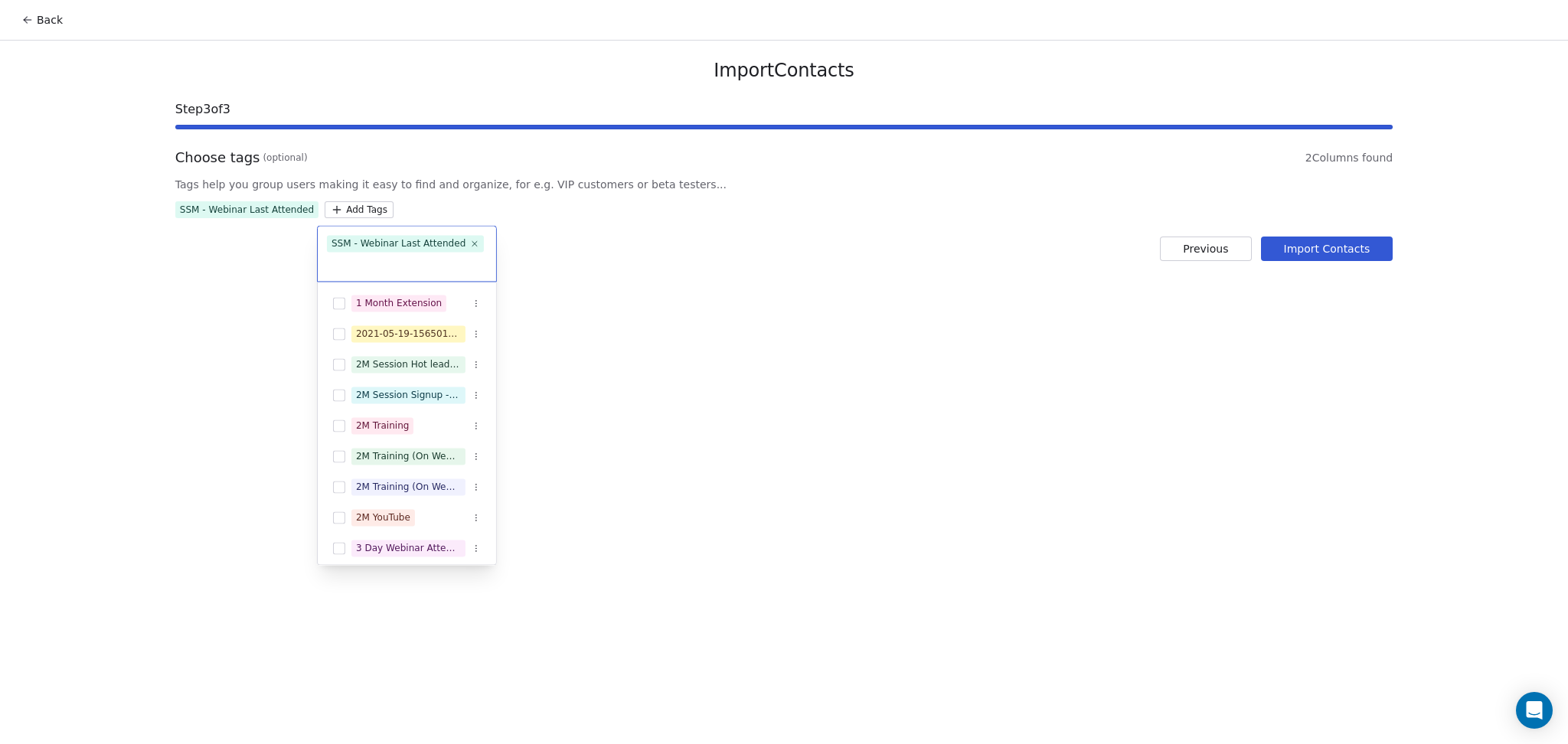
click at [1339, 258] on html "Back Import Contacts Step 3 of 3 Choose tags (optional) 2 Columns found Tags he…" at bounding box center [784, 372] width 1568 height 744
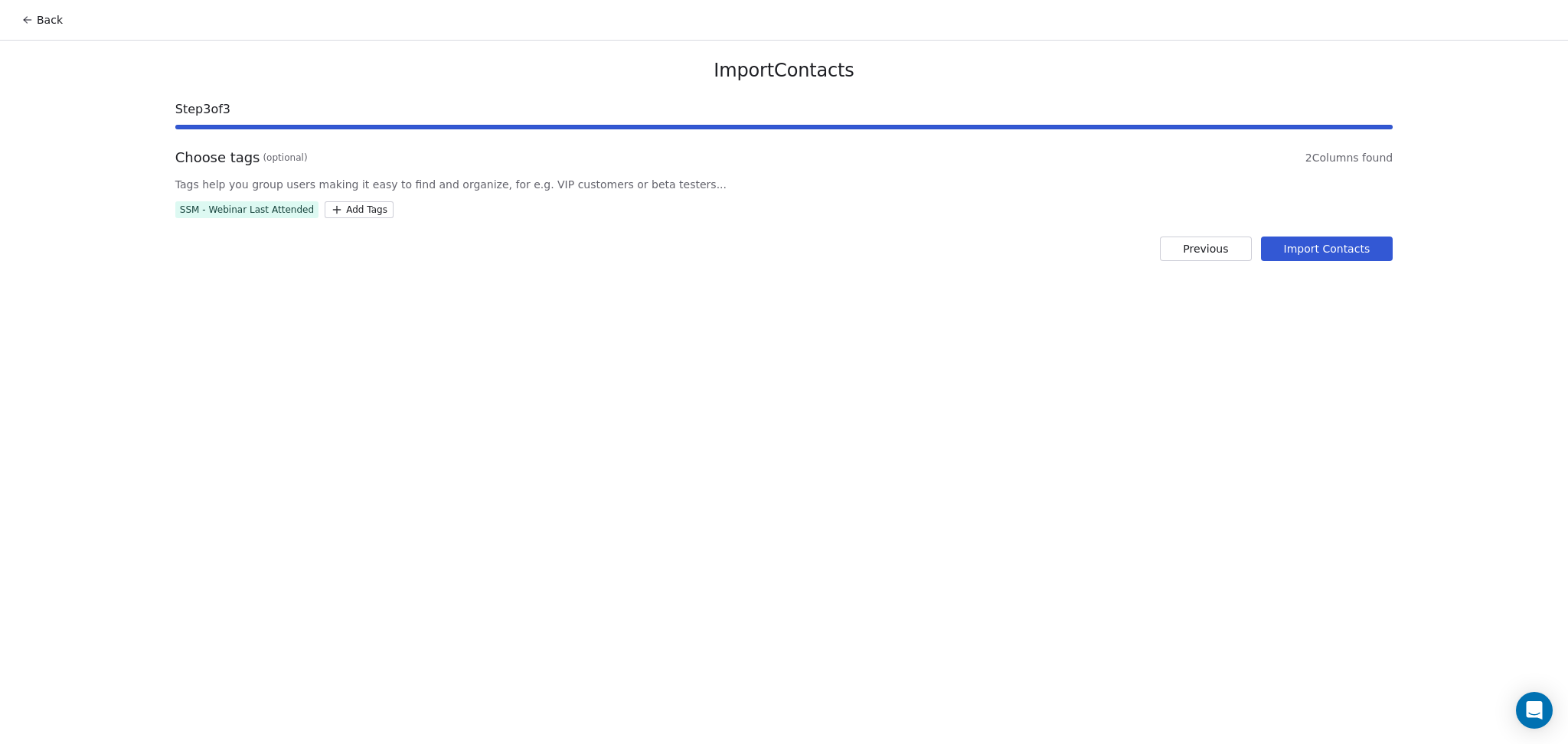
click at [1328, 244] on button "Import Contacts" at bounding box center [1328, 249] width 132 height 25
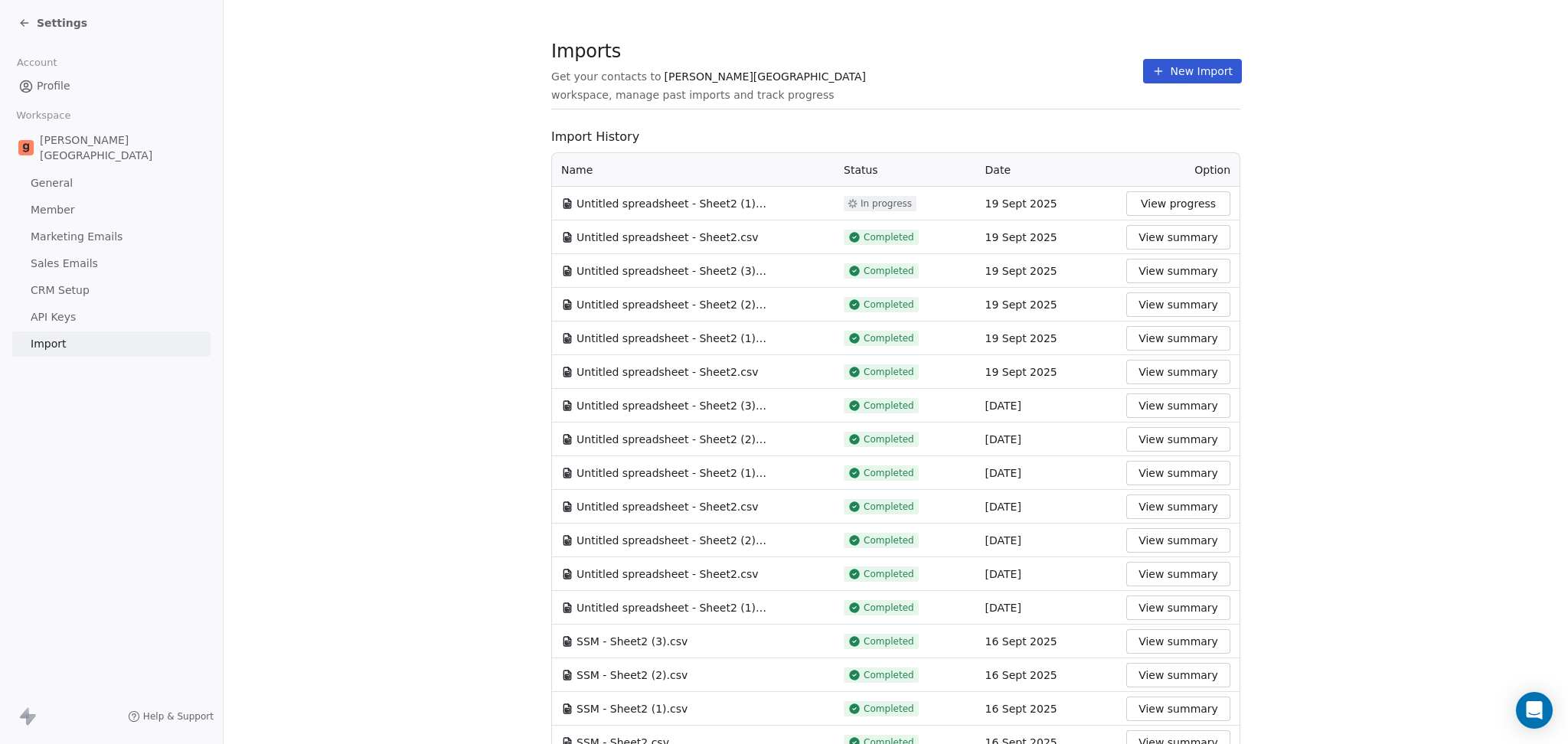
click at [876, 126] on div "Imports Get your contacts to [PERSON_NAME] School workspace, manage past import…" at bounding box center [897, 623] width 690 height 1149
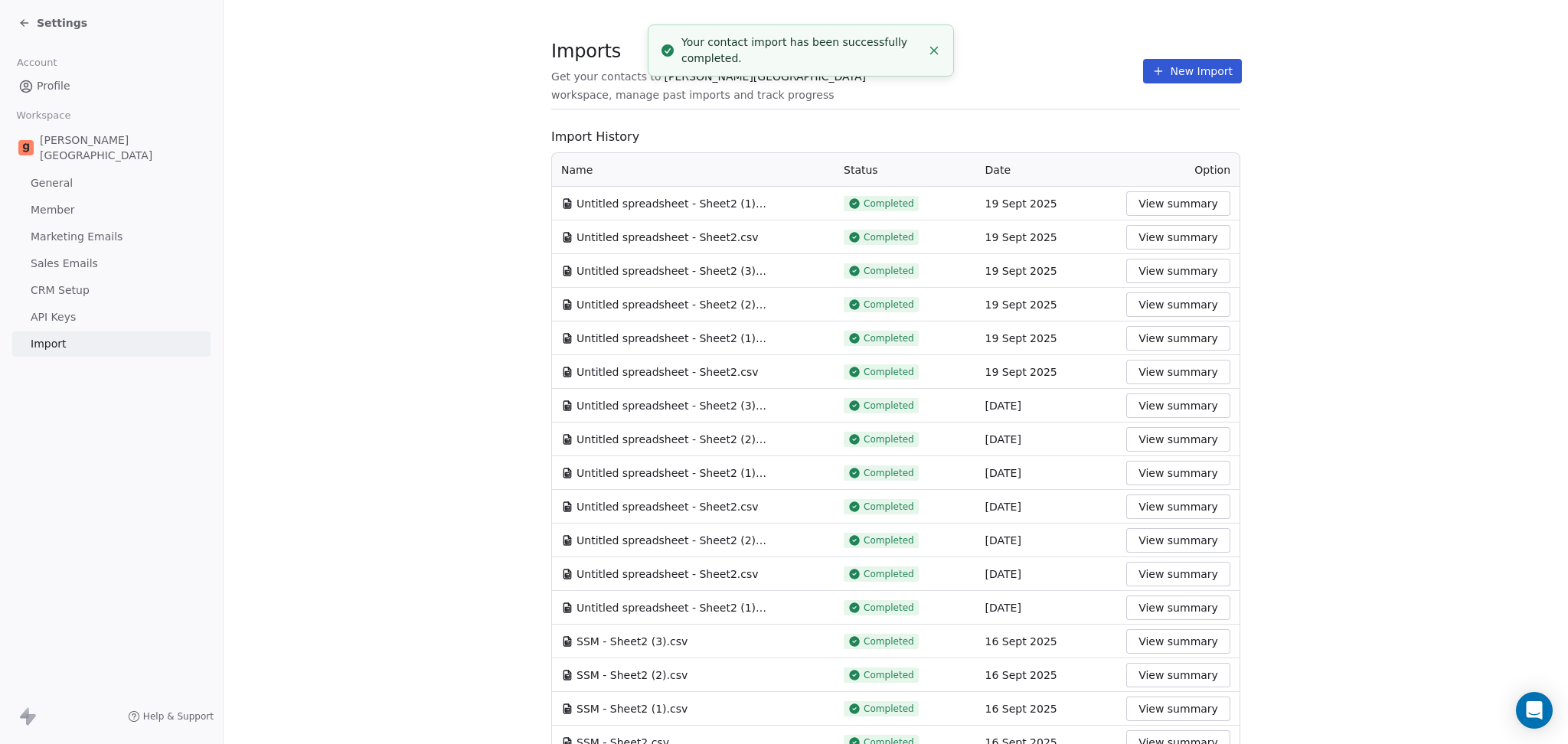
click at [1147, 79] on button "New Import" at bounding box center [1193, 72] width 99 height 25
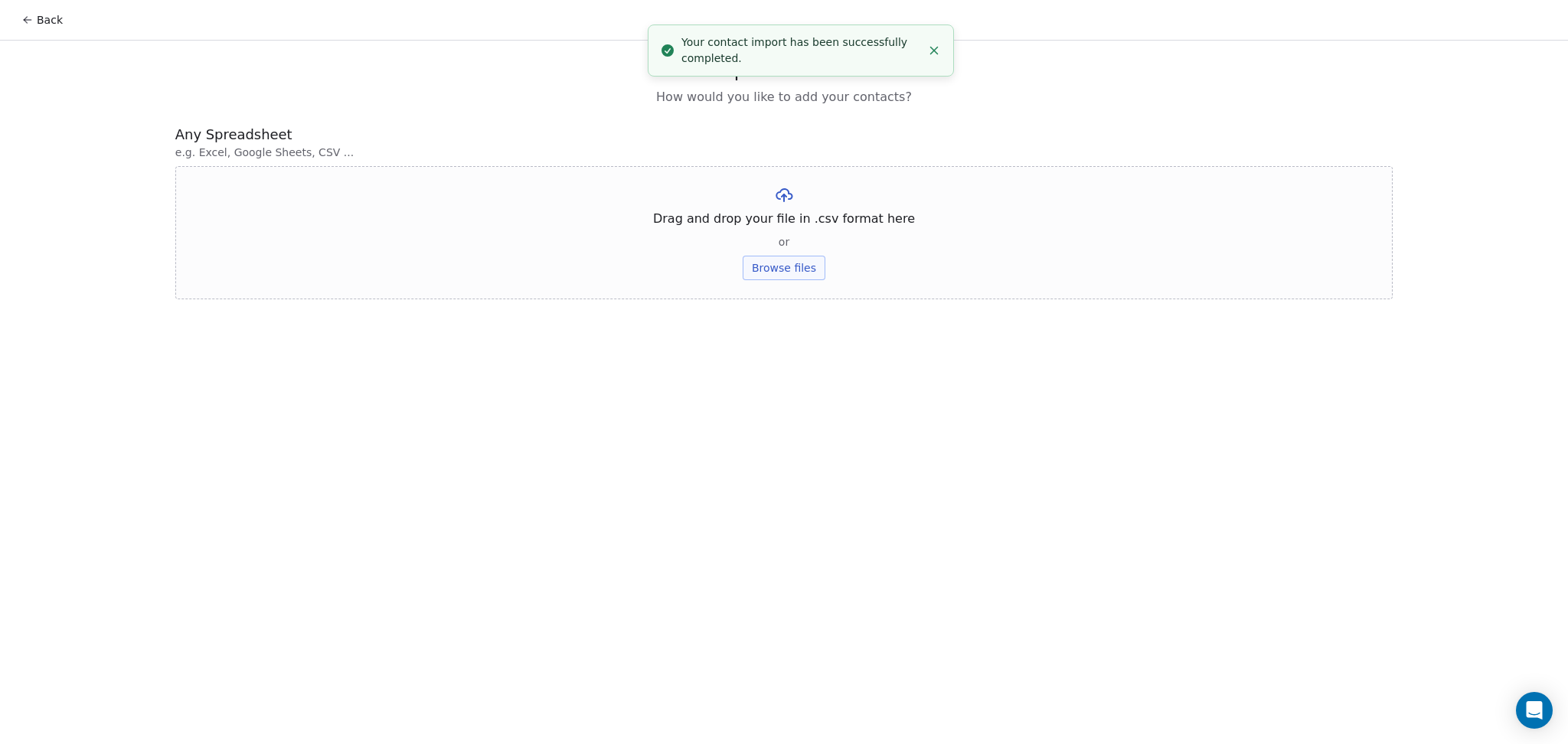
click at [809, 272] on button "Browse files" at bounding box center [784, 268] width 82 height 25
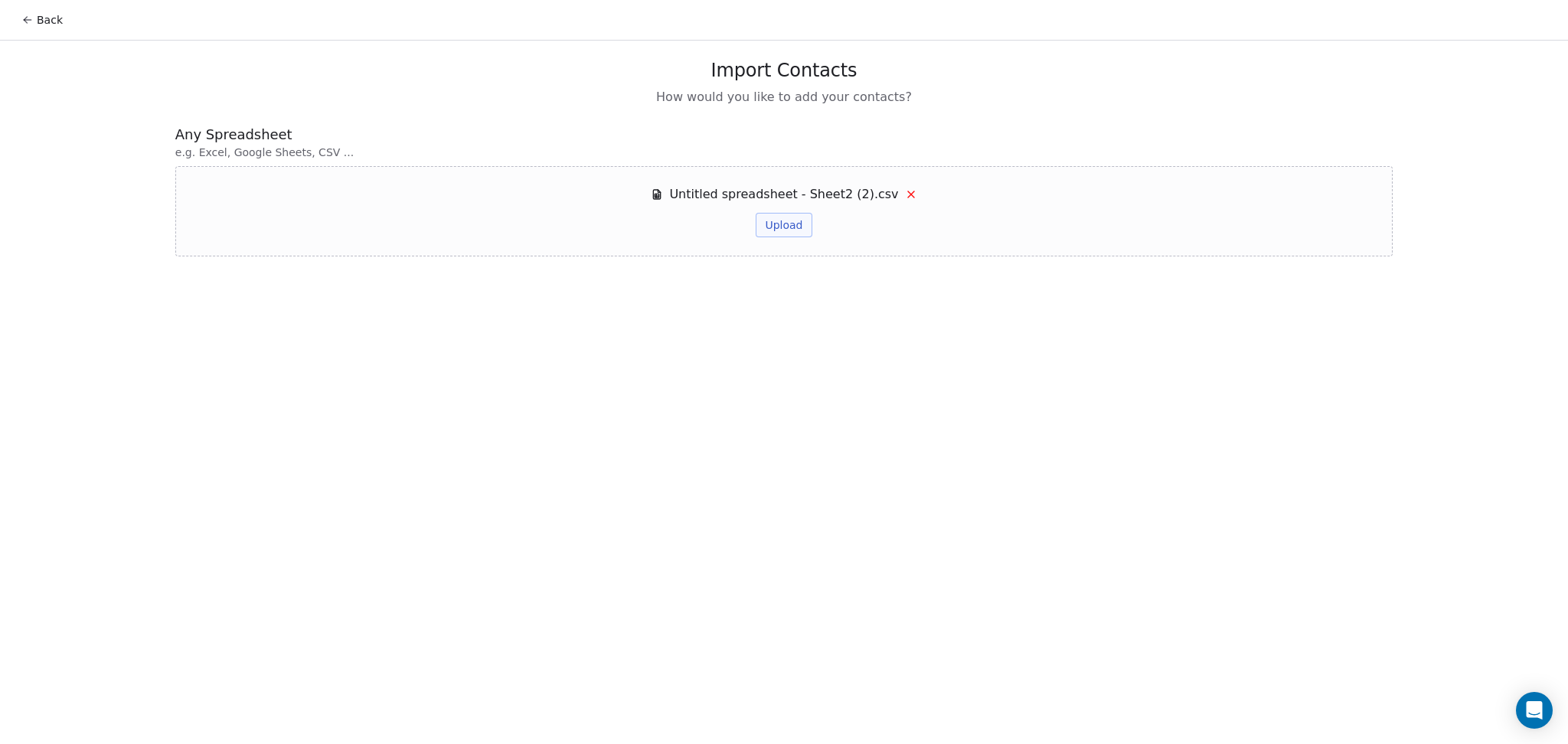
click at [791, 223] on button "Upload" at bounding box center [784, 225] width 56 height 25
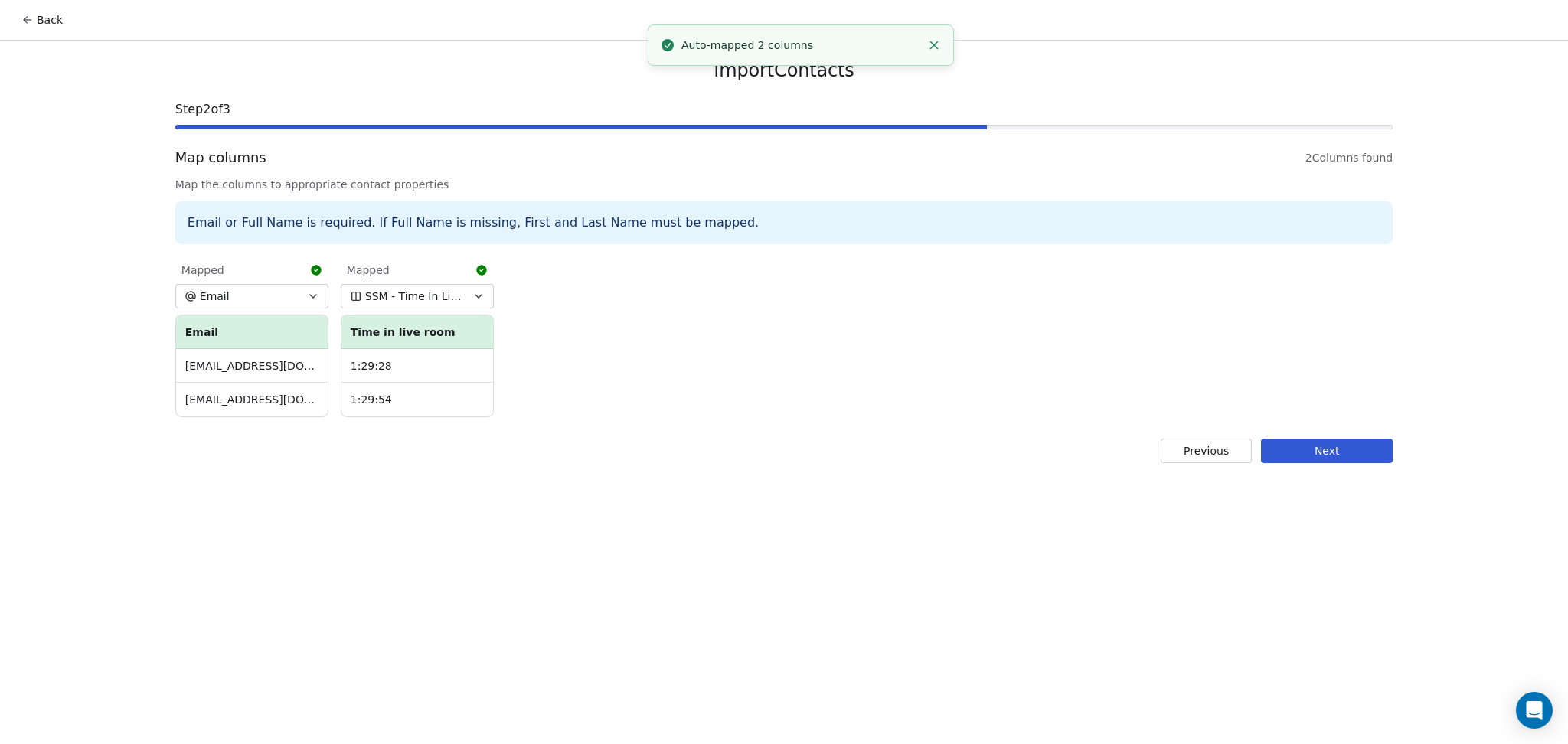
click at [1324, 452] on button "Next" at bounding box center [1328, 451] width 132 height 25
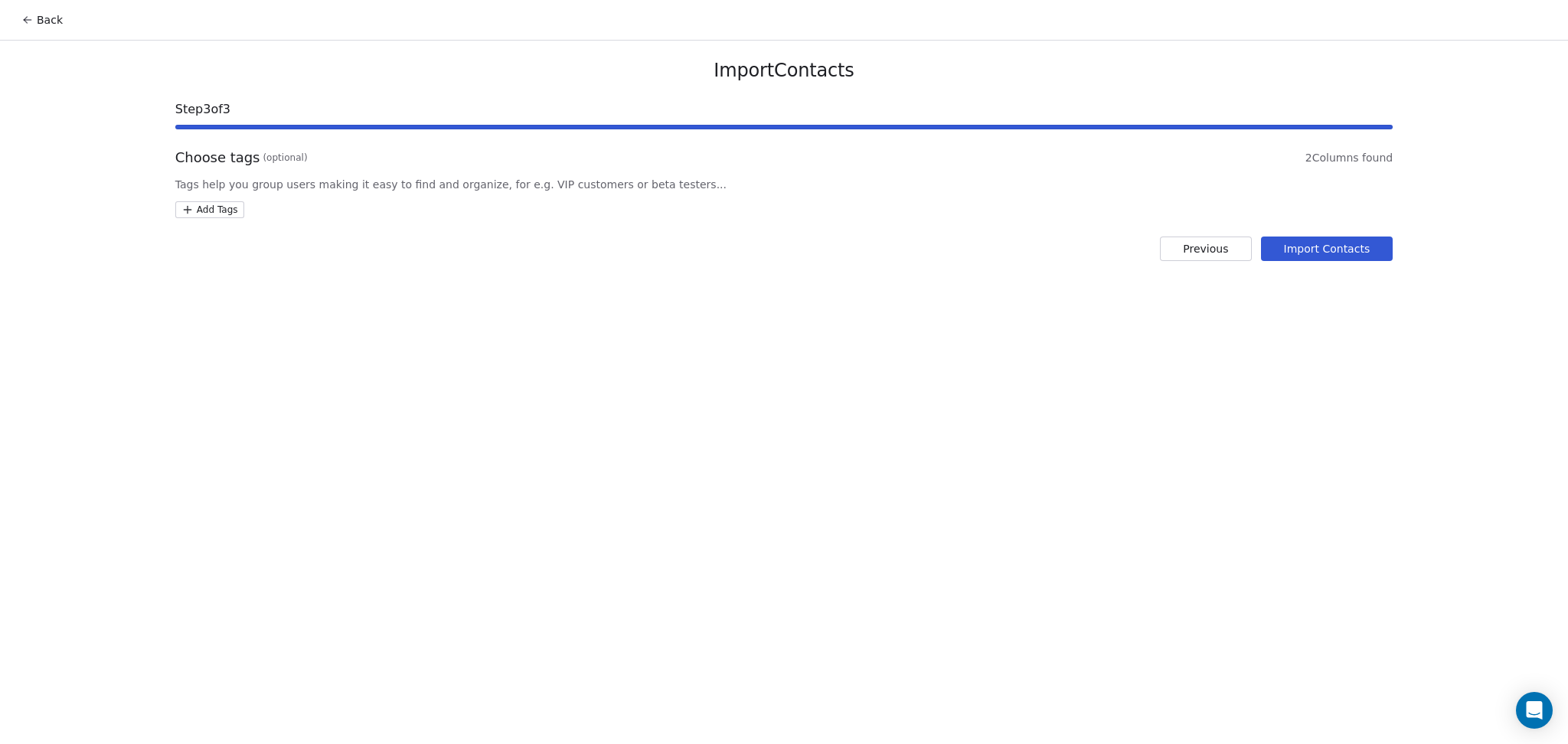
click at [239, 211] on html "Back Import Contacts Step 3 of 3 Choose tags (optional) 2 Columns found Tags he…" at bounding box center [784, 372] width 1568 height 744
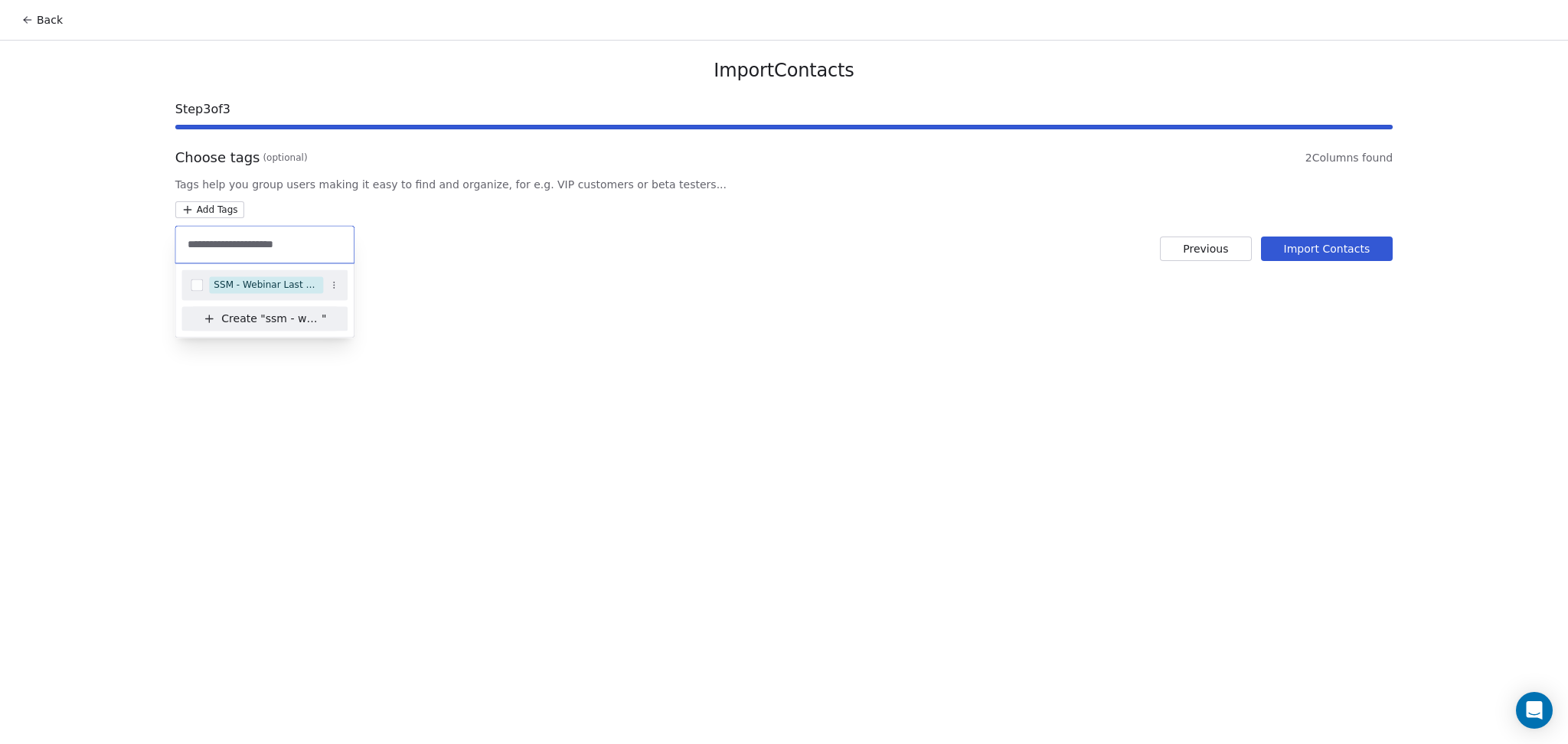
type input "**********"
click at [268, 275] on div "SSM - Webinar Last Hot Lead" at bounding box center [263, 285] width 166 height 25
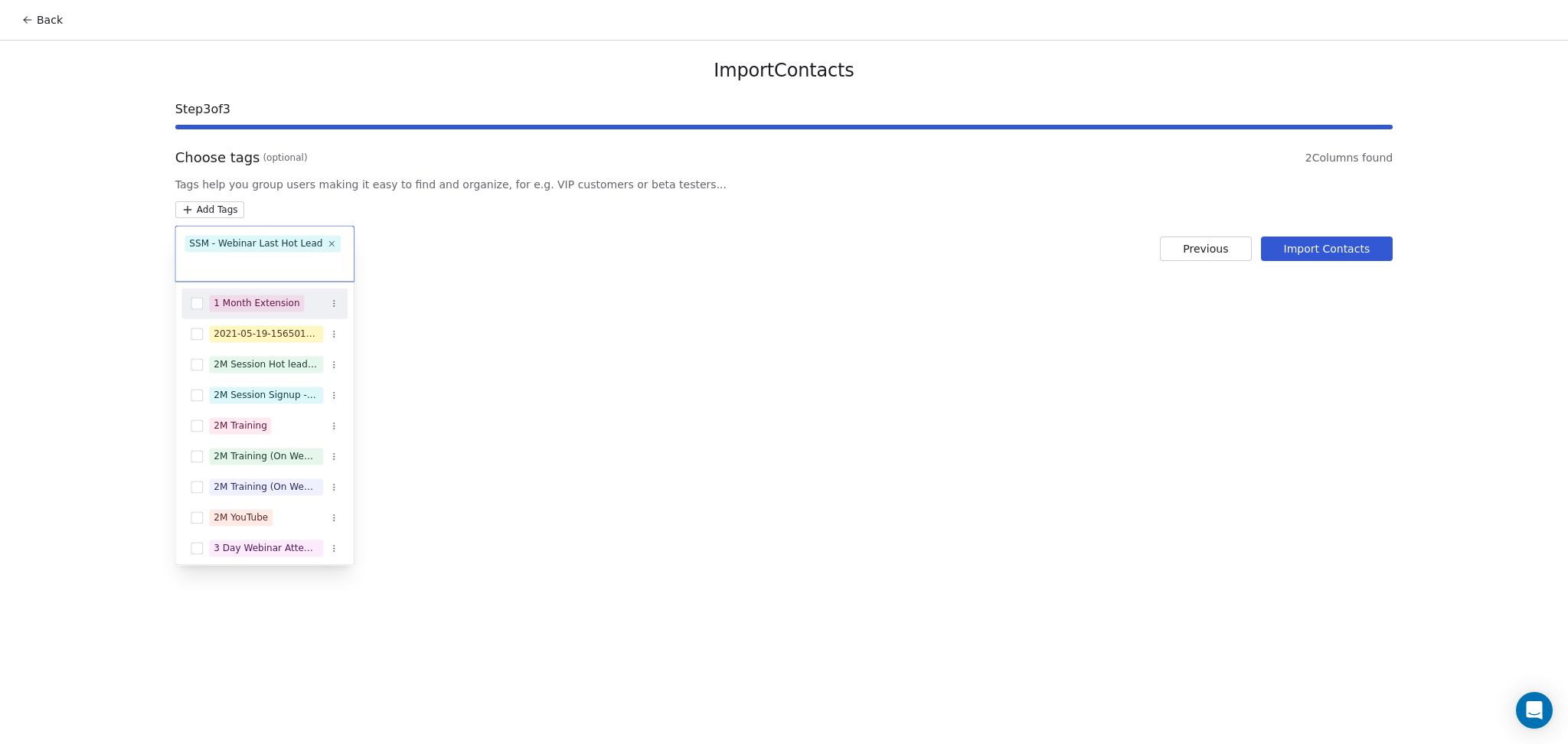
click at [647, 258] on html "Back Import Contacts Step 3 of 3 Choose tags (optional) 2 Columns found Tags he…" at bounding box center [784, 372] width 1568 height 744
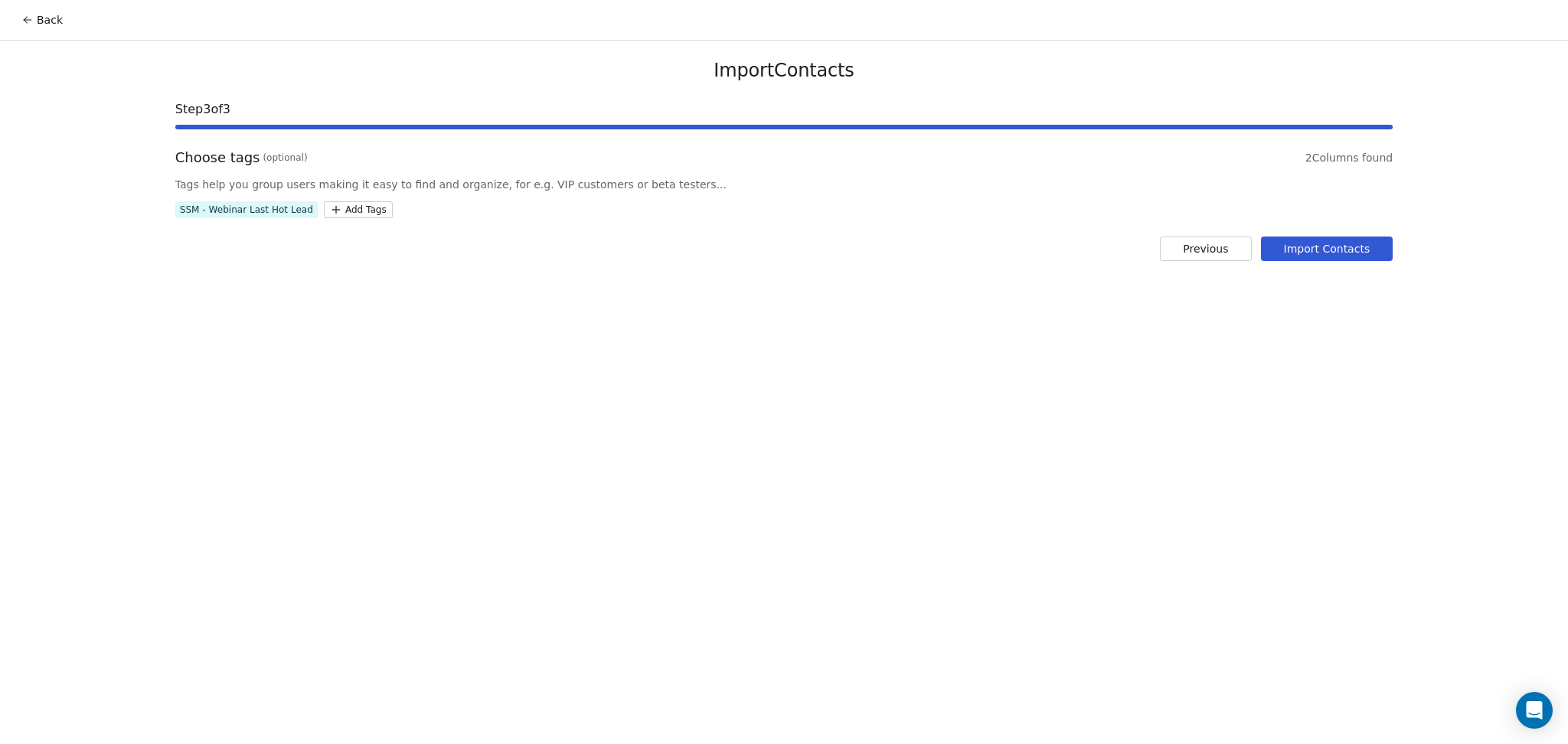
click at [1317, 250] on button "Import Contacts" at bounding box center [1328, 249] width 132 height 25
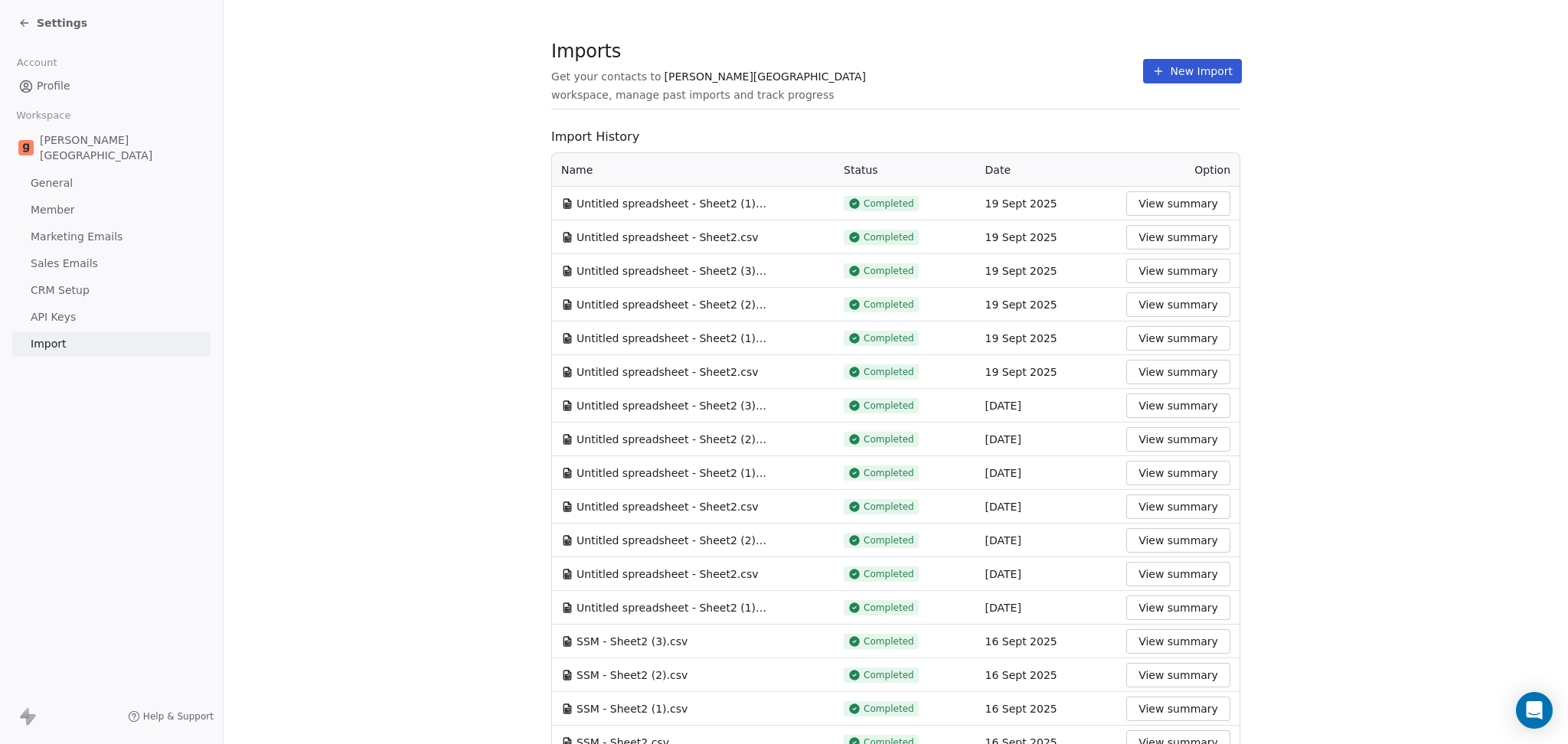
click at [834, 189] on td "Completed" at bounding box center [905, 203] width 142 height 34
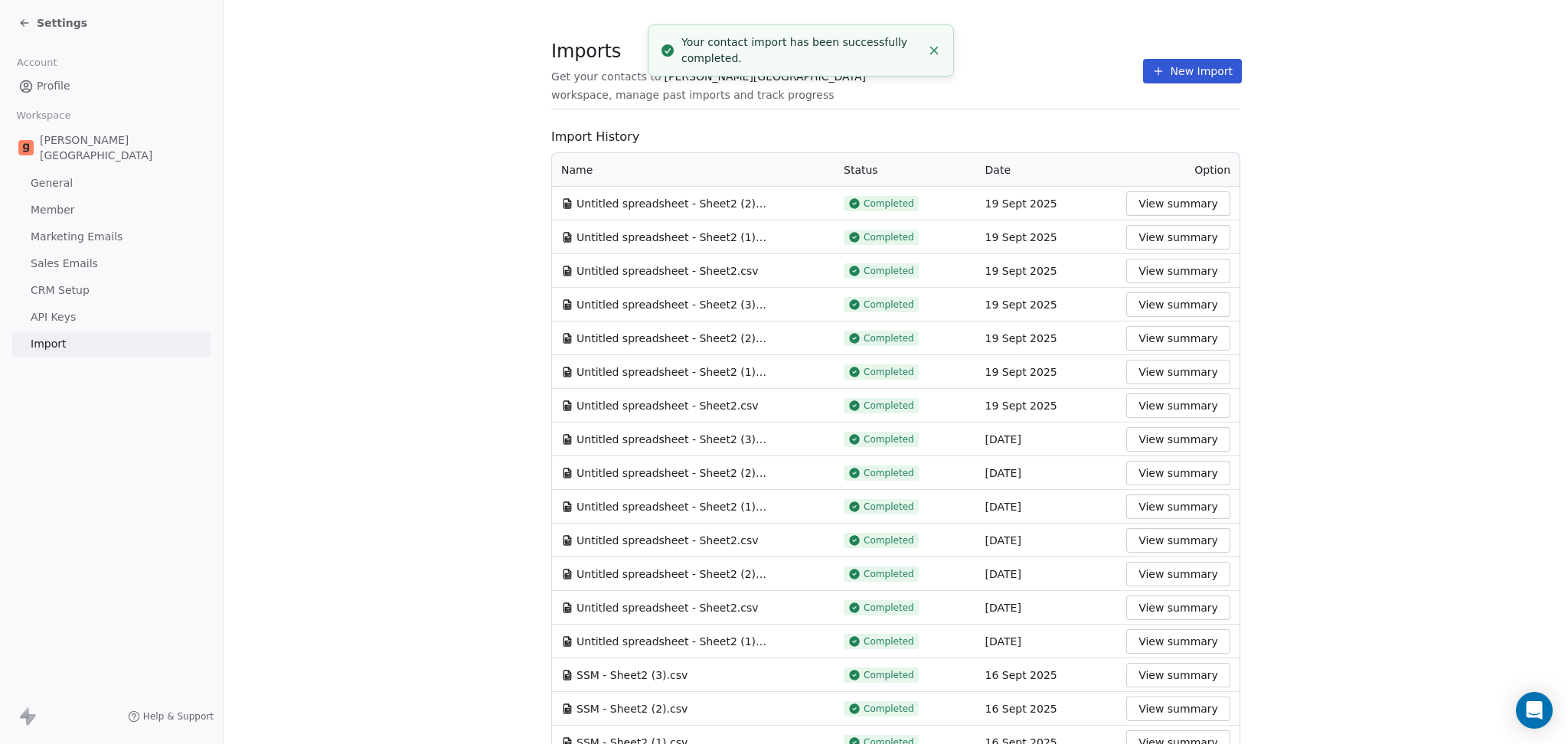
click at [1152, 75] on icon at bounding box center [1158, 71] width 12 height 12
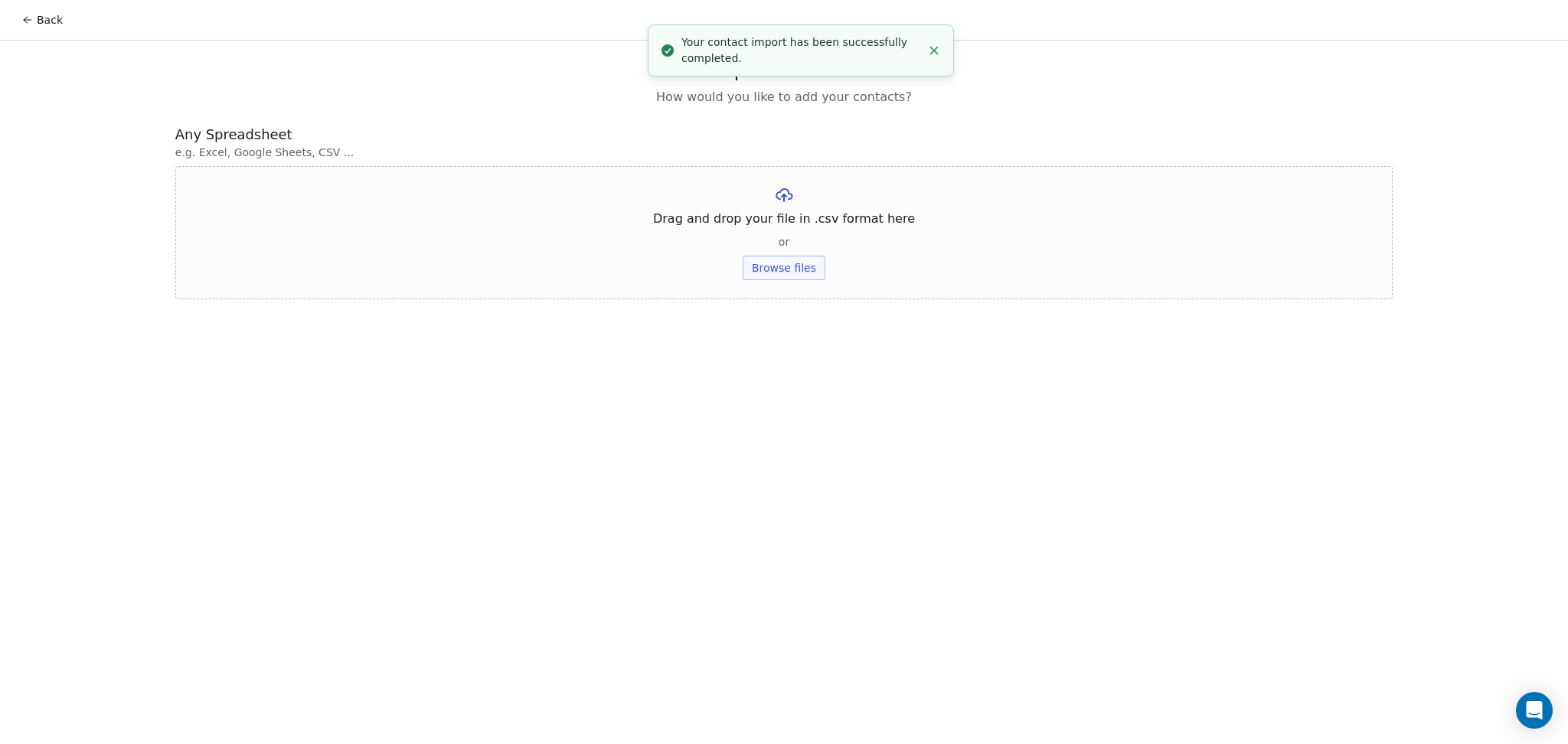
click at [770, 269] on button "Browse files" at bounding box center [784, 268] width 82 height 25
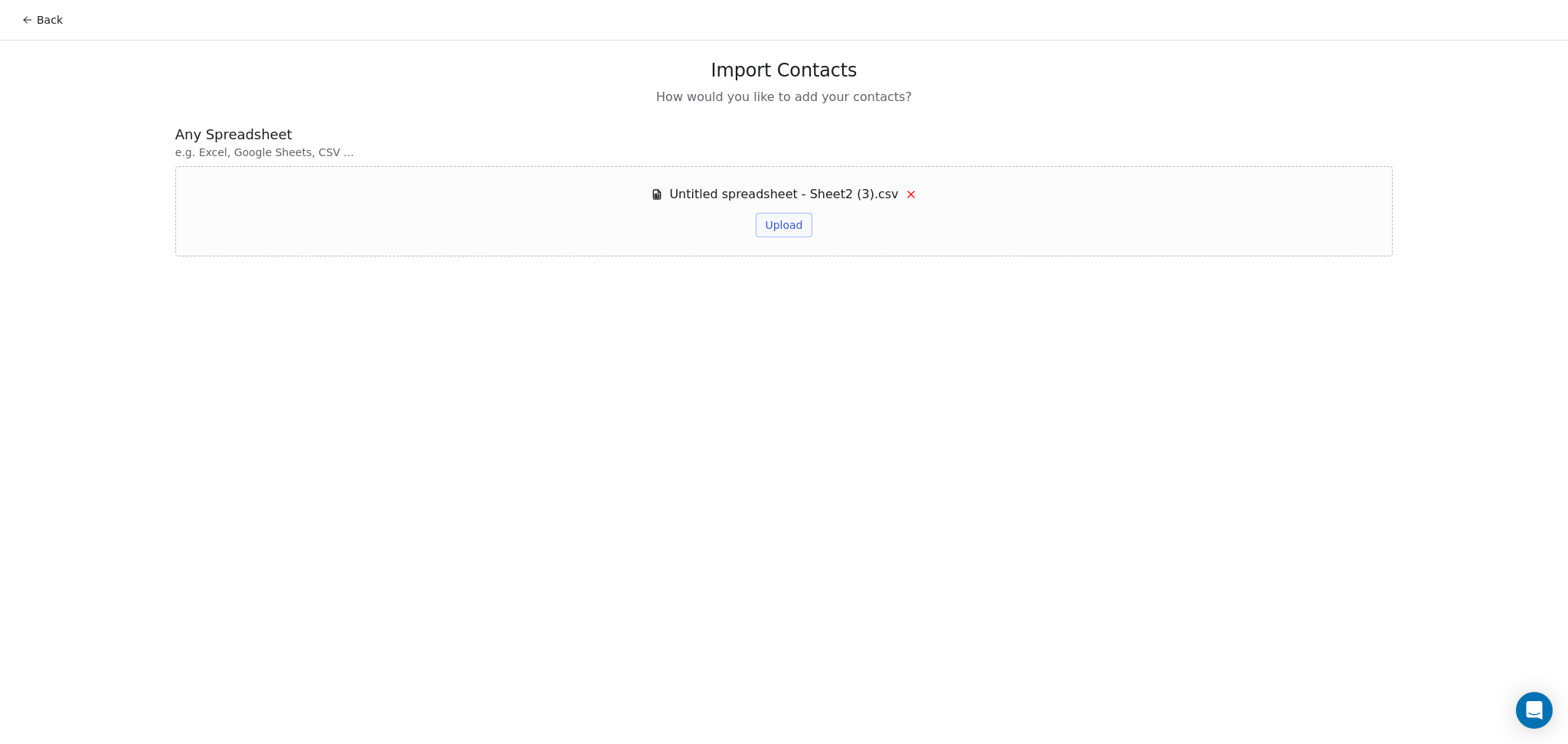
click at [797, 218] on button "Upload" at bounding box center [784, 225] width 56 height 25
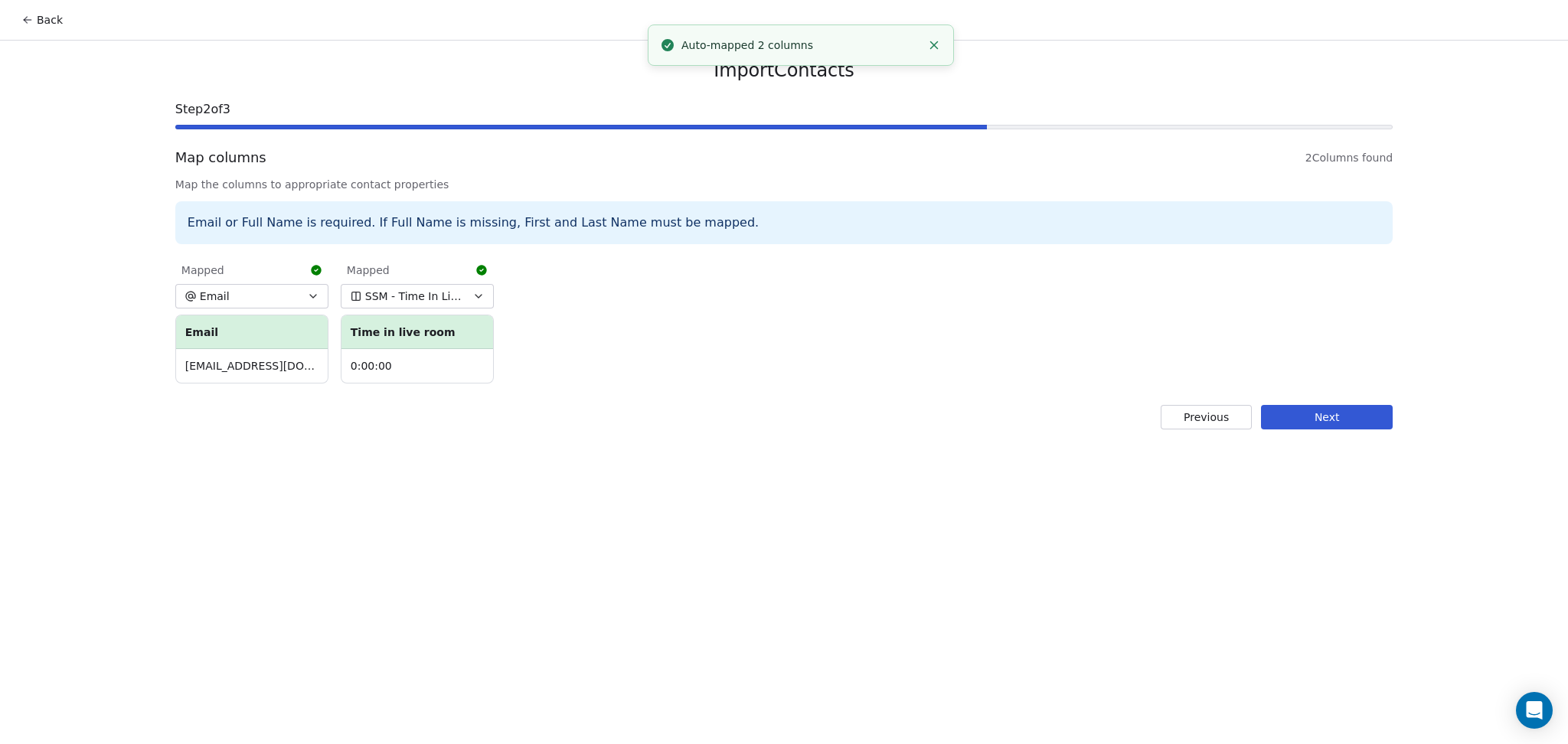
click at [1331, 403] on div "Import Contacts Step 2 of 3 Map columns 2 Columns found Map the columns to appr…" at bounding box center [784, 243] width 1255 height 407
click at [1324, 410] on button "Next" at bounding box center [1328, 417] width 132 height 25
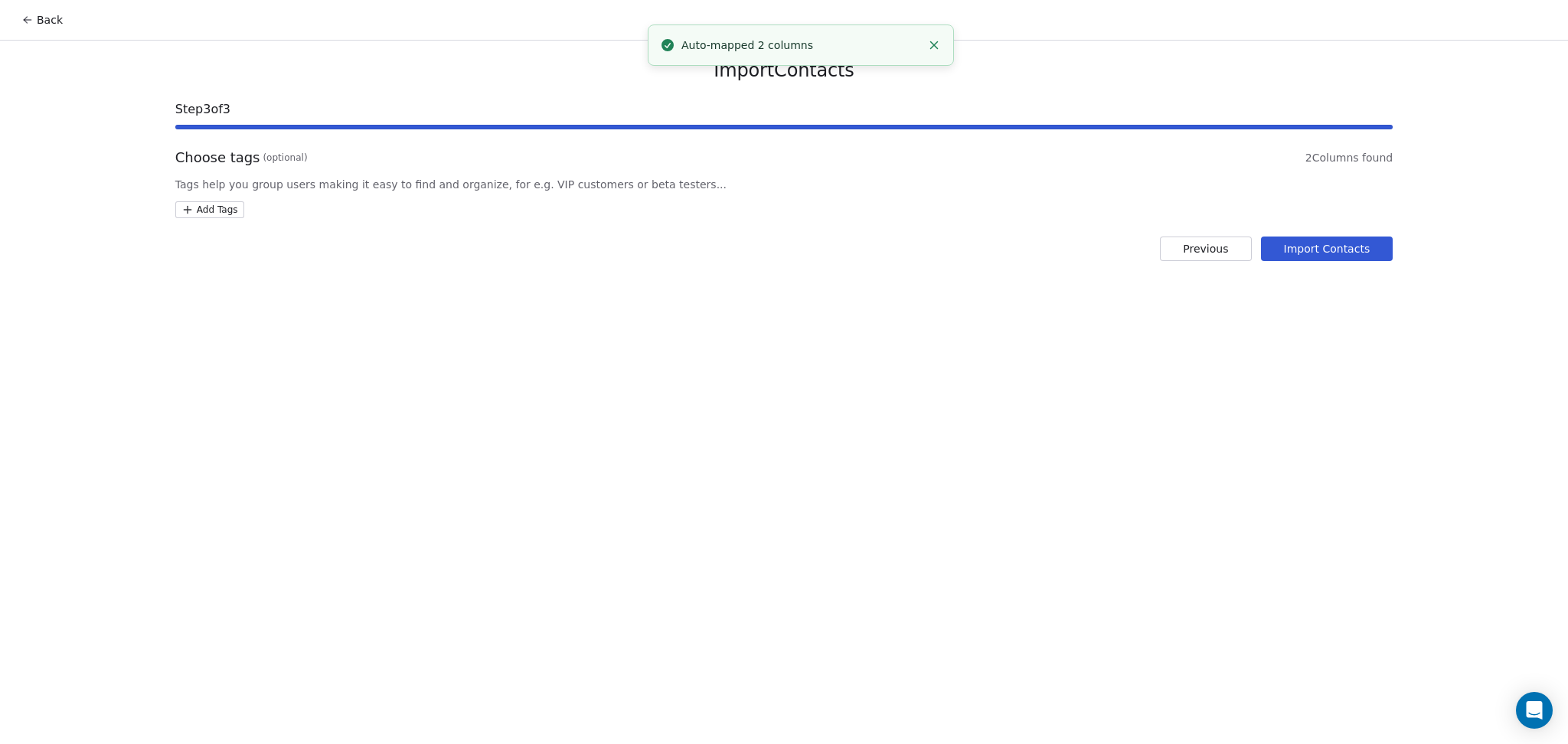
click at [231, 208] on html "Back Import Contacts Step 3 of 3 Choose tags (optional) 2 Columns found Tags he…" at bounding box center [784, 372] width 1568 height 744
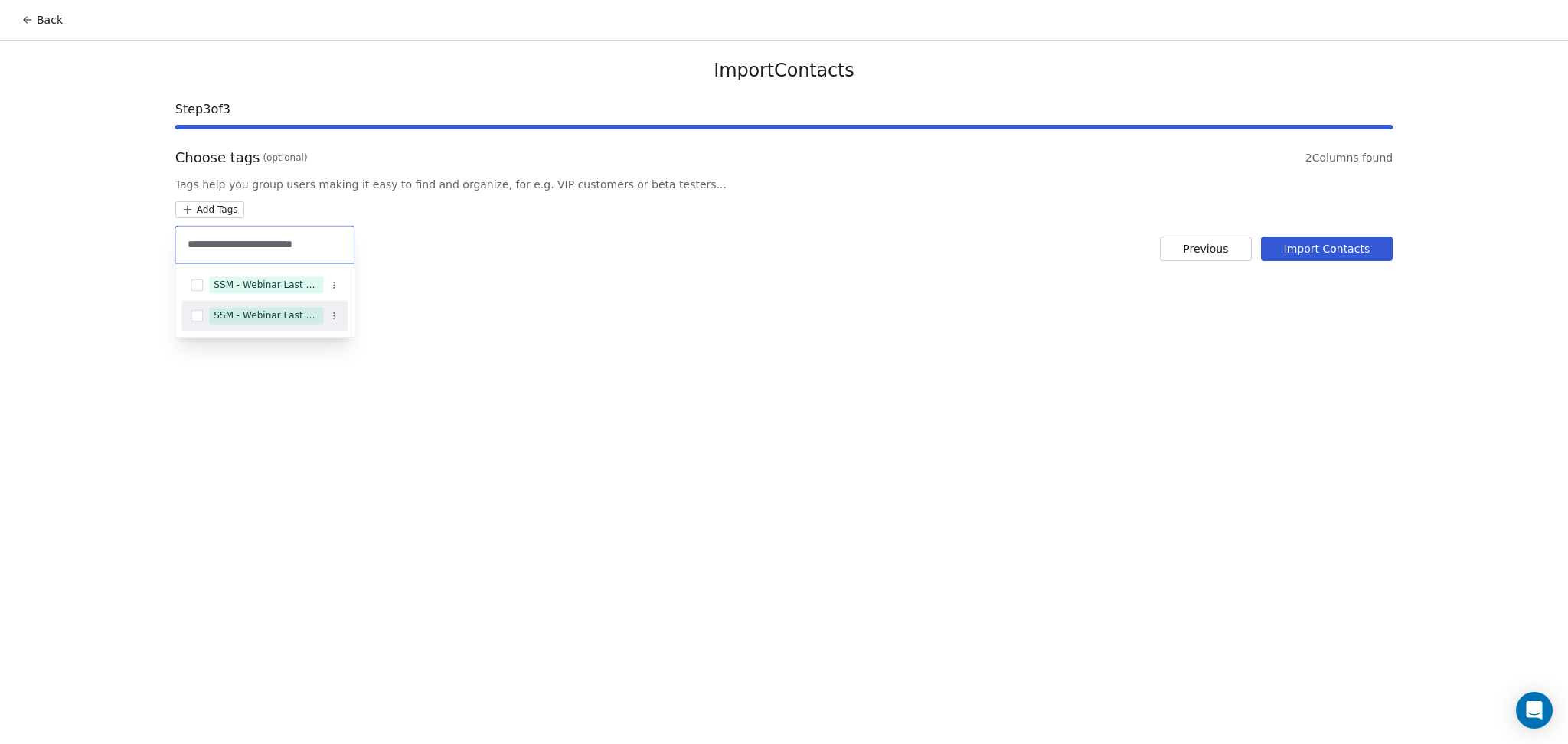
type input "**********"
click at [304, 319] on div "SSM - Webinar Last Attended (Less Than 30 mins)" at bounding box center [266, 315] width 105 height 13
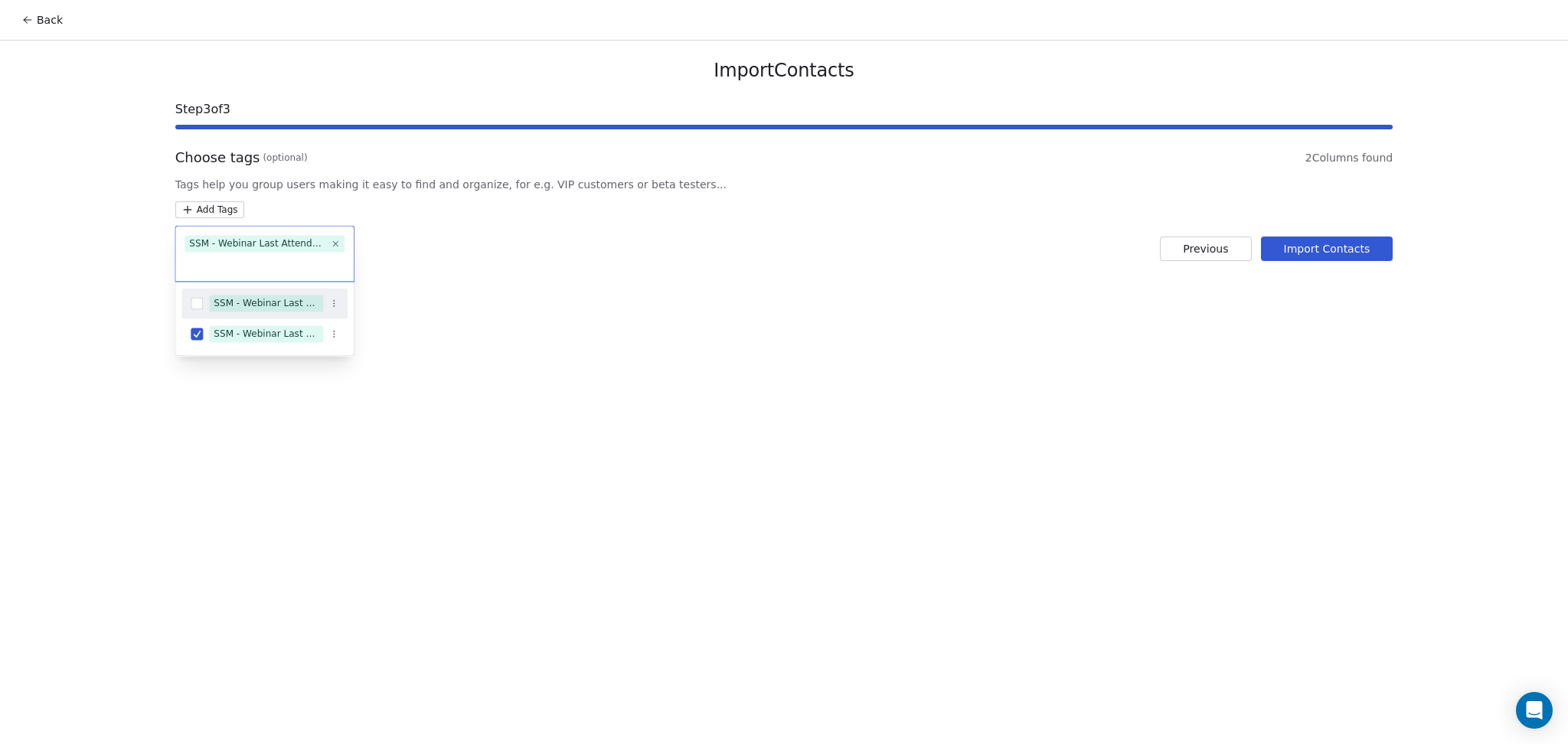
click at [678, 271] on html "Back Import Contacts Step 3 of 3 Choose tags (optional) 2 Columns found Tags he…" at bounding box center [784, 372] width 1568 height 744
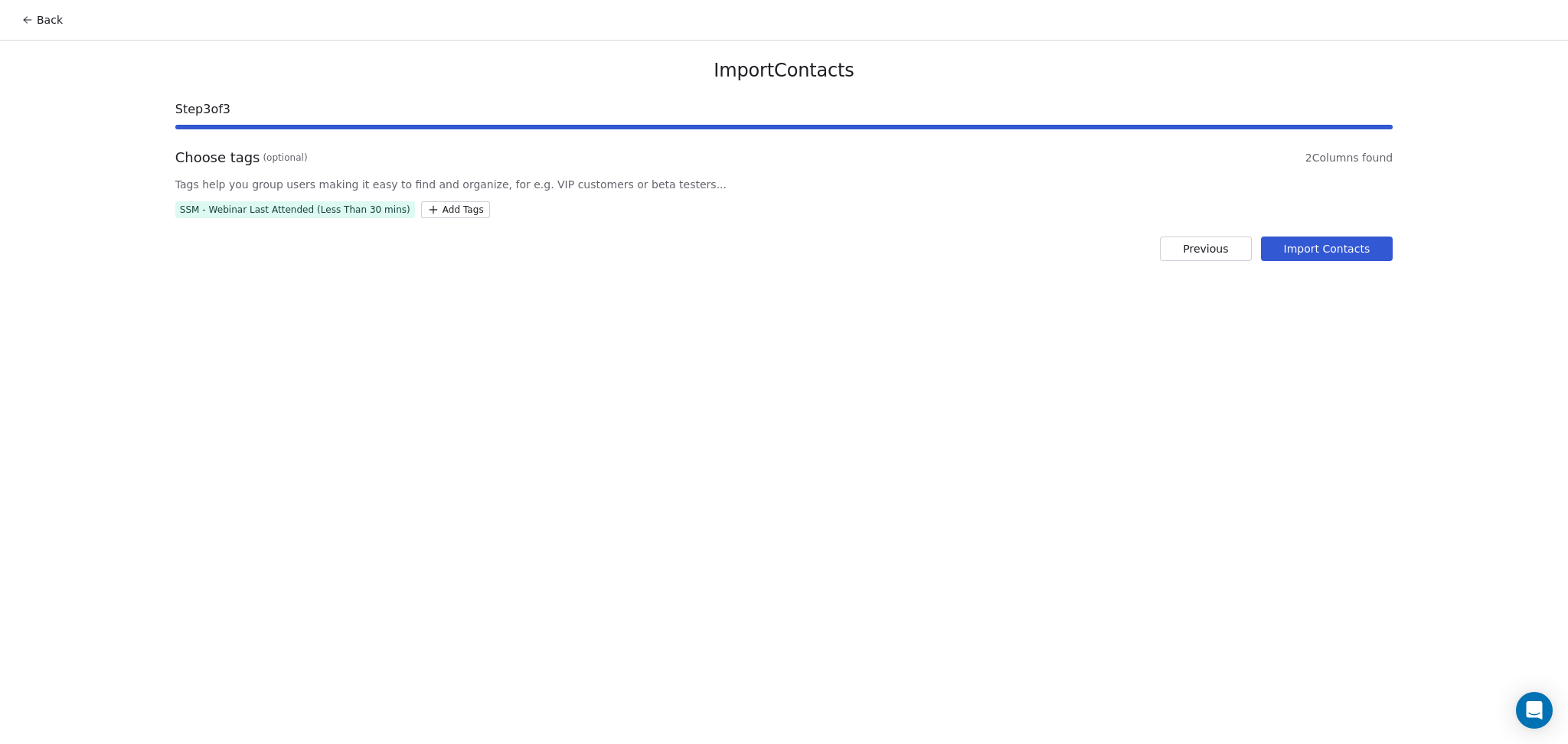
click at [1307, 257] on button "Import Contacts" at bounding box center [1328, 249] width 132 height 25
